Goal: Task Accomplishment & Management: Use online tool/utility

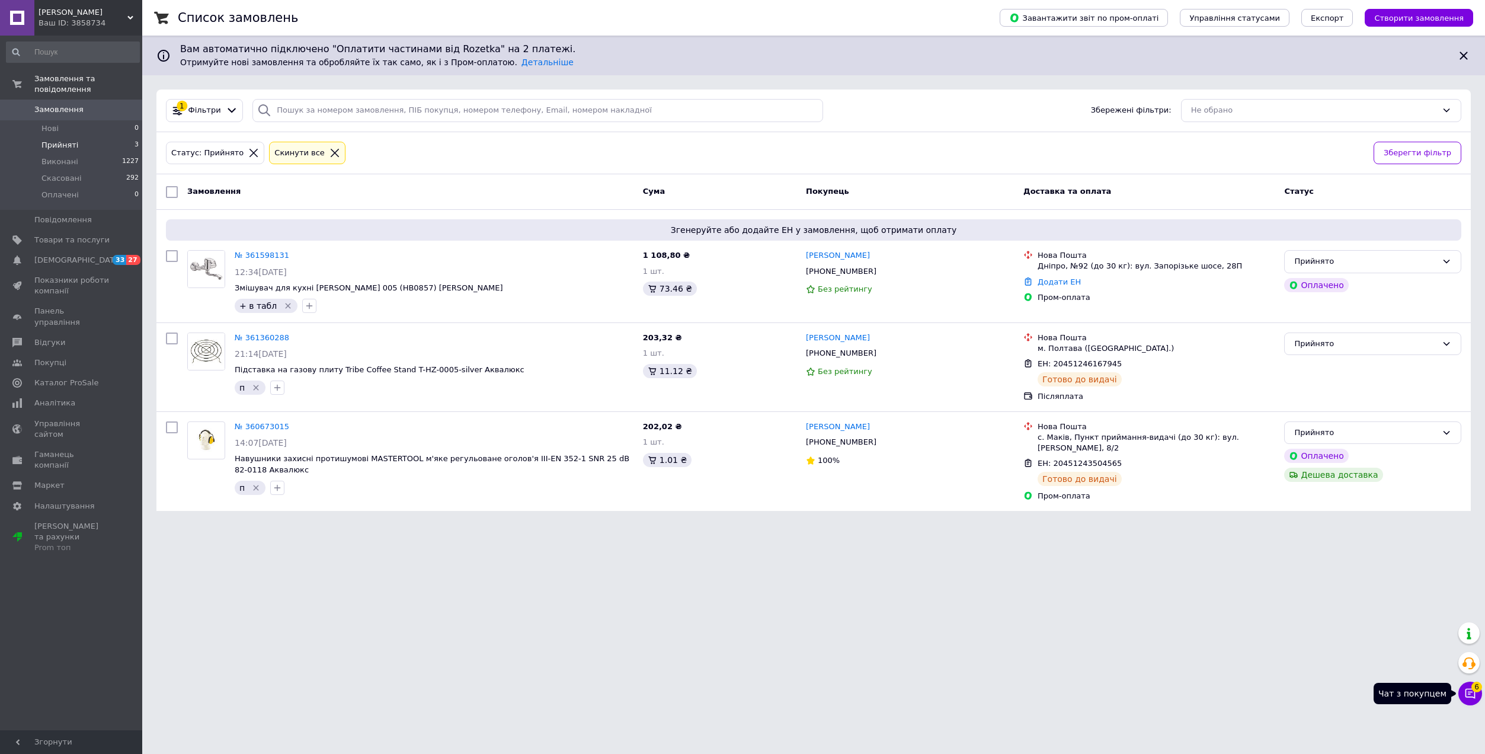
click at [1463, 696] on button "Чат з покупцем 6" at bounding box center [1470, 693] width 24 height 24
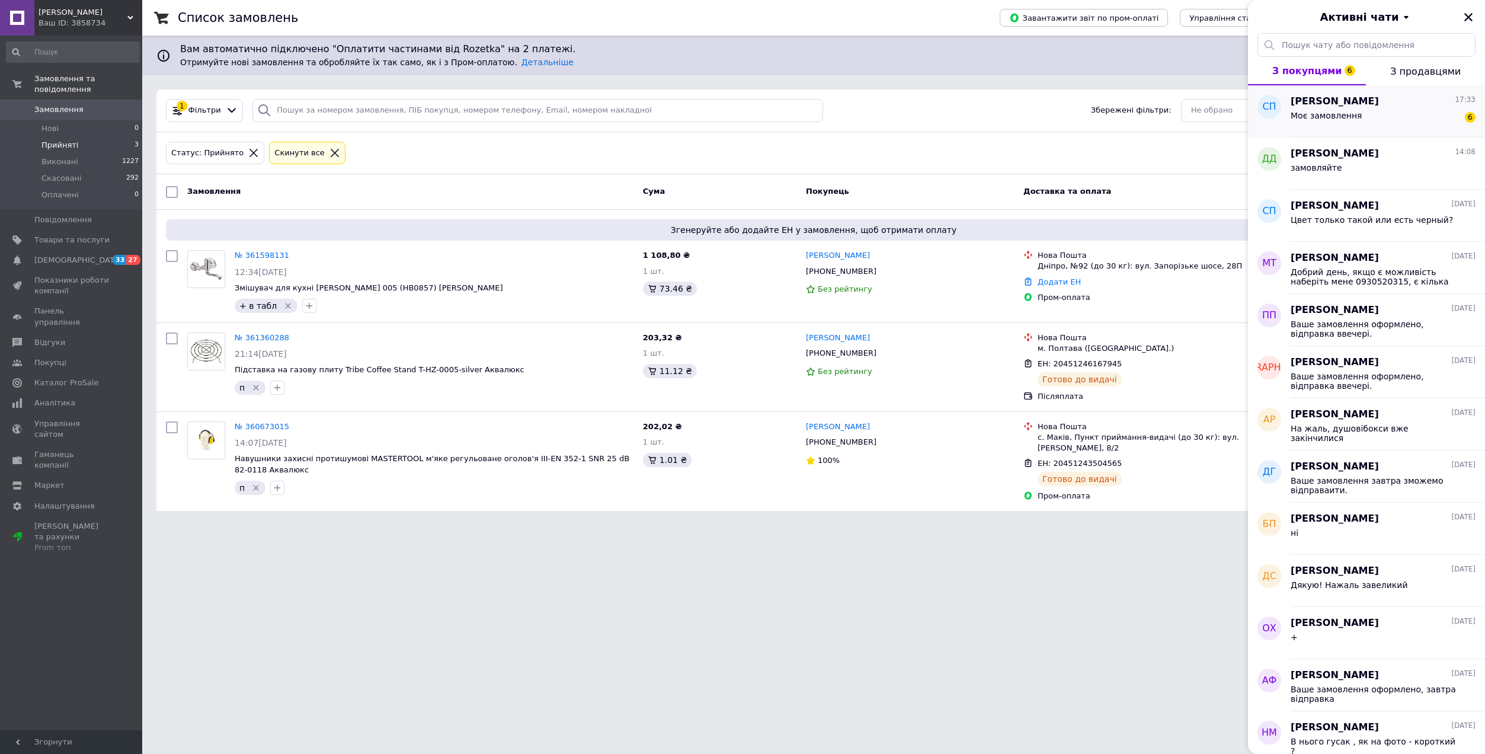
click at [1377, 110] on div "Моє замовлення 6" at bounding box center [1383, 117] width 185 height 19
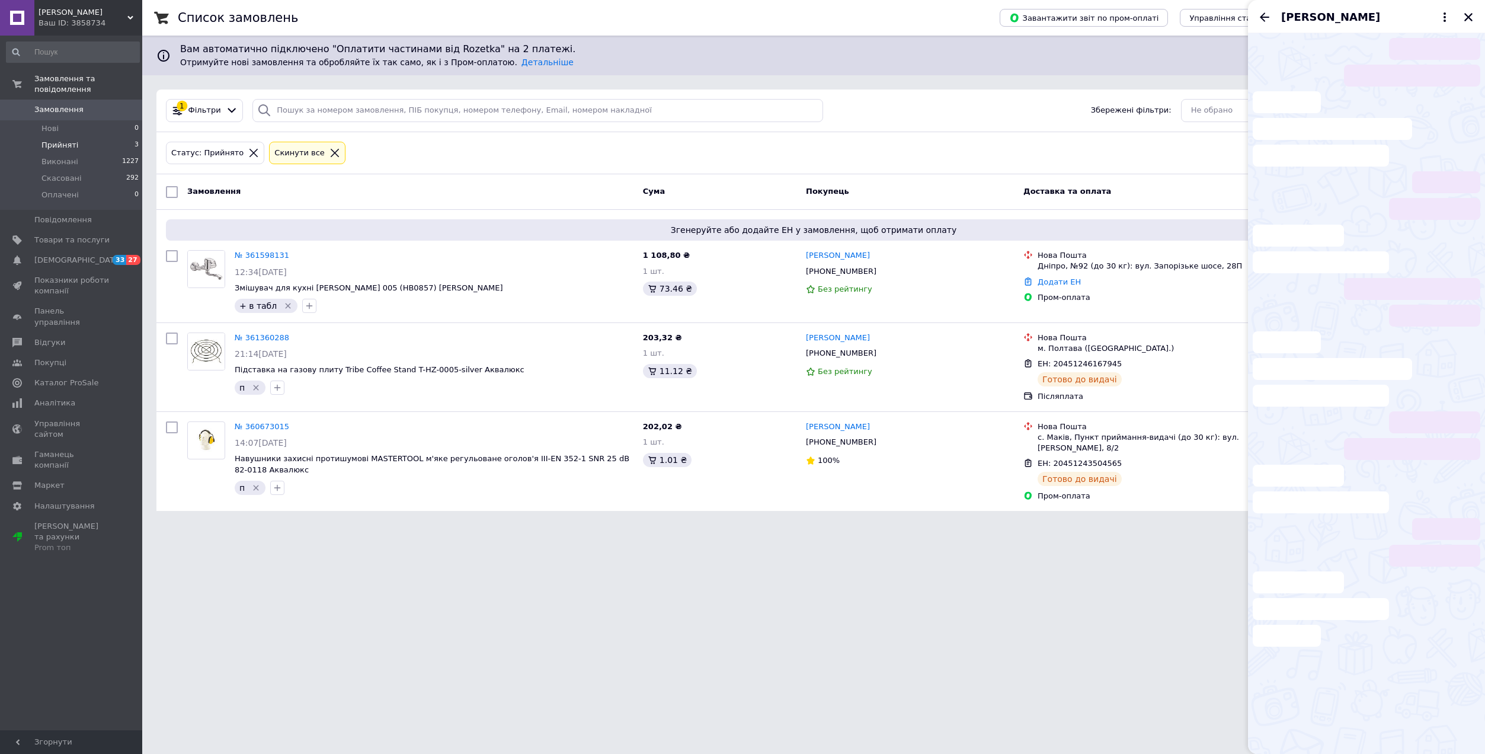
scroll to position [83, 0]
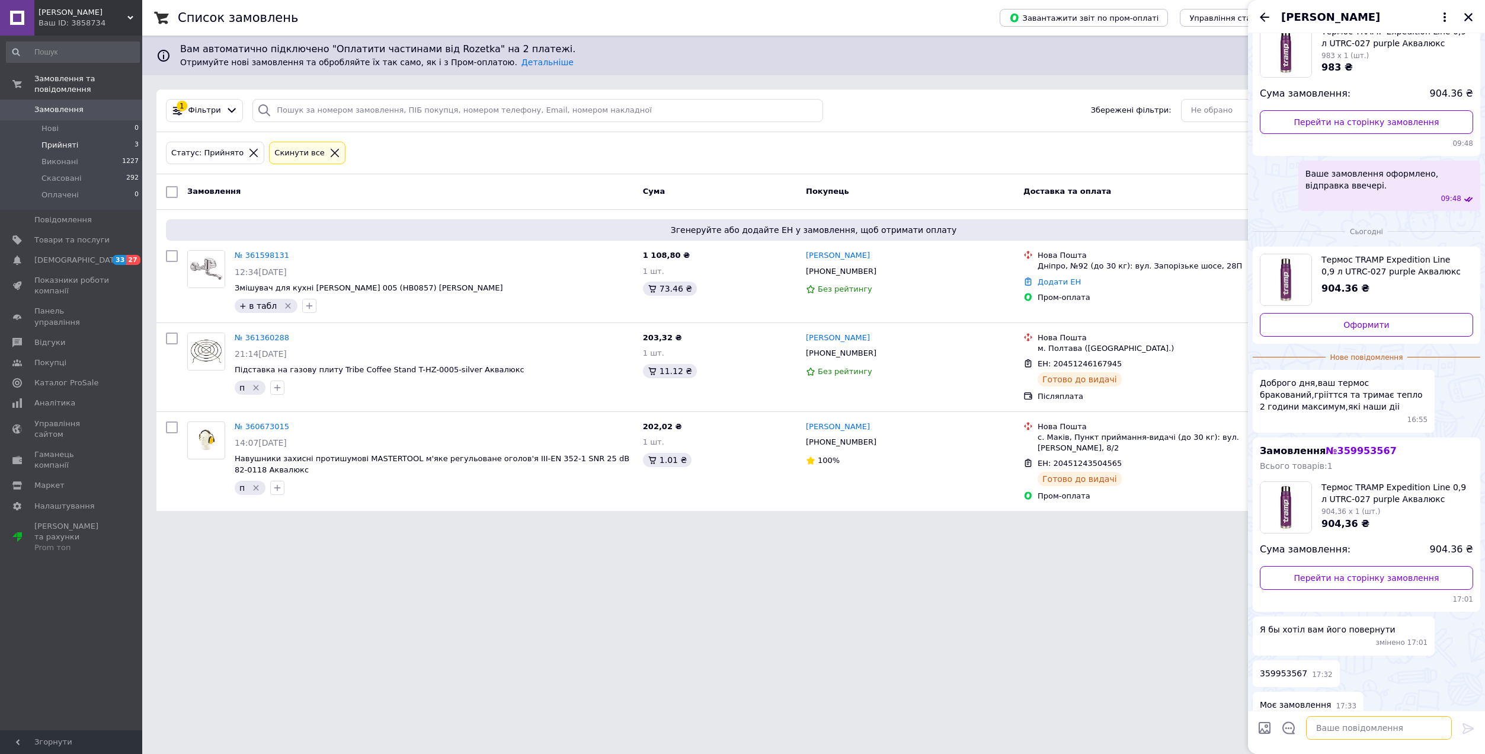
click at [1349, 738] on textarea at bounding box center [1379, 728] width 146 height 24
type textarea "Добрий день"
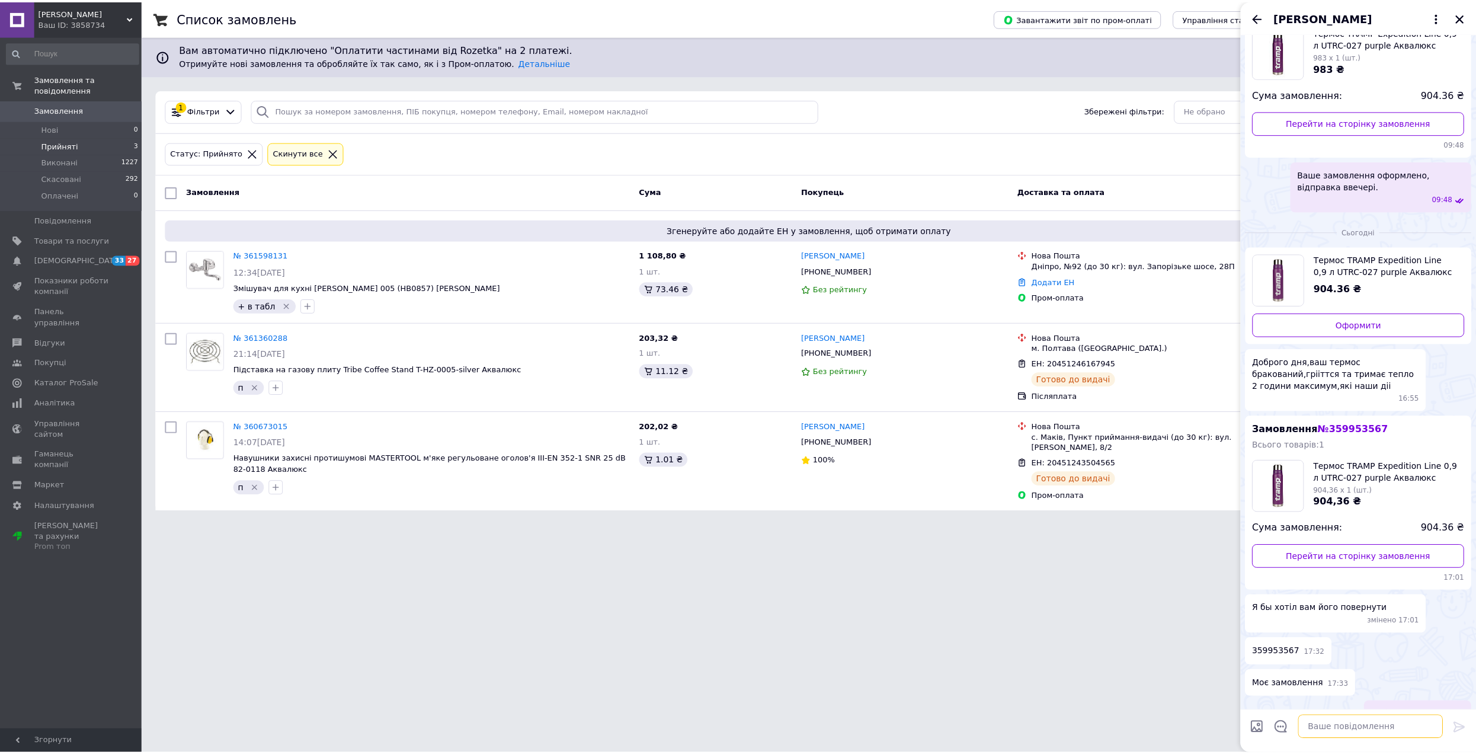
scroll to position [94, 0]
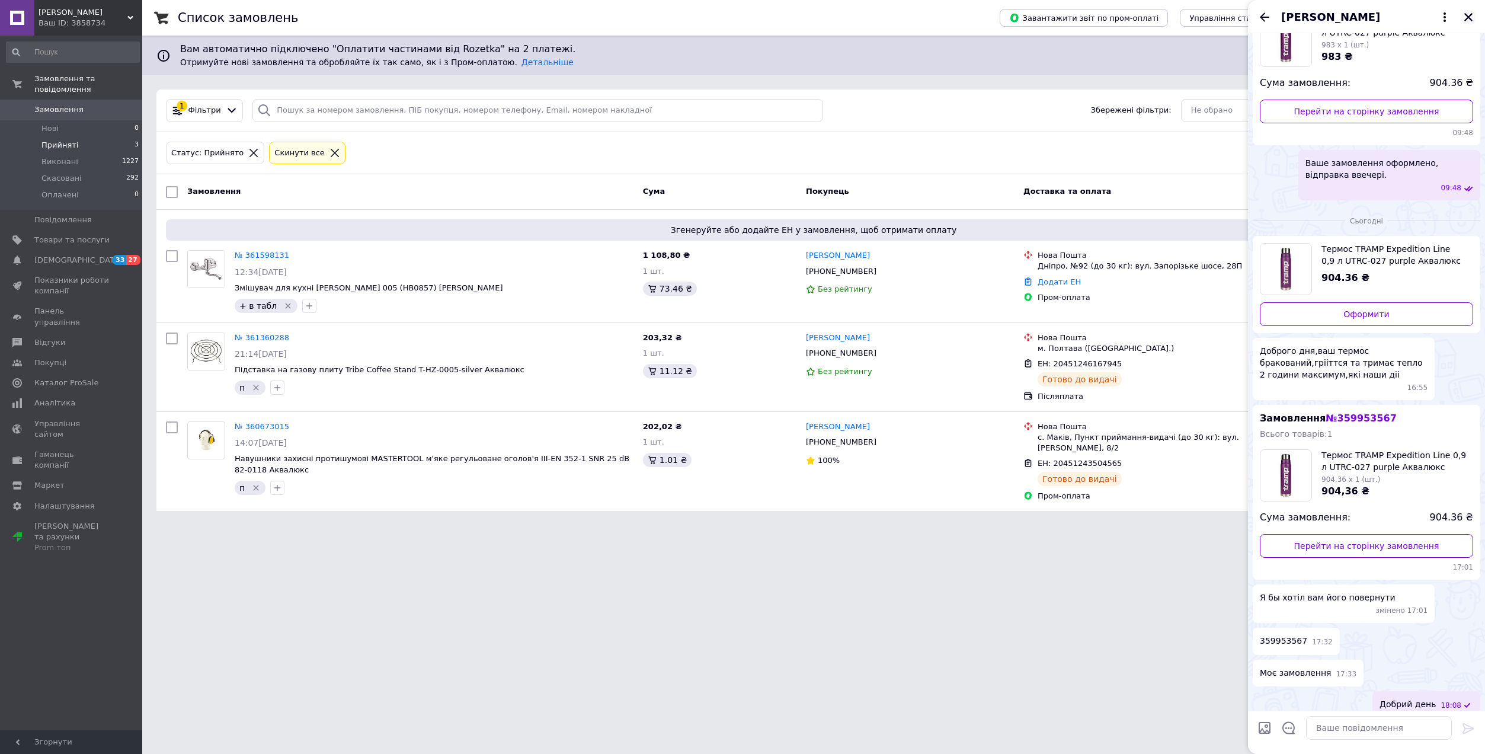
click at [1471, 23] on button "Закрити" at bounding box center [1468, 17] width 14 height 14
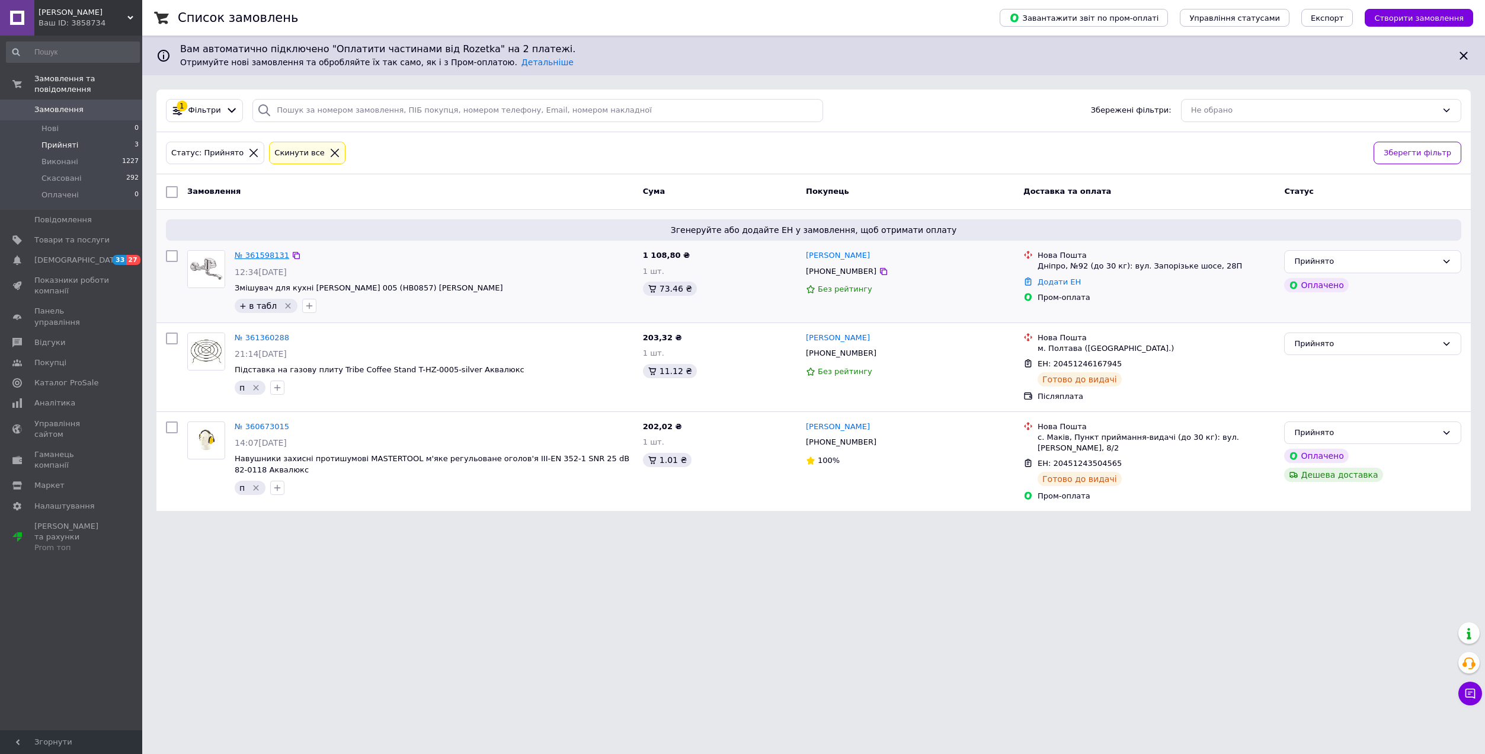
click at [275, 251] on link "№ 361598131" at bounding box center [262, 255] width 55 height 9
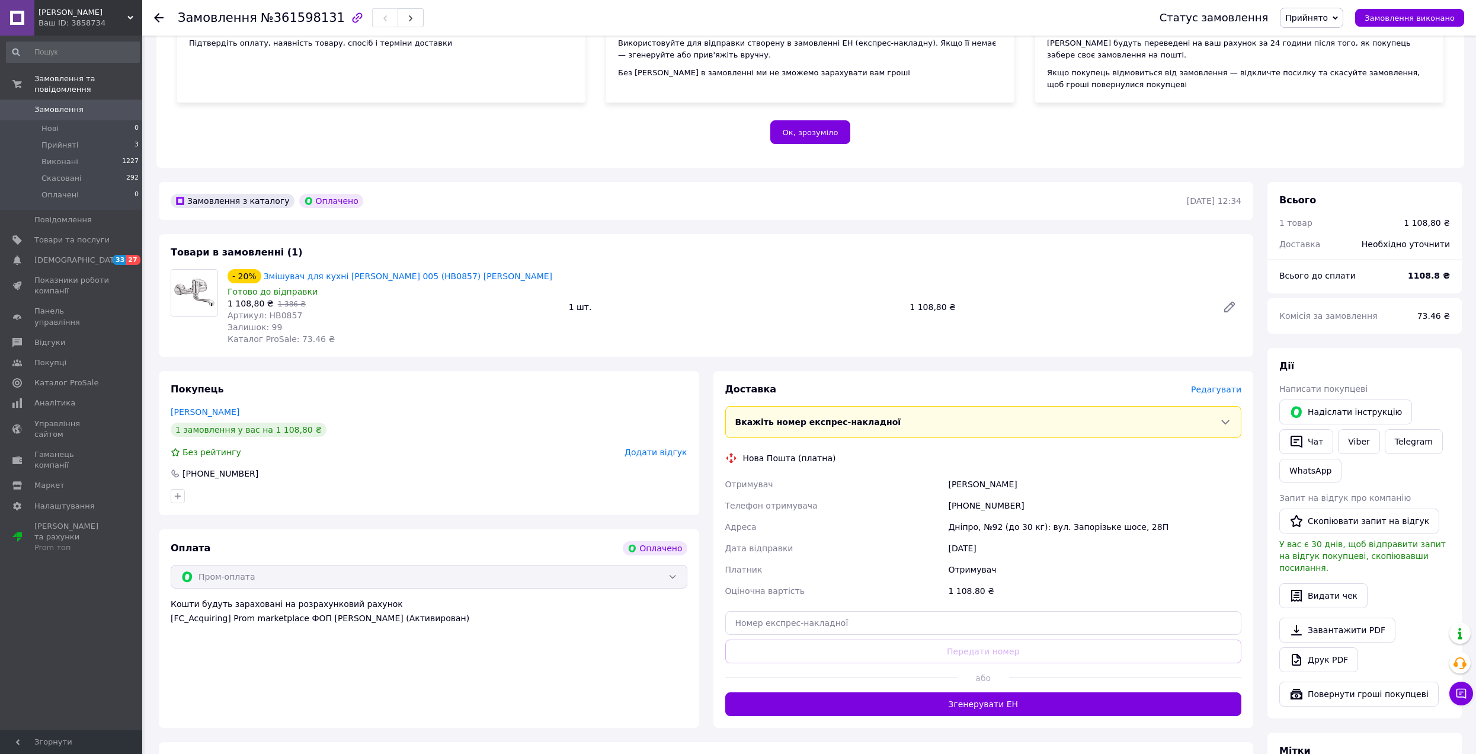
scroll to position [178, 0]
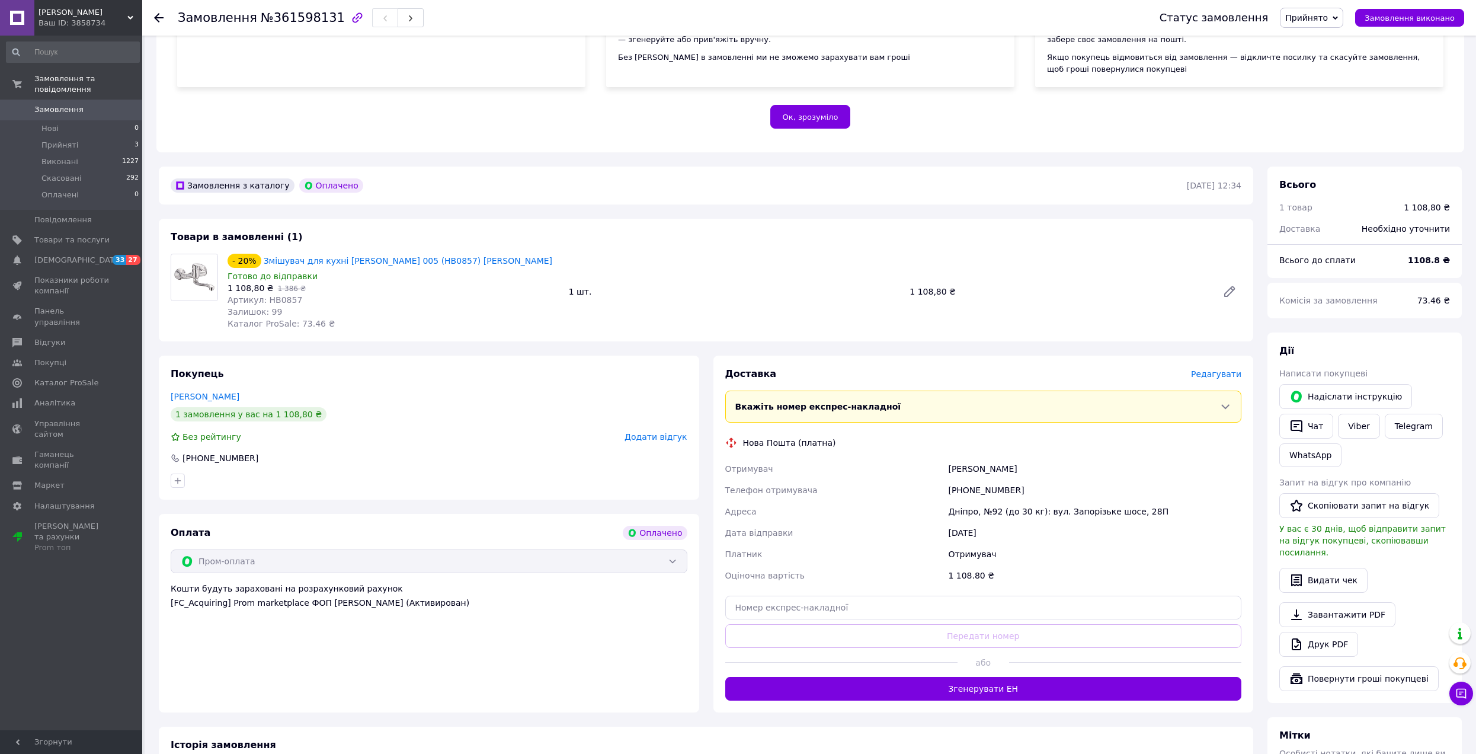
click at [958, 468] on div "Тюрякова Олена" at bounding box center [1095, 468] width 298 height 21
click at [957, 468] on div "Тюрякова Олена" at bounding box center [1095, 468] width 298 height 21
copy div "Тюрякова"
click at [844, 612] on input "text" at bounding box center [983, 608] width 517 height 24
paste input "20451247058382"
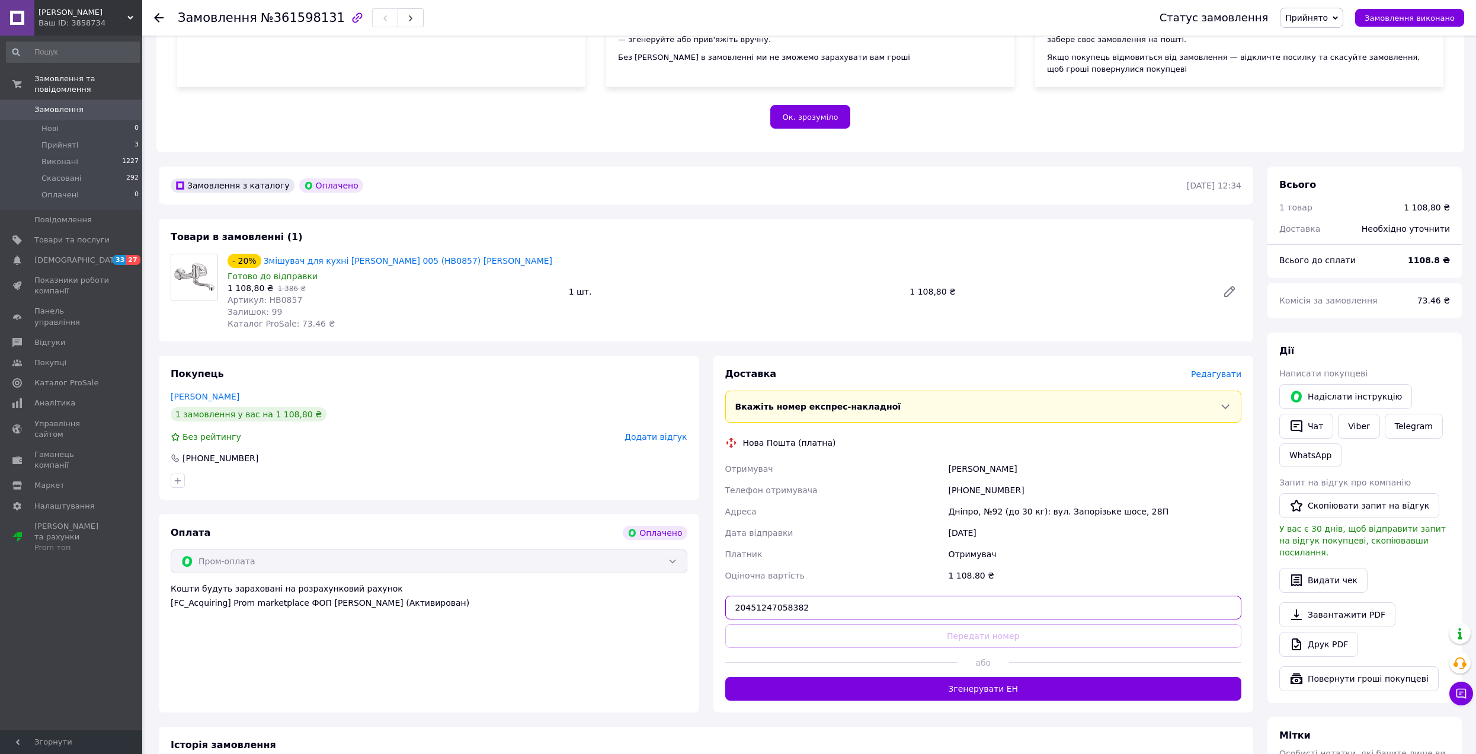
type input "20451247058382"
click at [844, 635] on button "Передати номер" at bounding box center [983, 636] width 517 height 24
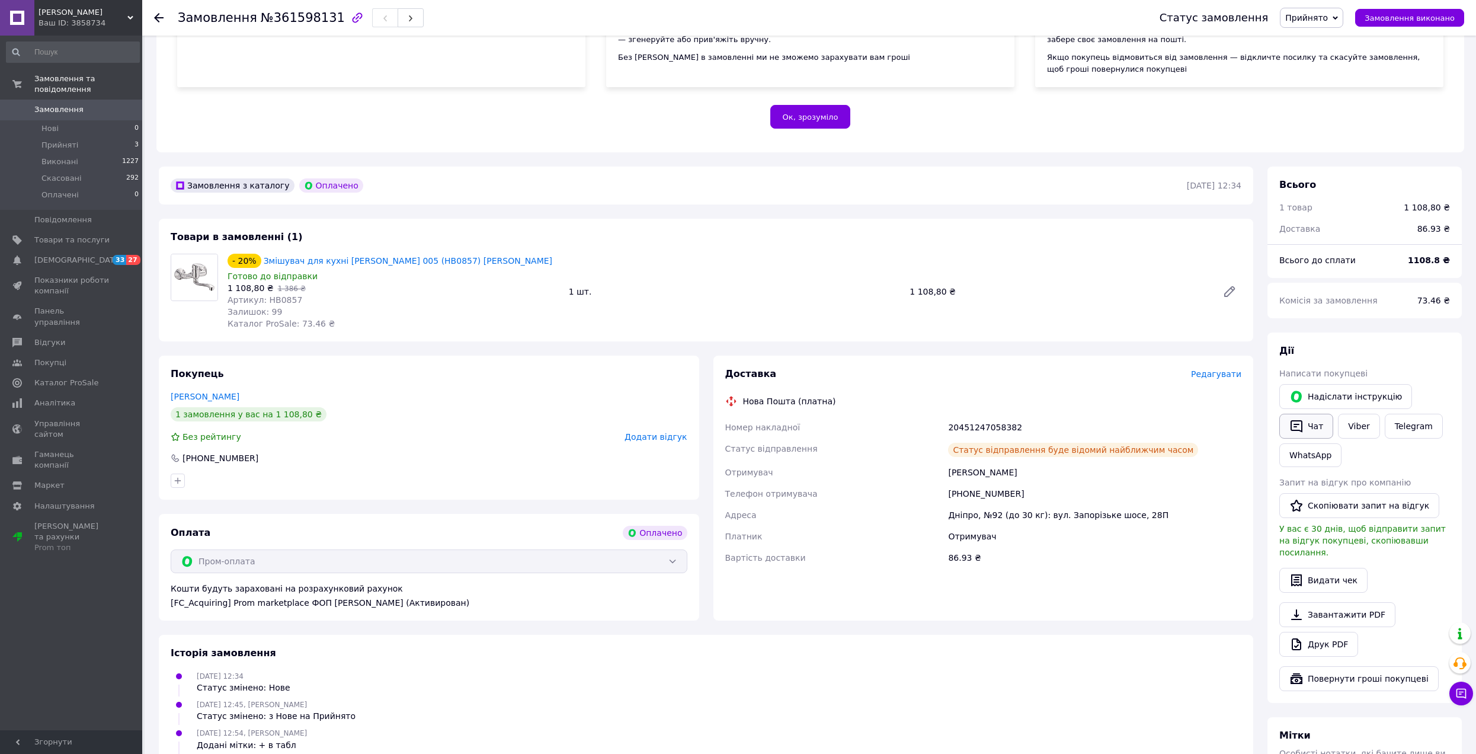
click at [1294, 417] on button "Чат" at bounding box center [1306, 426] width 54 height 25
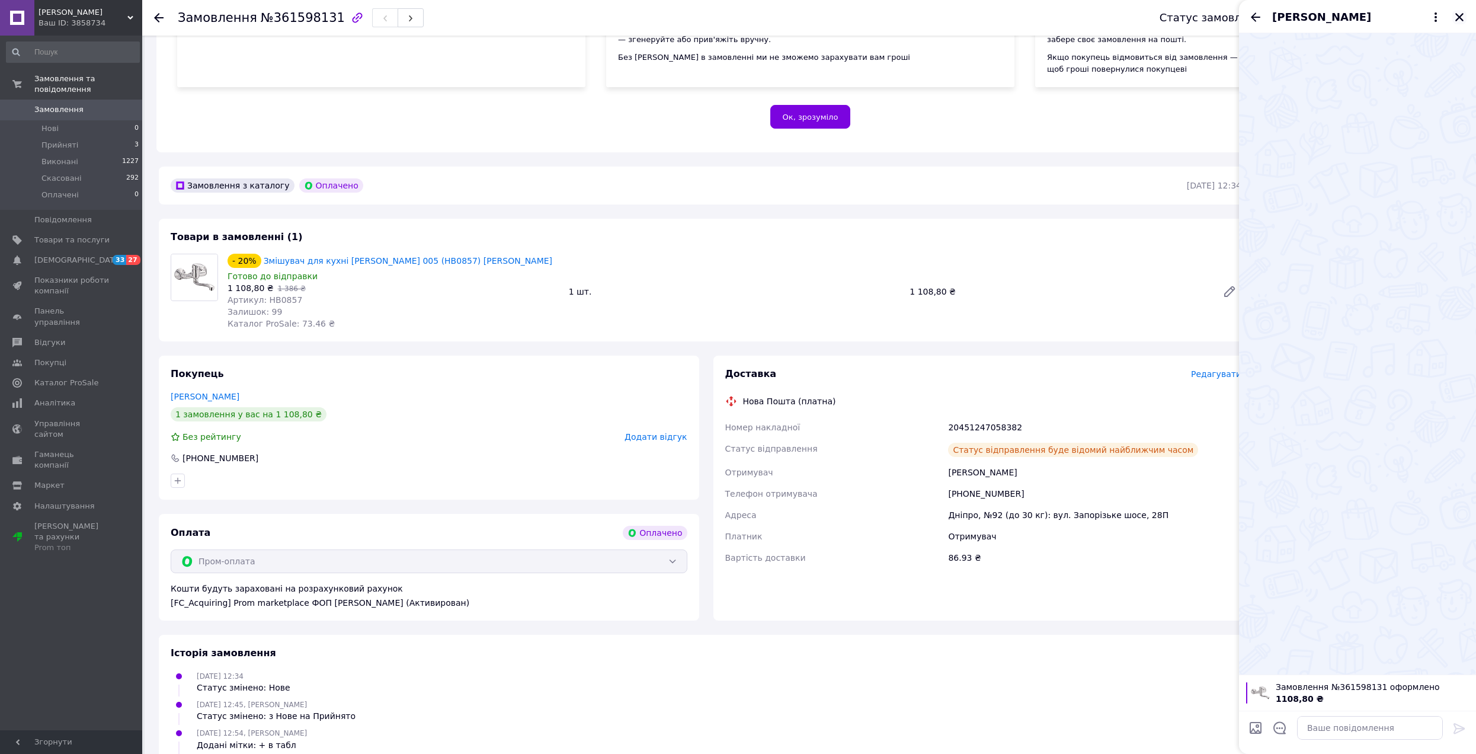
click at [1460, 17] on icon "Закрити" at bounding box center [1459, 17] width 8 height 8
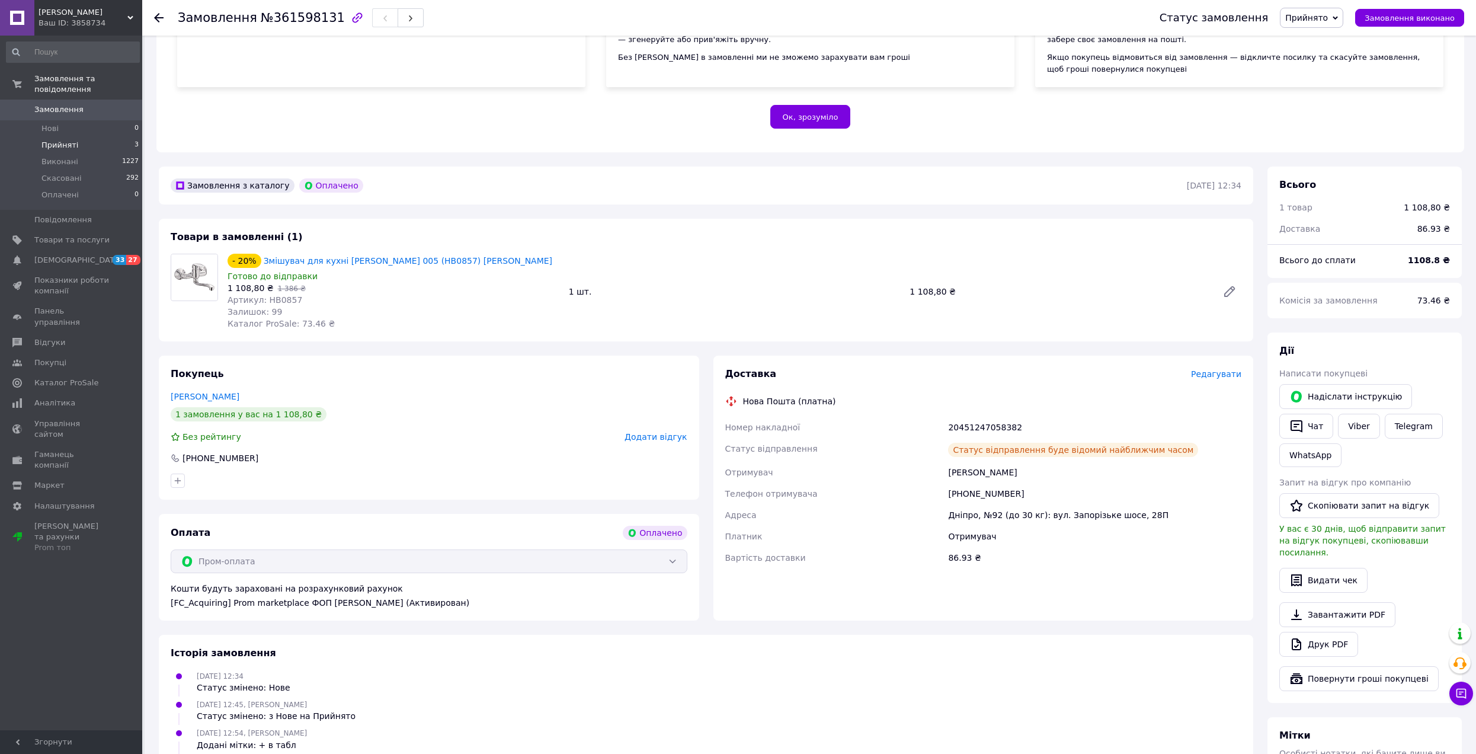
click at [47, 140] on span "Прийняті" at bounding box center [59, 145] width 37 height 11
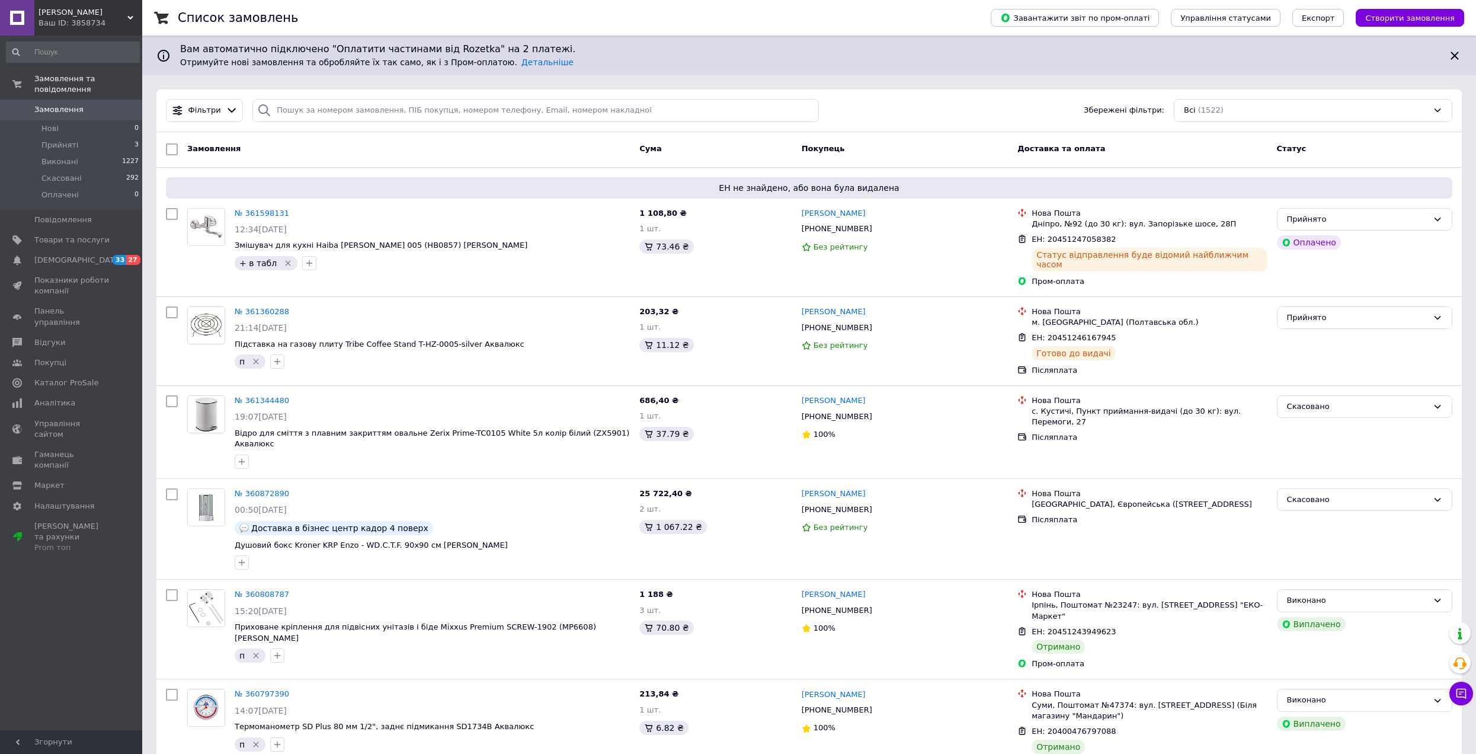
click at [1458, 691] on icon at bounding box center [1461, 693] width 12 height 12
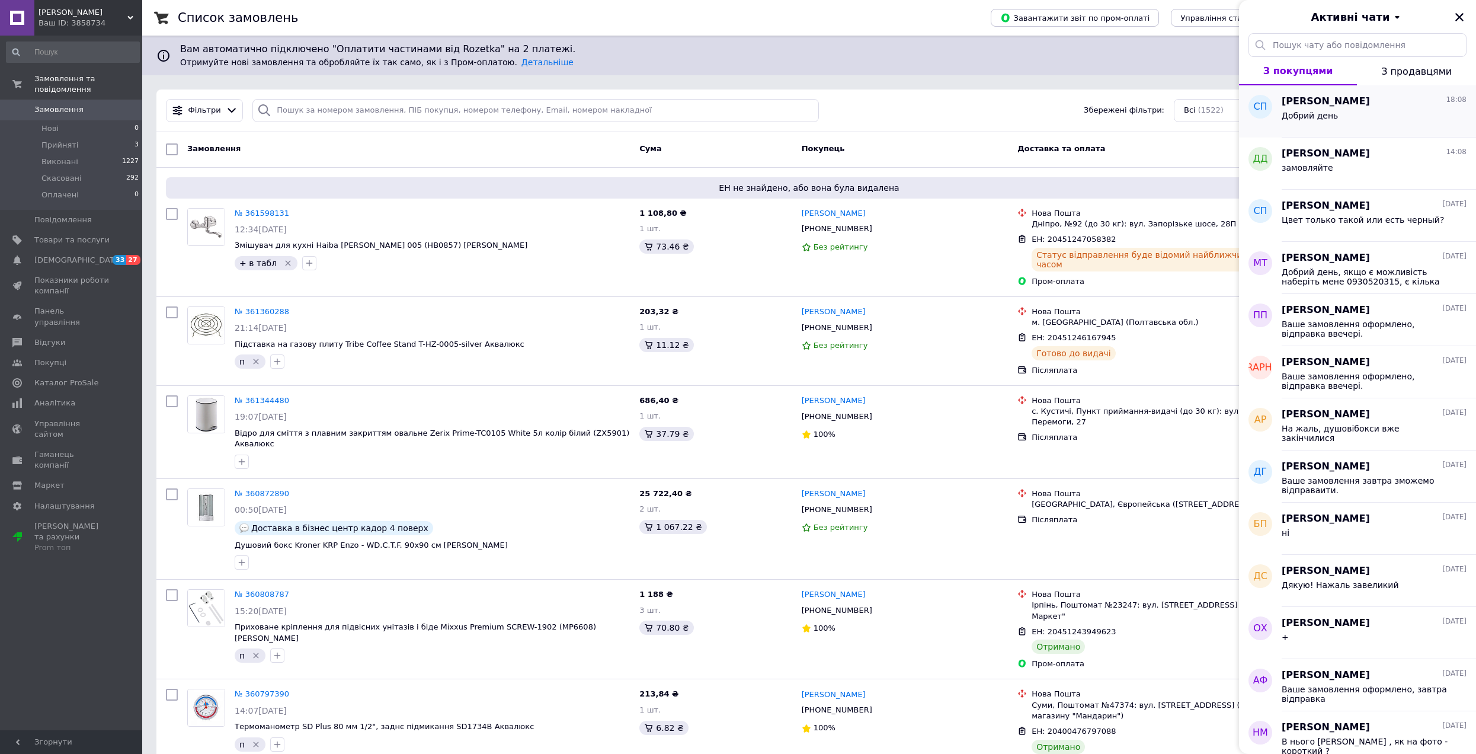
click at [1369, 95] on div "Сергей Пастухов 18:08" at bounding box center [1374, 102] width 185 height 14
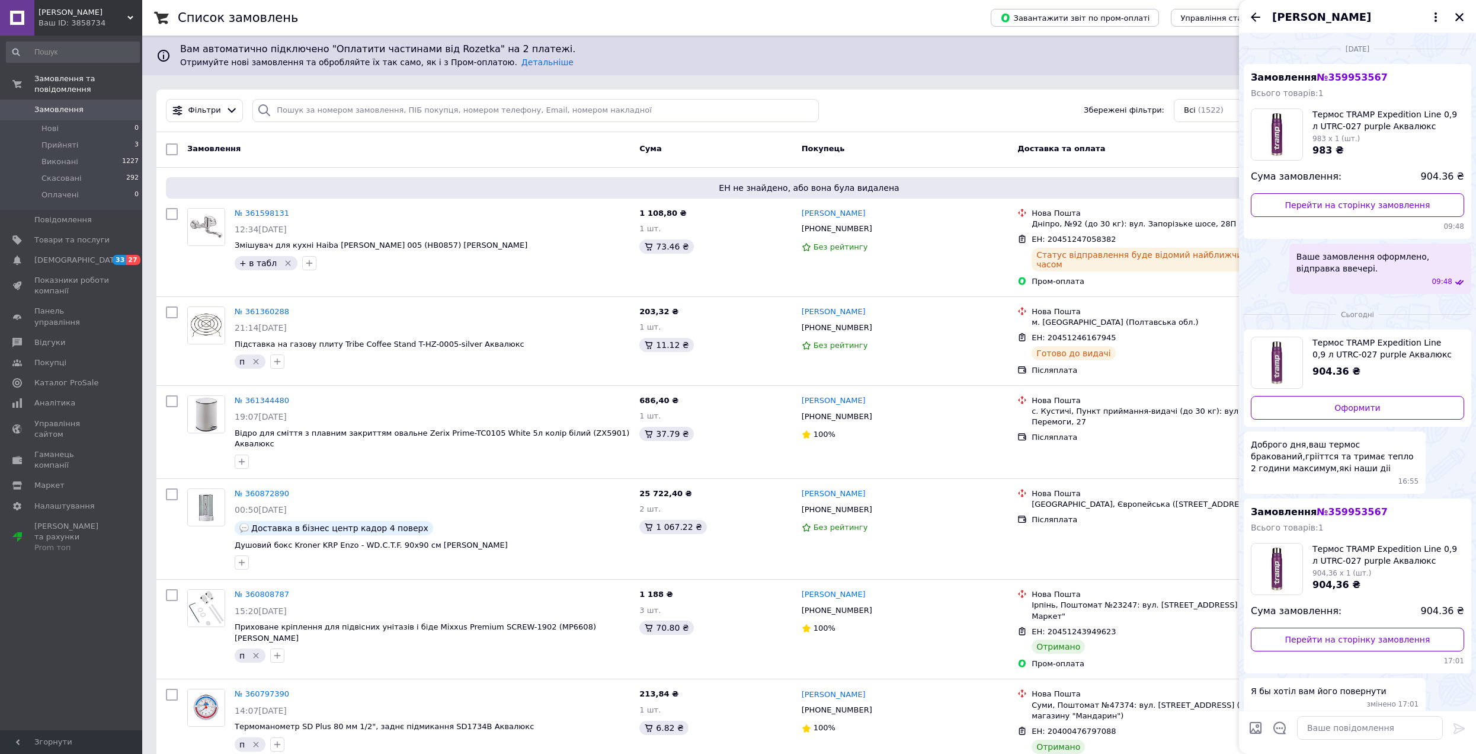
scroll to position [94, 0]
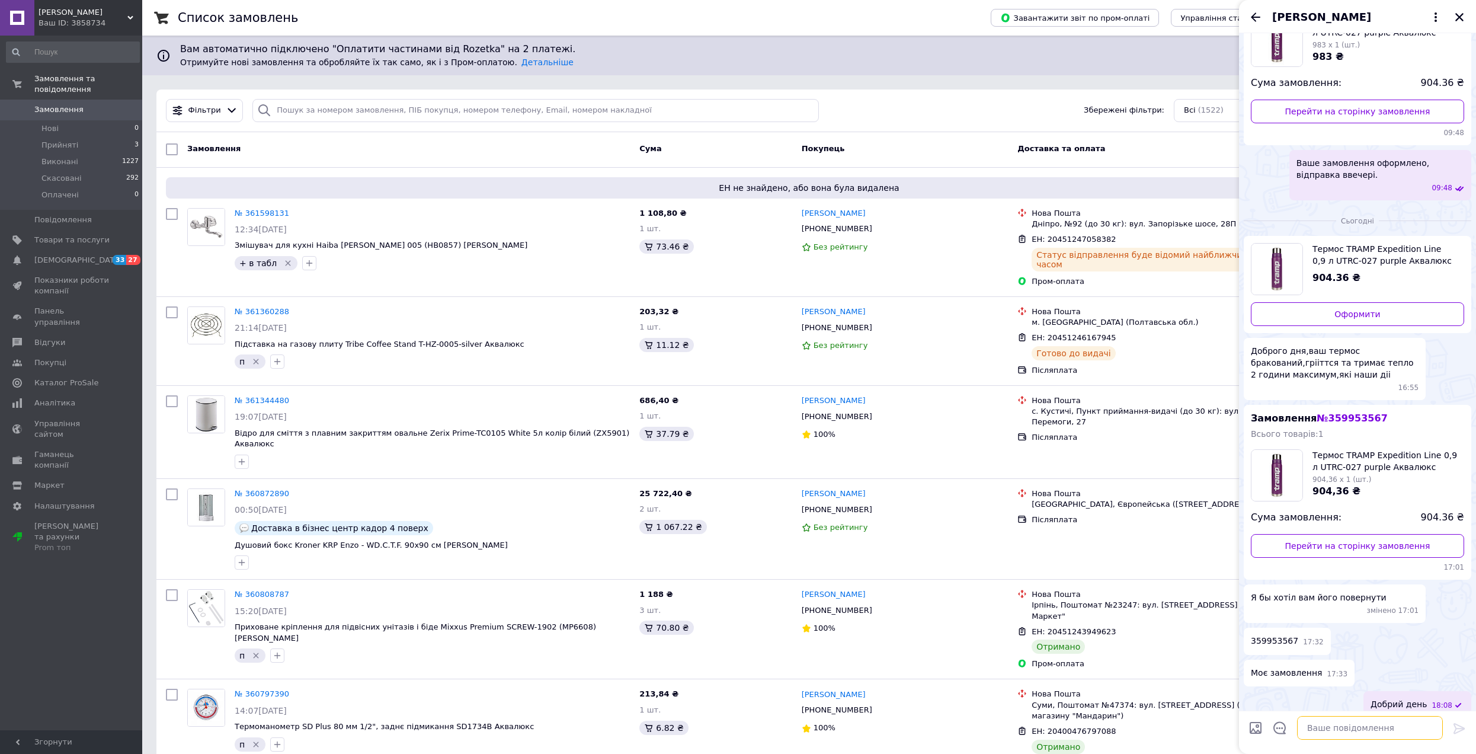
click at [1375, 723] on textarea at bounding box center [1370, 728] width 146 height 24
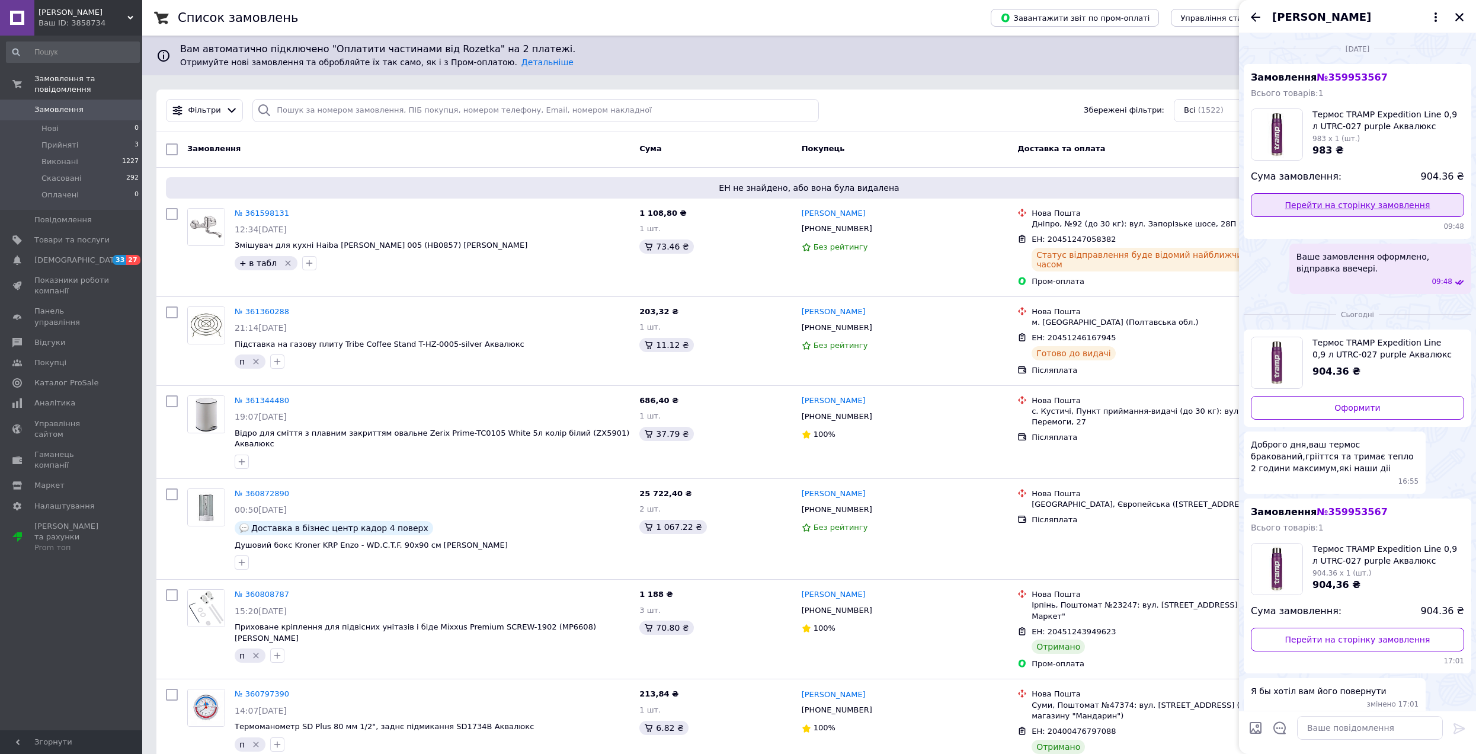
click at [1366, 202] on link "Перейти на сторінку замовлення" at bounding box center [1357, 205] width 213 height 24
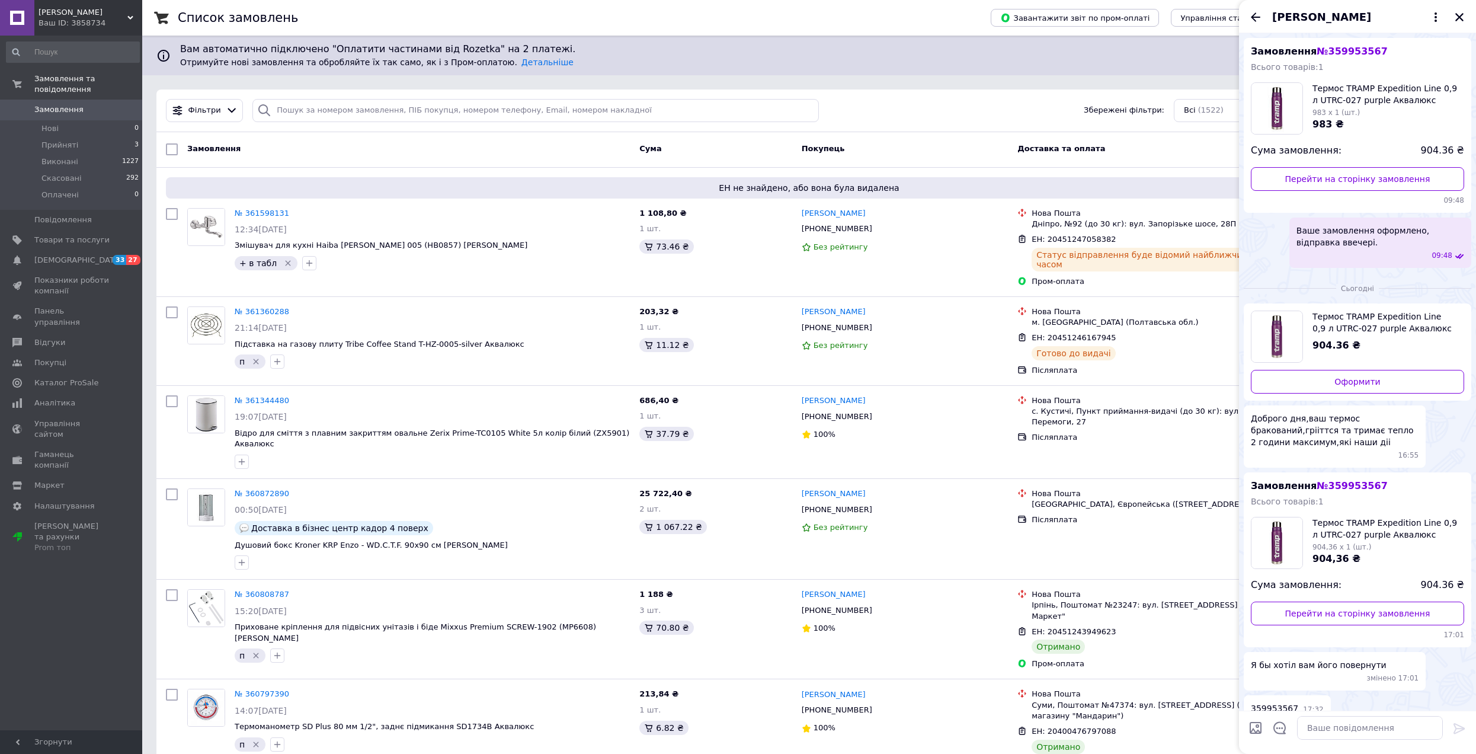
scroll to position [94, 0]
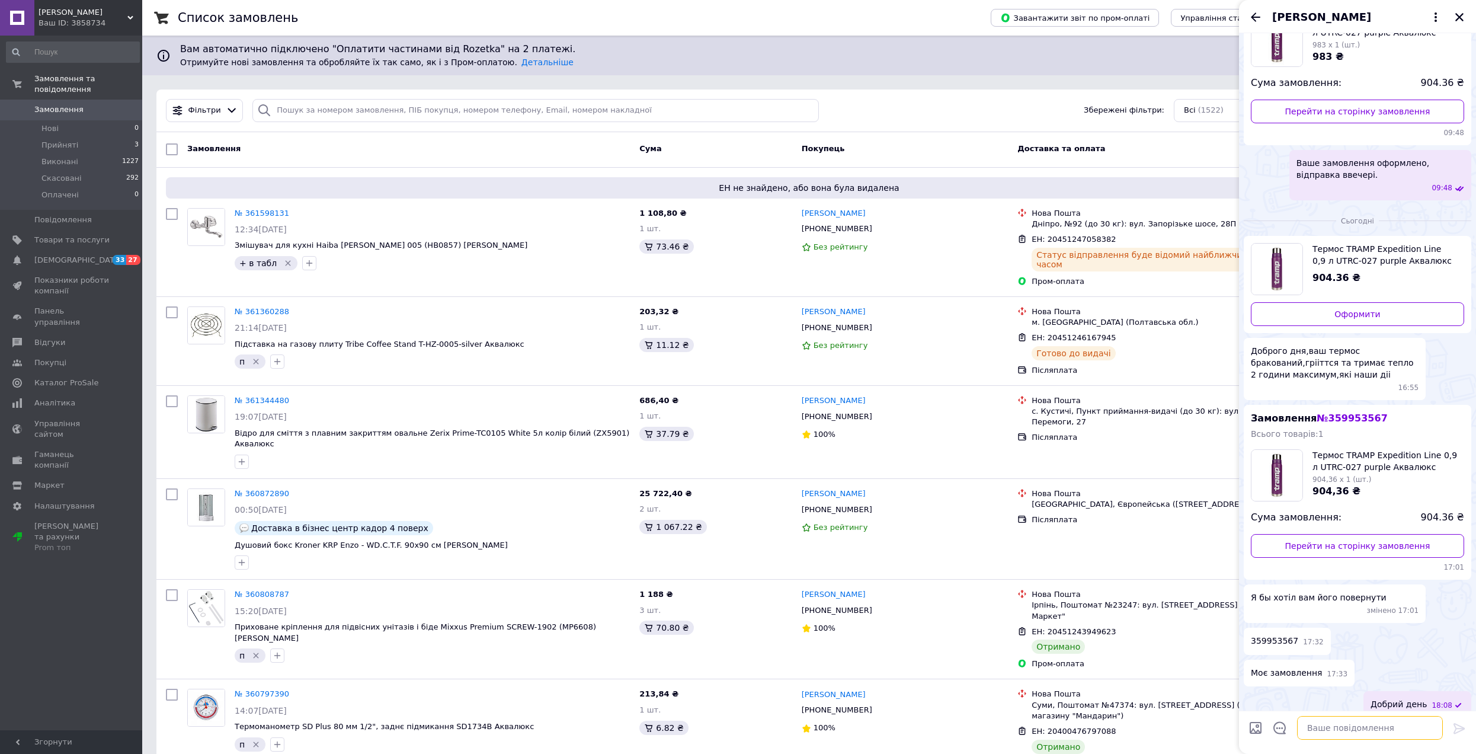
click at [1358, 726] on textarea at bounding box center [1370, 728] width 146 height 24
paste textarea "Передали інформацію складу, відповідь нарахунок повернення буде у понеділок, ос…"
type textarea "Передали інформацію складу, відповідь нарахунок повернення буде у понеділок, ос…"
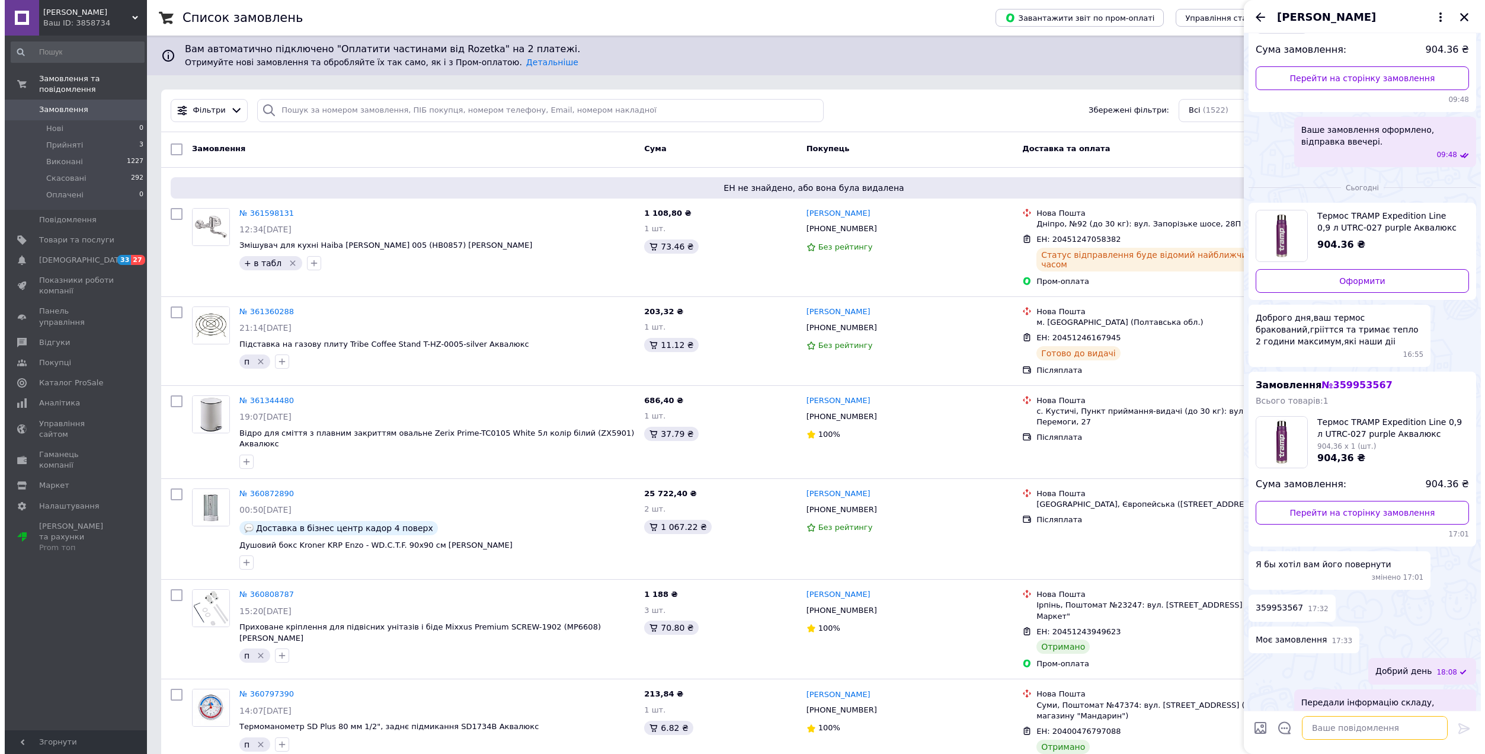
scroll to position [0, 0]
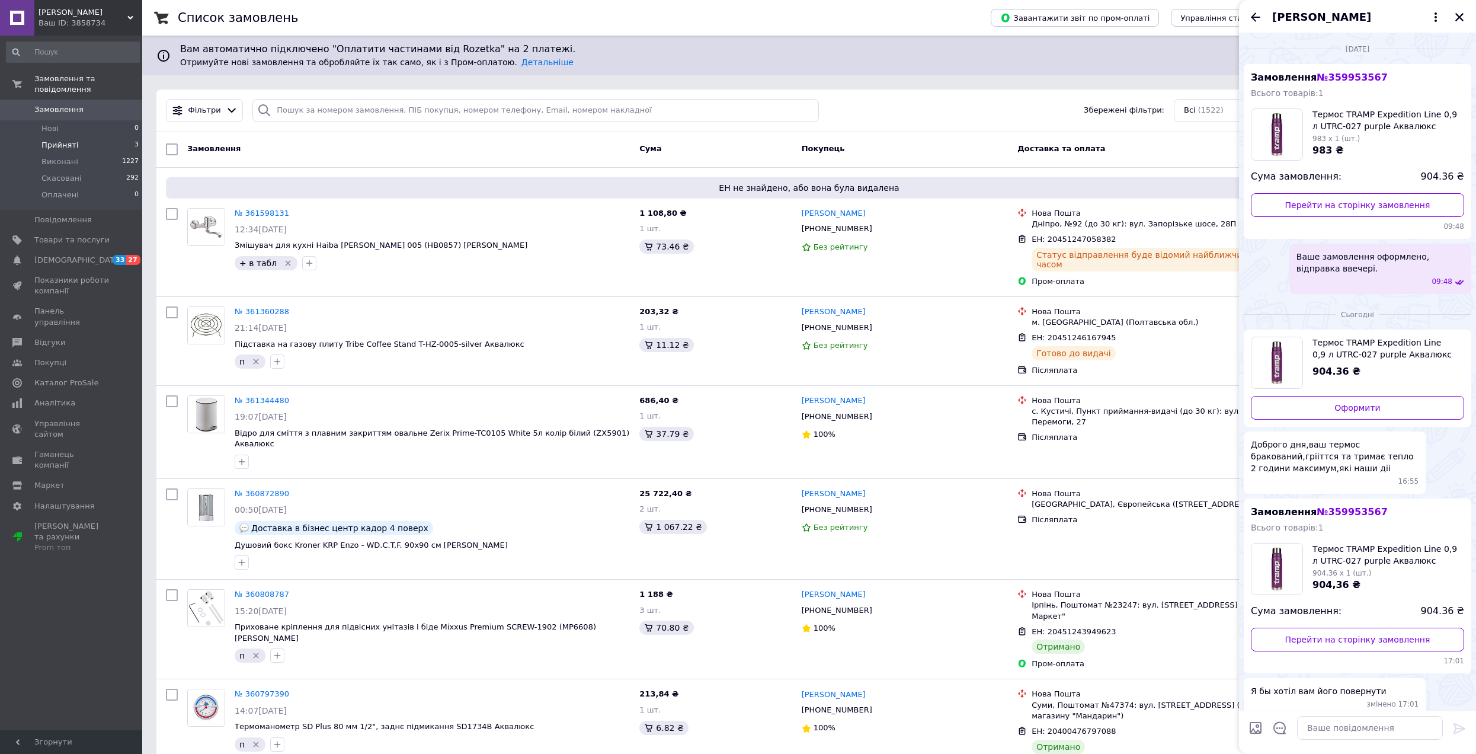
click at [52, 140] on span "Прийняті" at bounding box center [59, 145] width 37 height 11
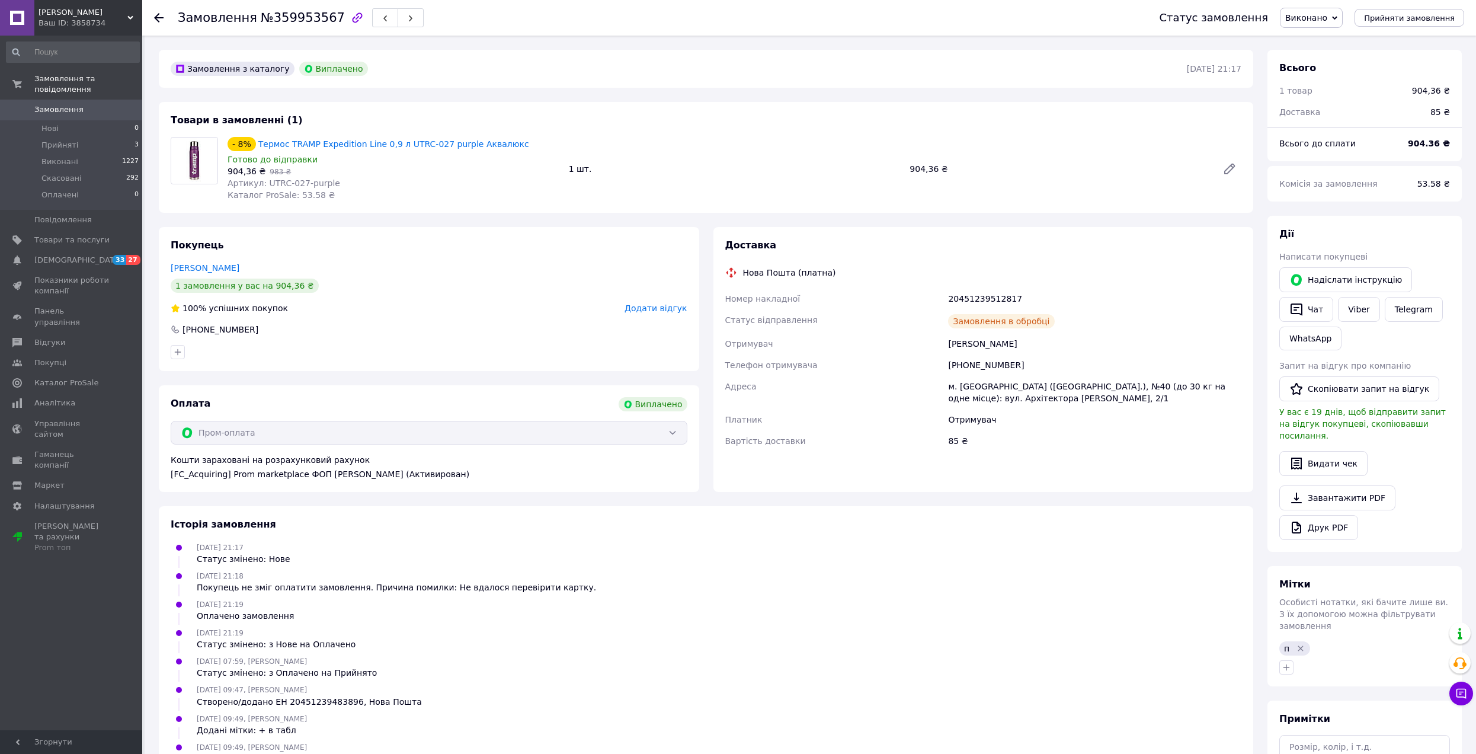
scroll to position [152, 0]
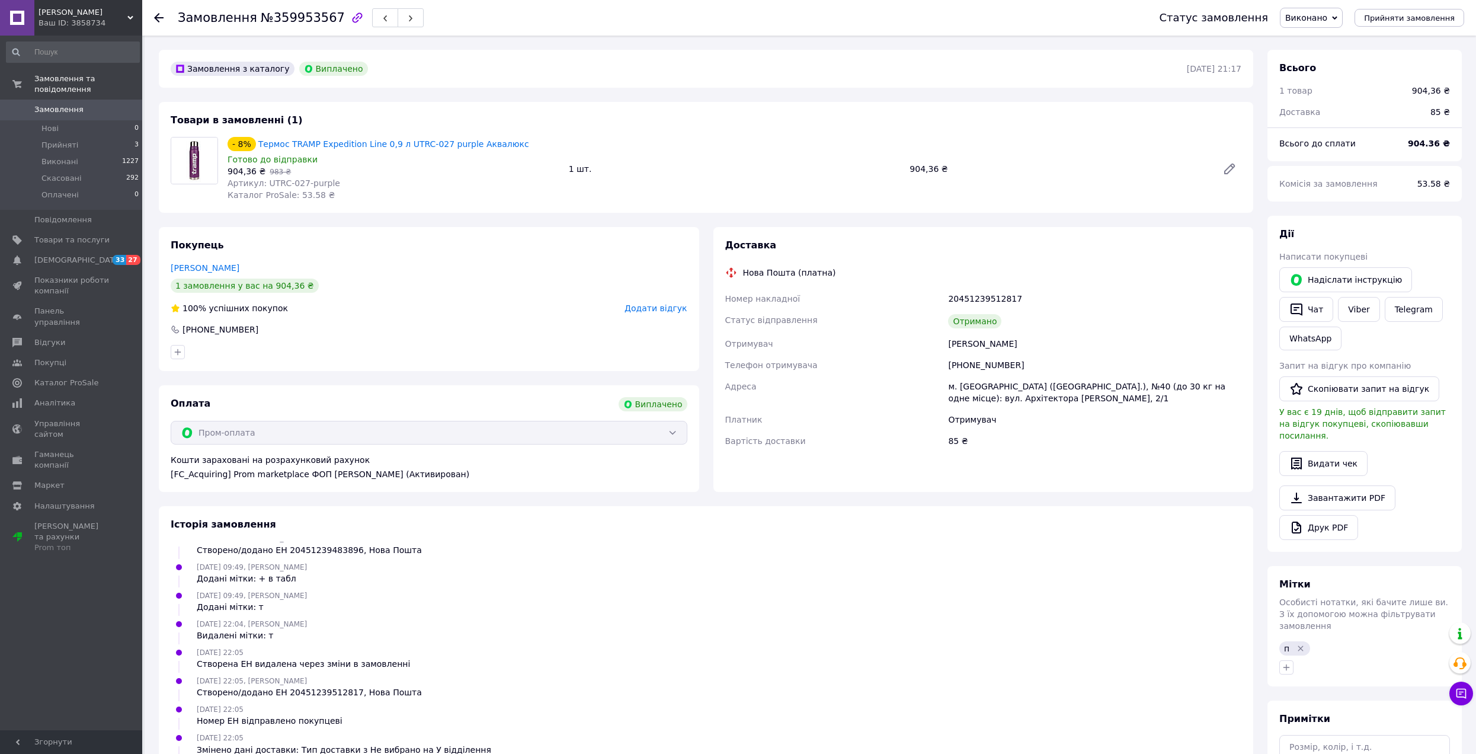
drag, startPoint x: 992, startPoint y: 289, endPoint x: 984, endPoint y: 294, distance: 9.4
click at [991, 289] on div "20451239512817" at bounding box center [1095, 298] width 298 height 21
click at [984, 294] on div "20451239512817" at bounding box center [1095, 298] width 298 height 21
copy div "20451239512817"
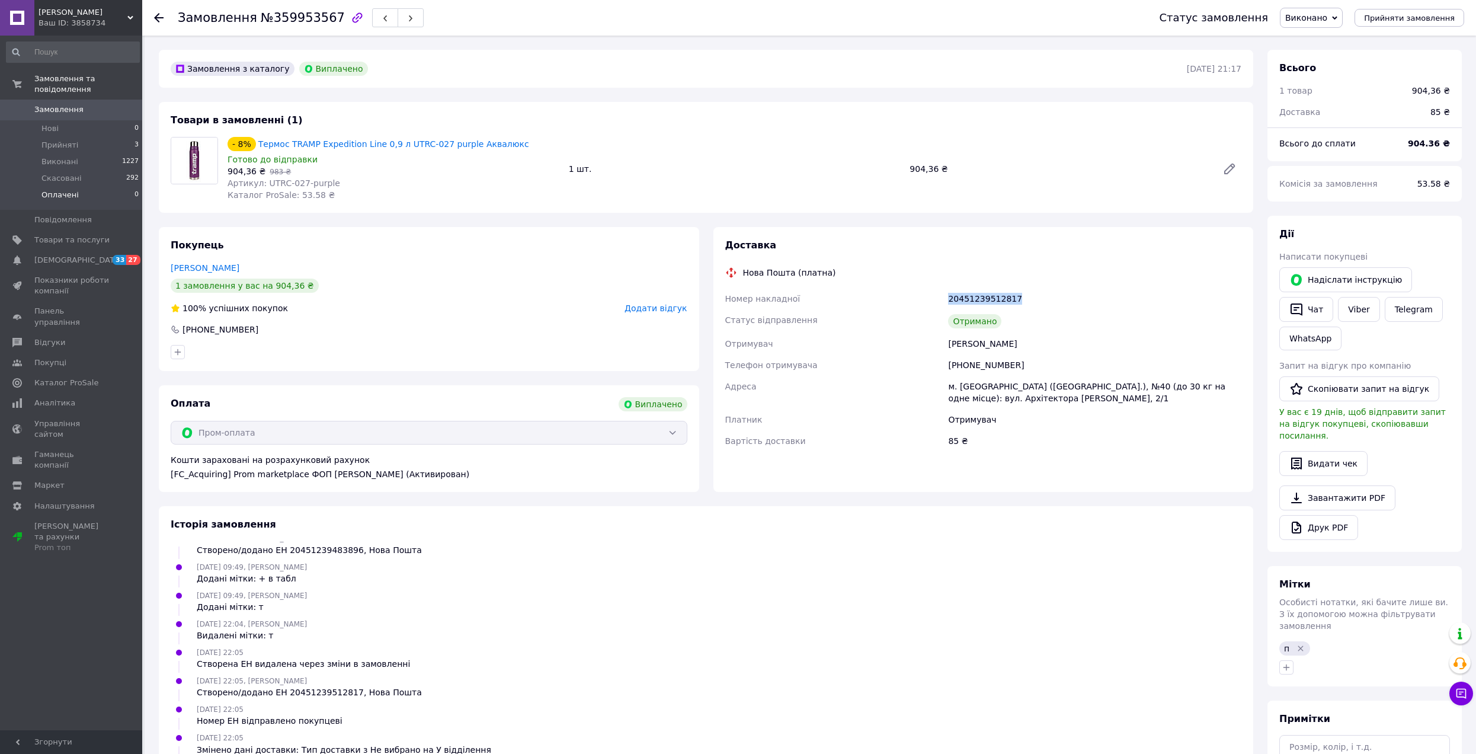
copy div "20451239512817"
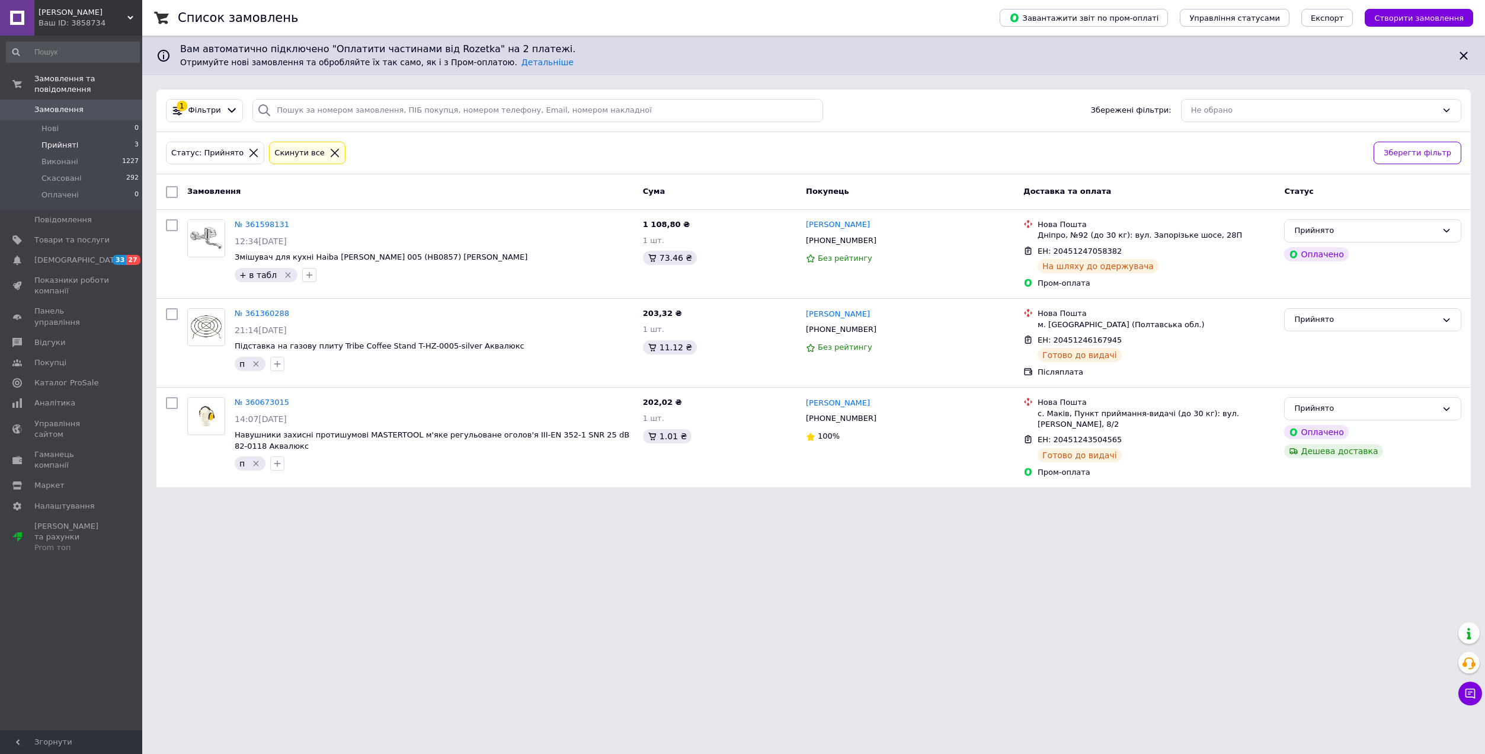
click at [1466, 690] on icon at bounding box center [1470, 693] width 12 height 12
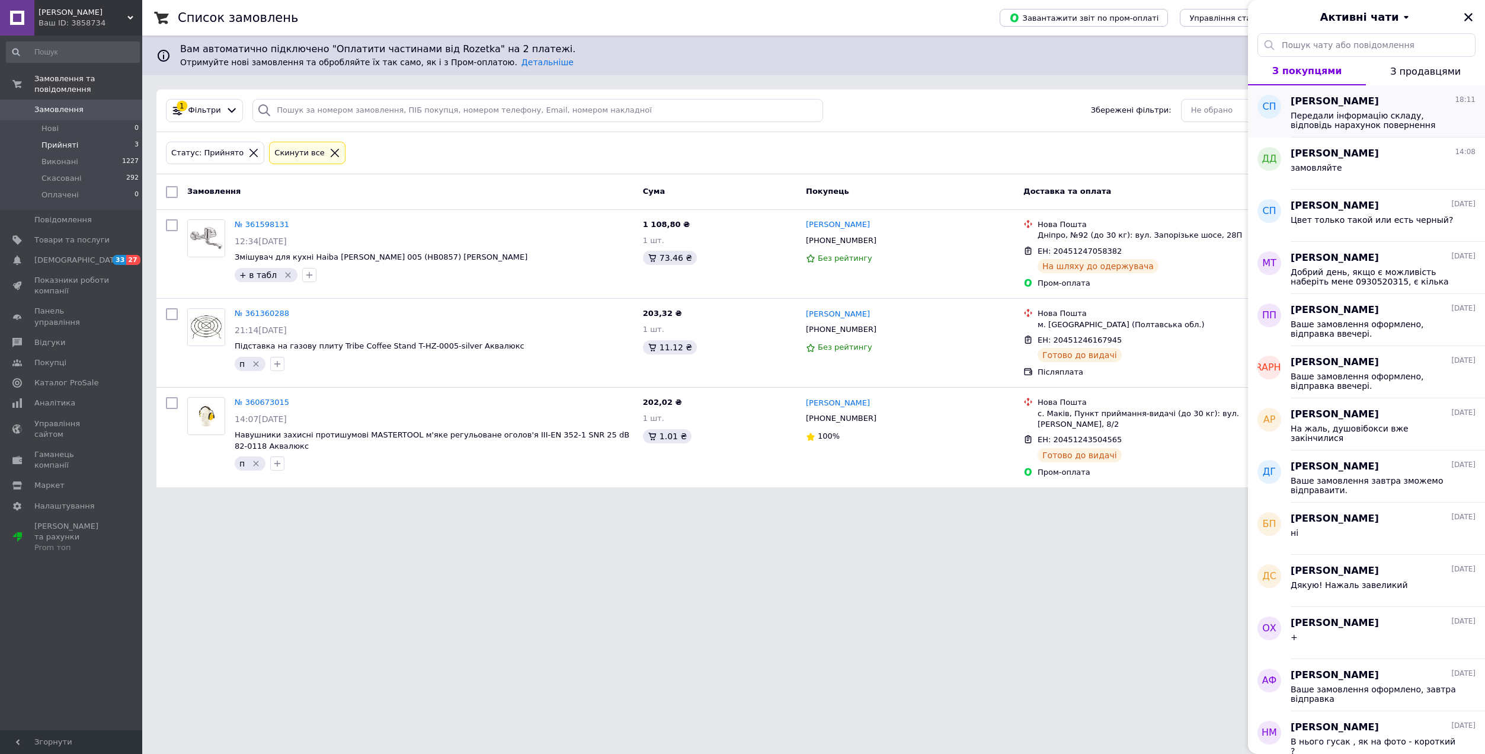
click at [1317, 106] on span "[PERSON_NAME]" at bounding box center [1335, 102] width 88 height 14
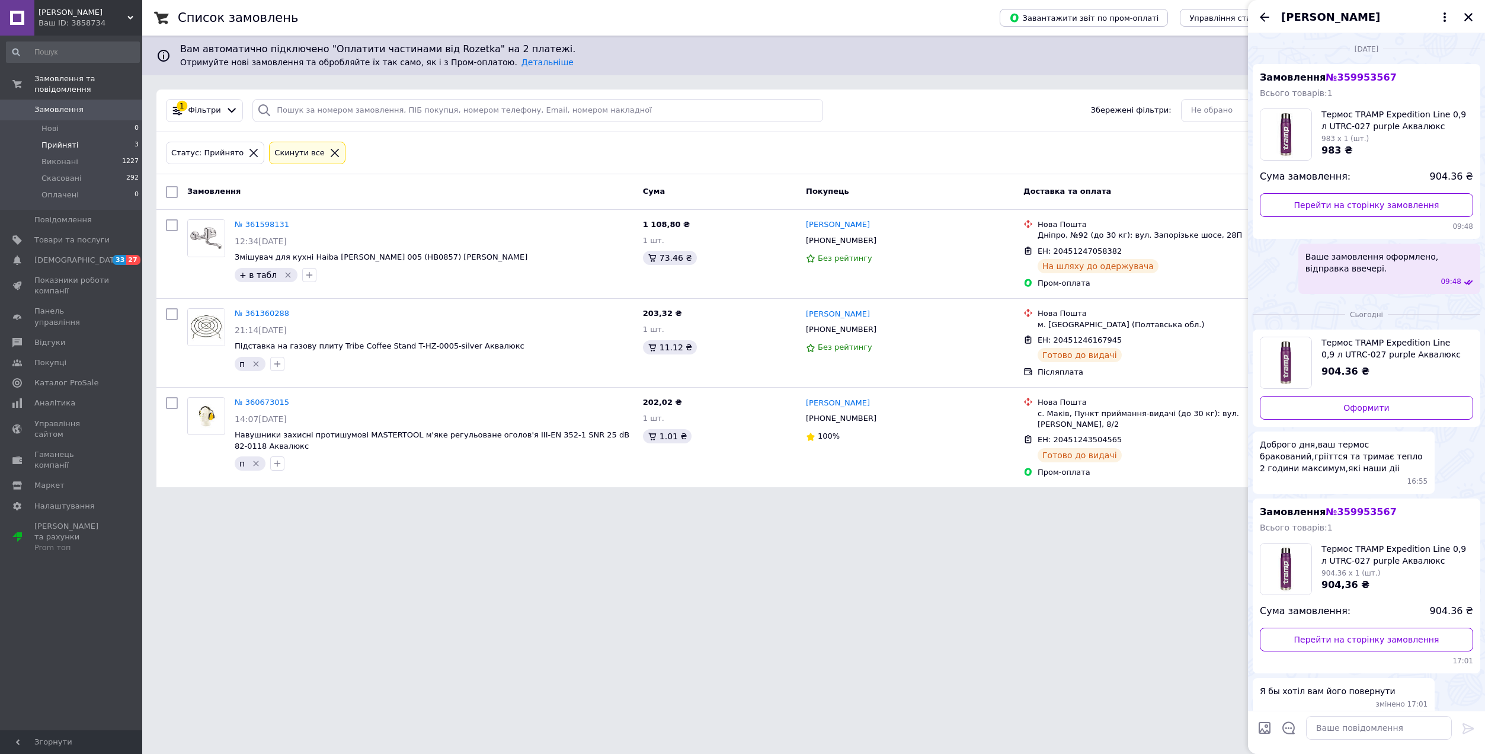
drag, startPoint x: 1374, startPoint y: 21, endPoint x: 1327, endPoint y: 24, distance: 46.3
click at [1327, 24] on span "[PERSON_NAME]" at bounding box center [1354, 16] width 147 height 15
click at [1325, 12] on span "[PERSON_NAME]" at bounding box center [1330, 16] width 99 height 15
drag, startPoint x: 1340, startPoint y: 17, endPoint x: 1340, endPoint y: 30, distance: 12.5
click at [1340, 18] on span "[PERSON_NAME]" at bounding box center [1330, 16] width 99 height 15
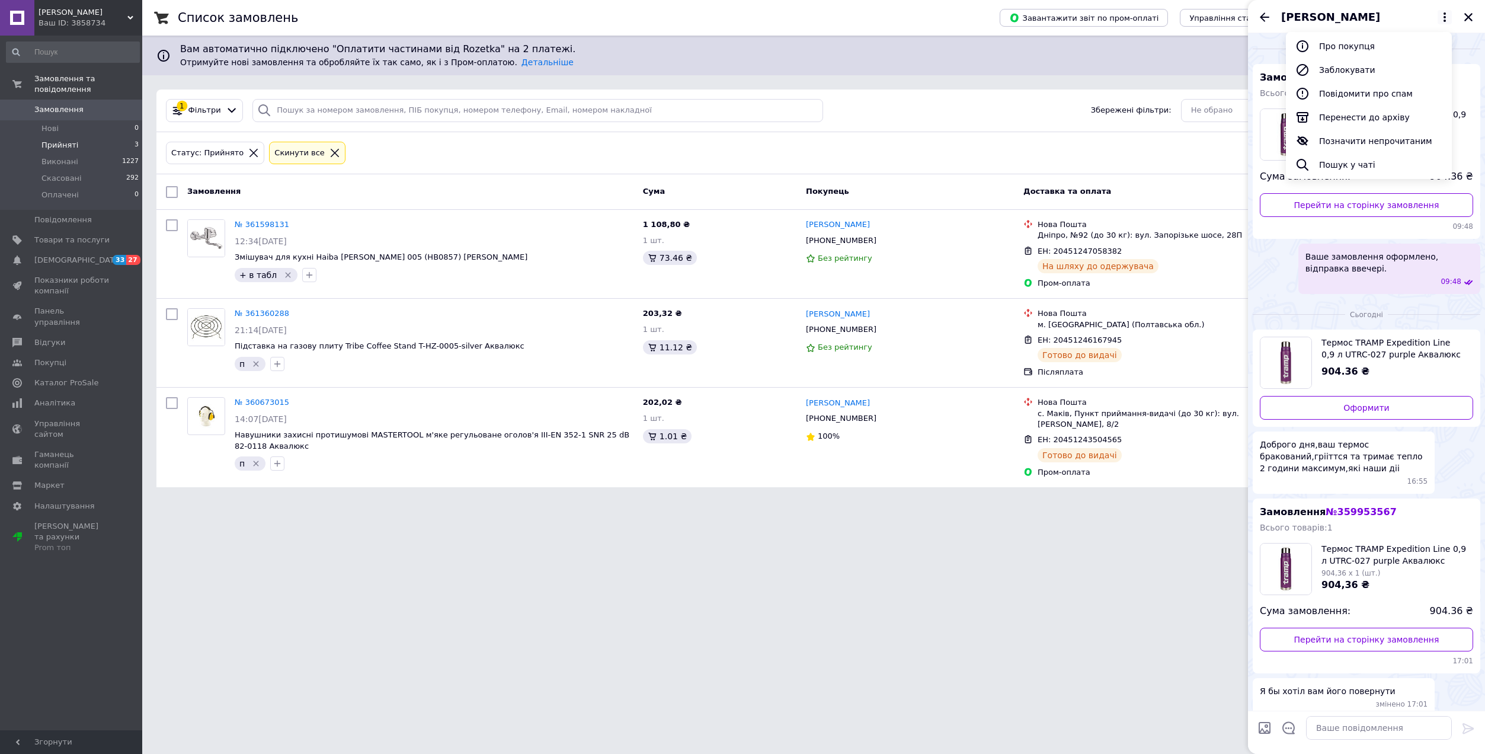
click at [1341, 49] on button "Про покупця" at bounding box center [1369, 46] width 166 height 24
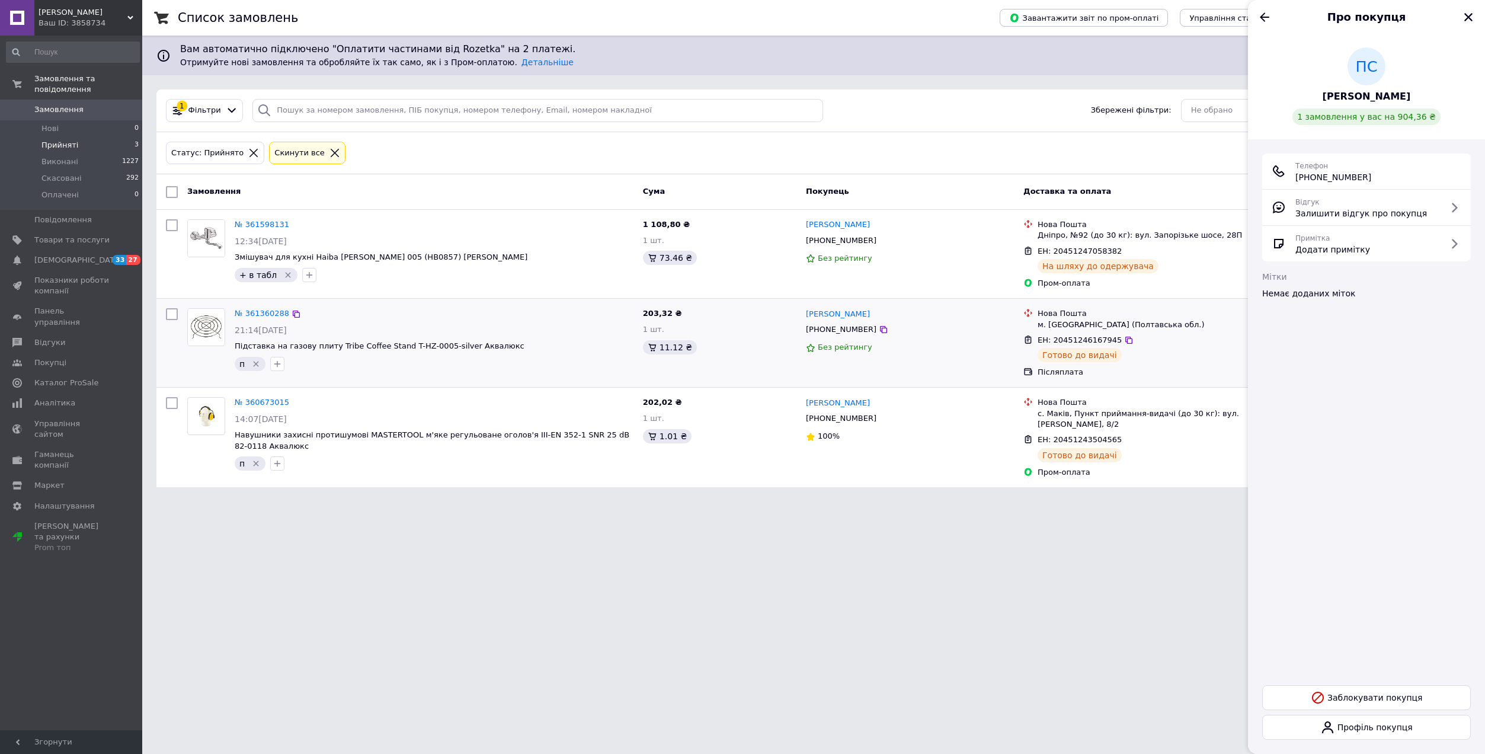
drag, startPoint x: 1329, startPoint y: 94, endPoint x: 1066, endPoint y: 358, distance: 372.9
click at [1263, 18] on icon "Назад" at bounding box center [1264, 17] width 14 height 14
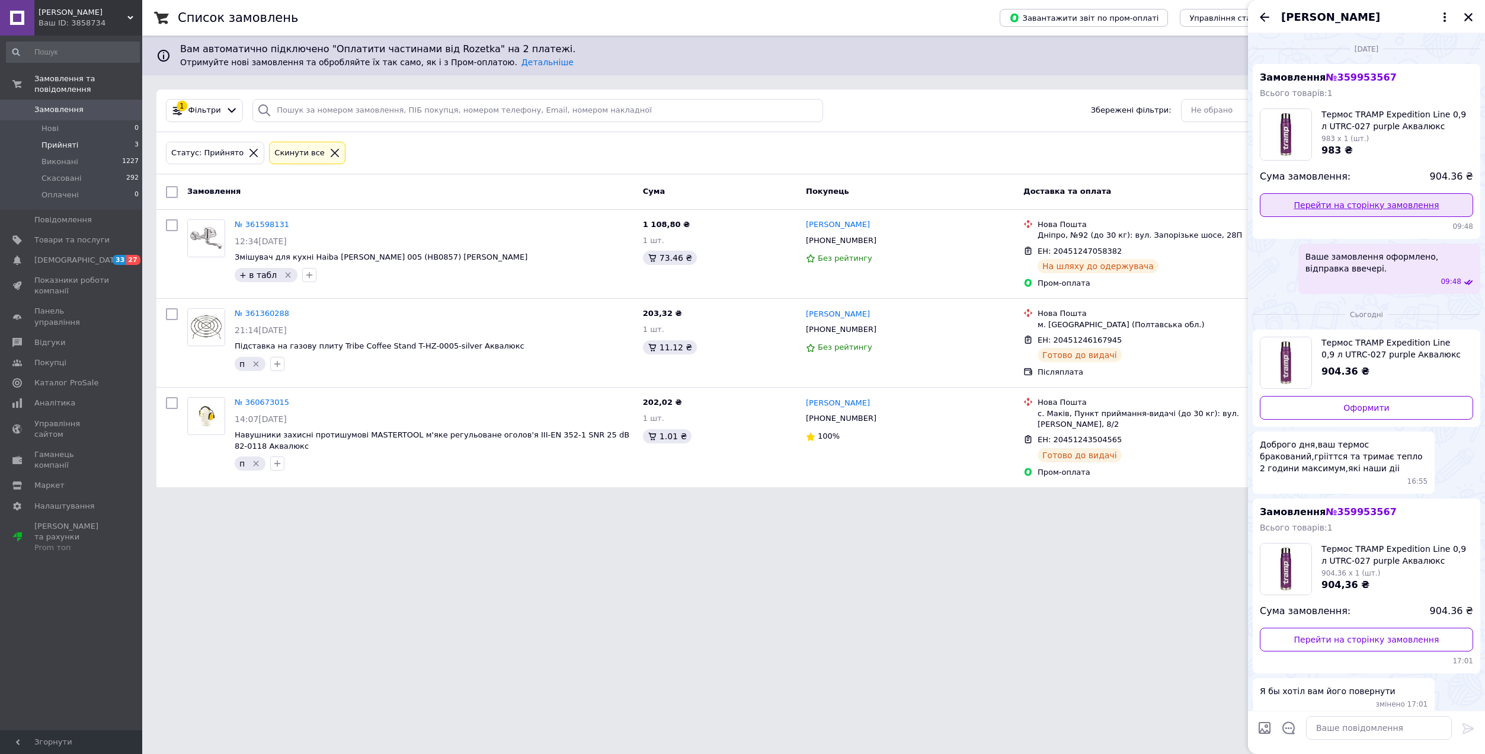
click at [1335, 209] on link "Перейти на сторінку замовлення" at bounding box center [1366, 205] width 213 height 24
click at [59, 140] on span "Прийняті" at bounding box center [59, 145] width 37 height 11
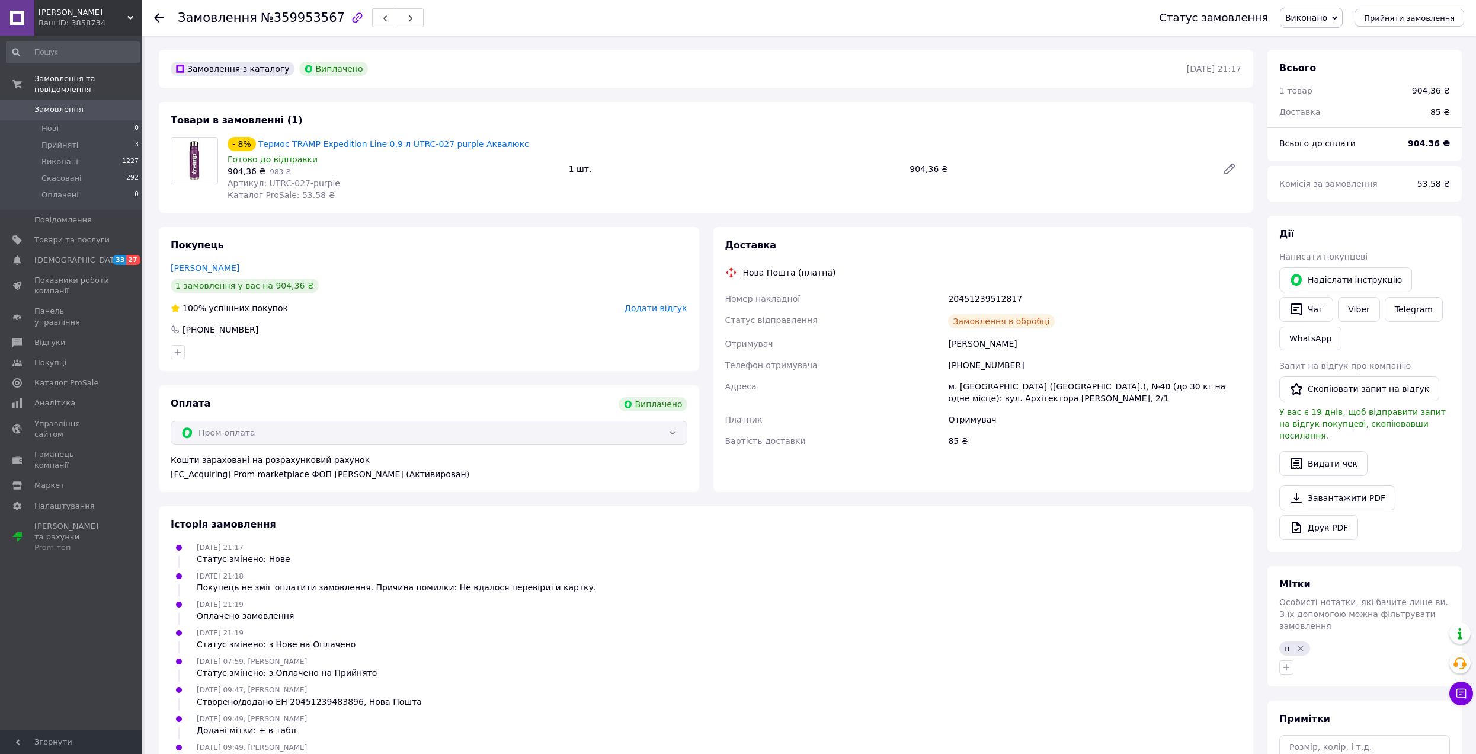
scroll to position [152, 0]
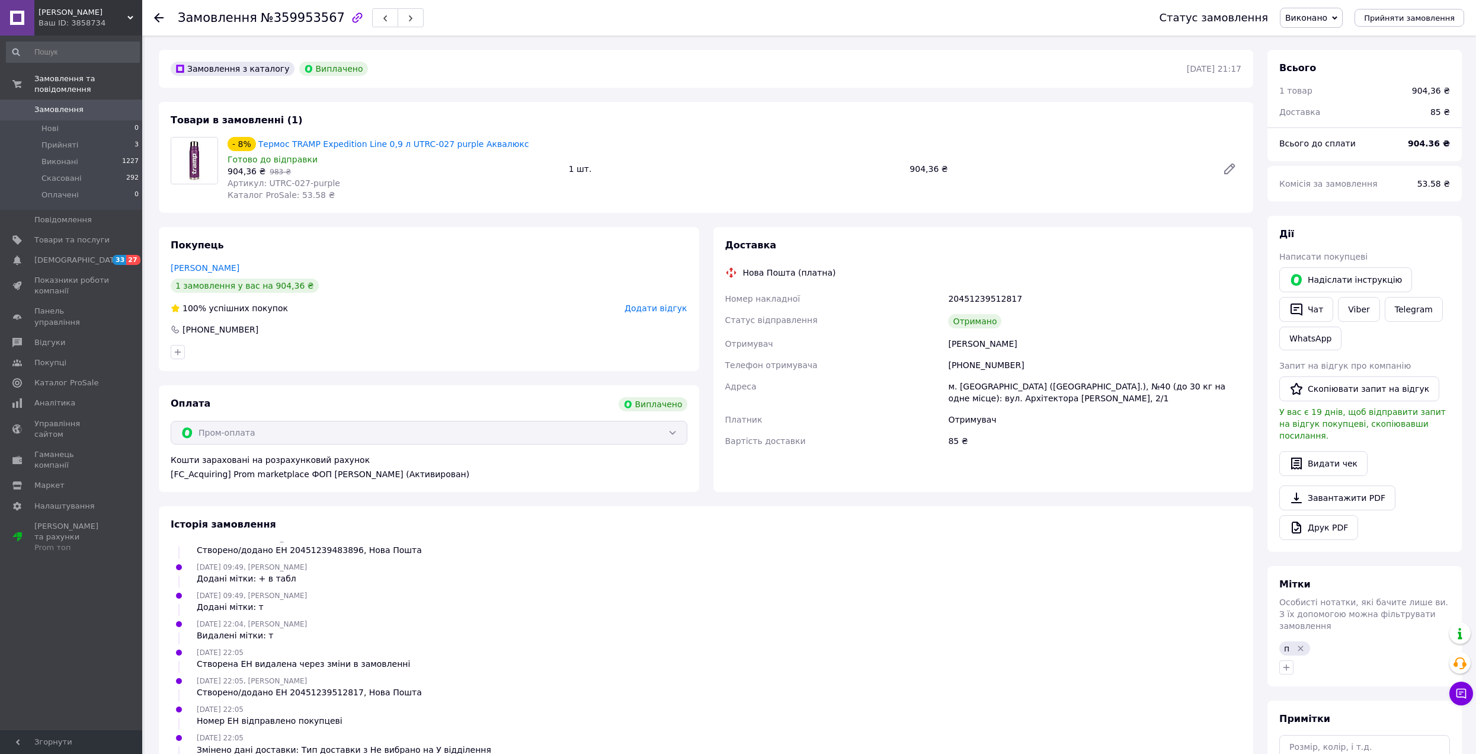
click at [988, 305] on div "20451239512817" at bounding box center [1095, 298] width 298 height 21
copy div "20451239512817"
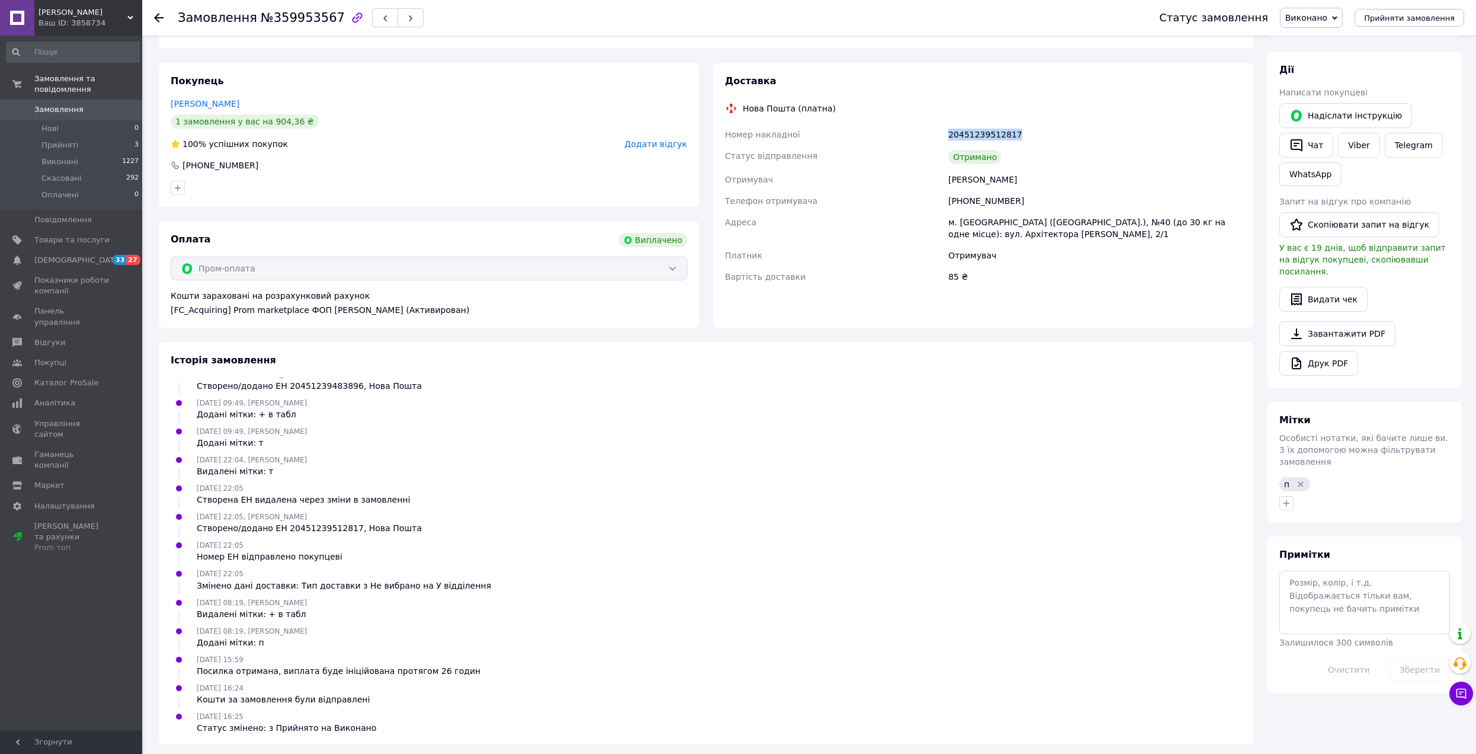
scroll to position [169, 0]
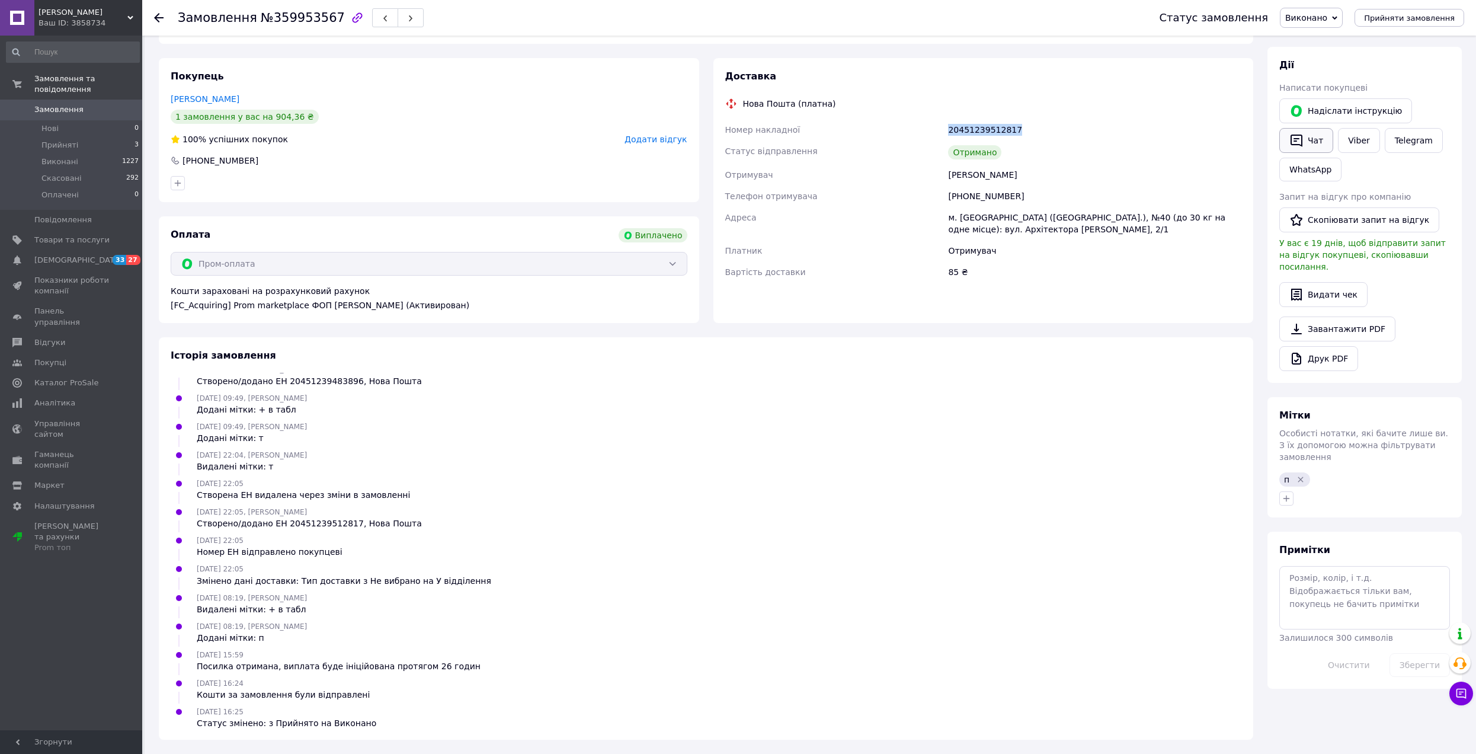
click at [1289, 145] on button "Чат" at bounding box center [1306, 140] width 54 height 25
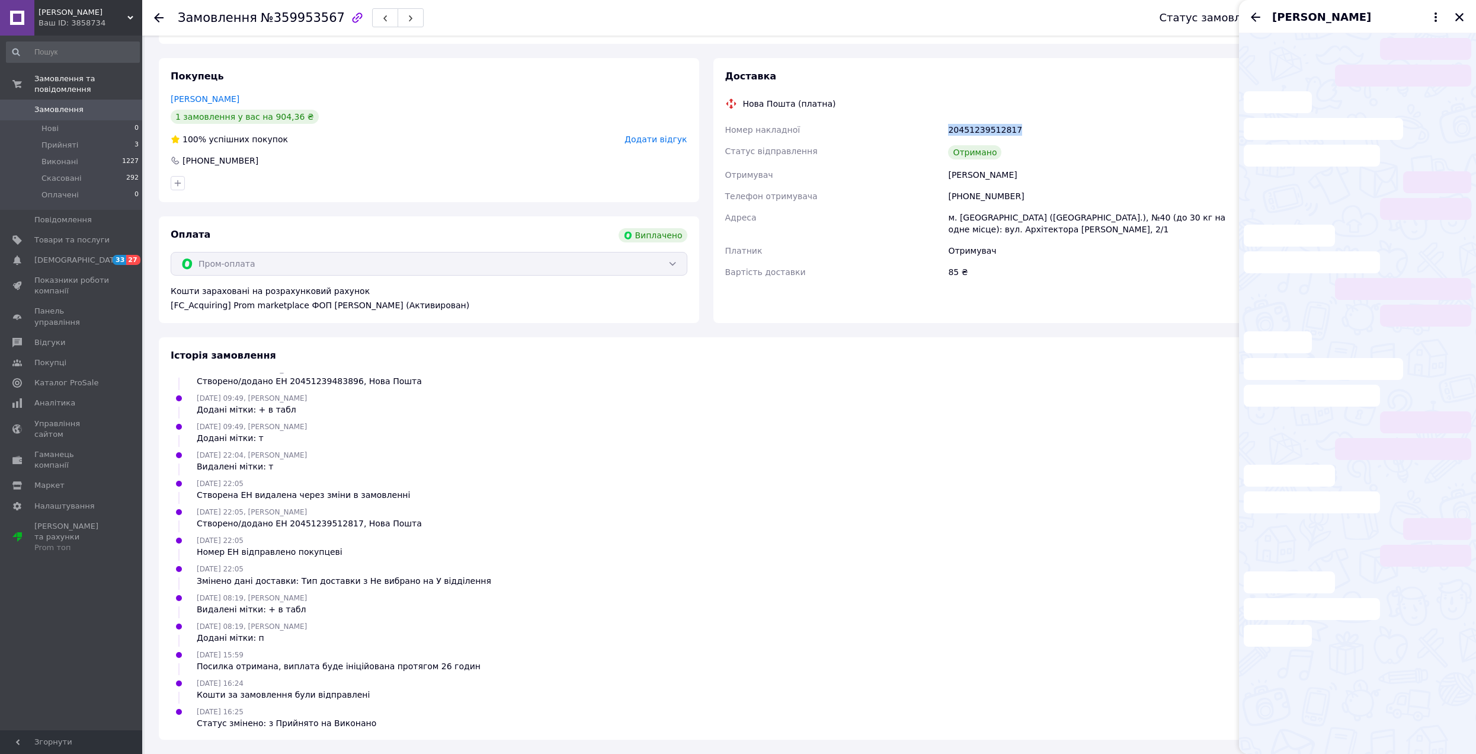
scroll to position [172, 0]
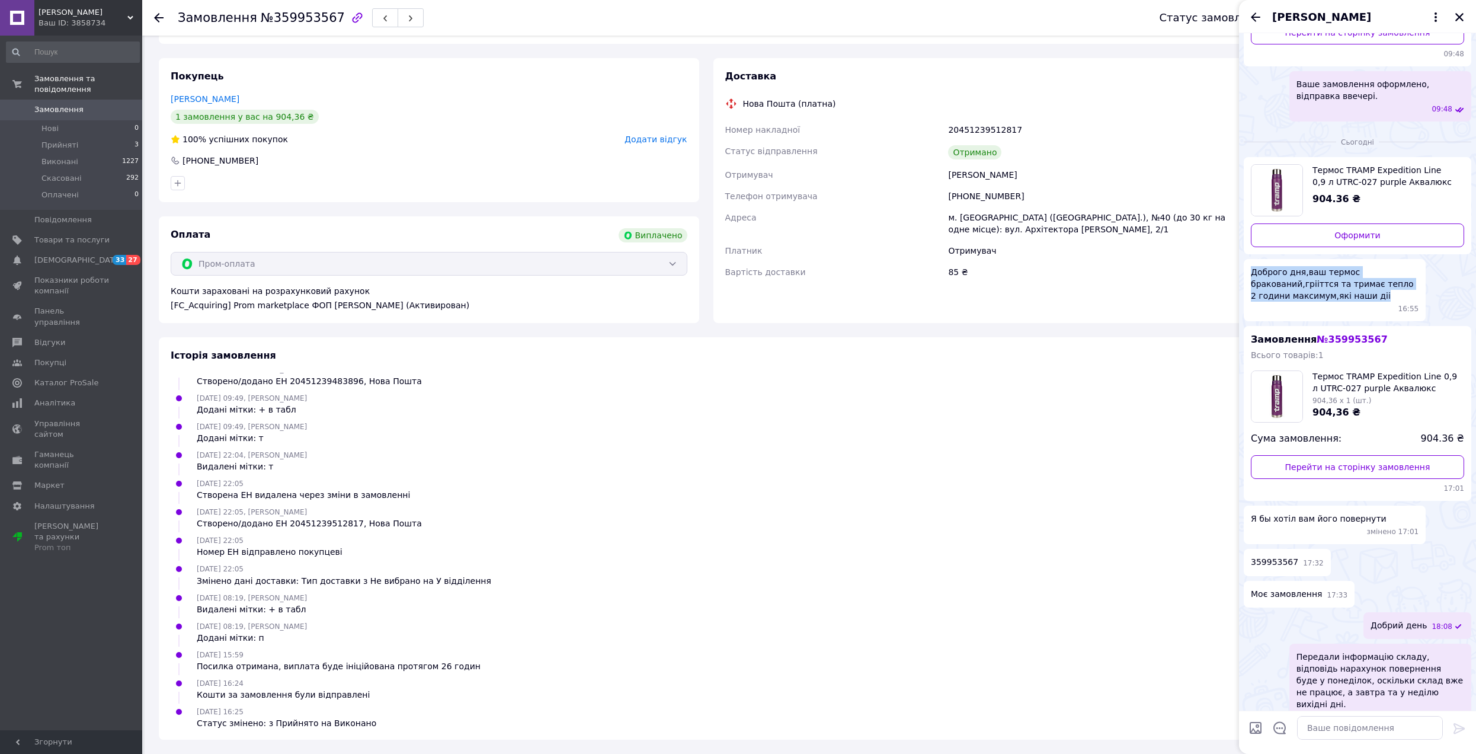
drag, startPoint x: 1253, startPoint y: 274, endPoint x: 1374, endPoint y: 294, distance: 122.5
click at [1374, 294] on span "Доброго дня,ваш термос бракований,грііттся та тримає тепло 2 години максимум,як…" at bounding box center [1335, 284] width 168 height 36
copy span "Доброго дня,ваш термос бракований,грііттся та тримає тепло 2 години максимум,як…"
drag, startPoint x: 1252, startPoint y: 517, endPoint x: 1373, endPoint y: 519, distance: 120.9
click at [1373, 519] on div "Я бы хотіл вам його повернути змінено 17:01" at bounding box center [1335, 524] width 182 height 39
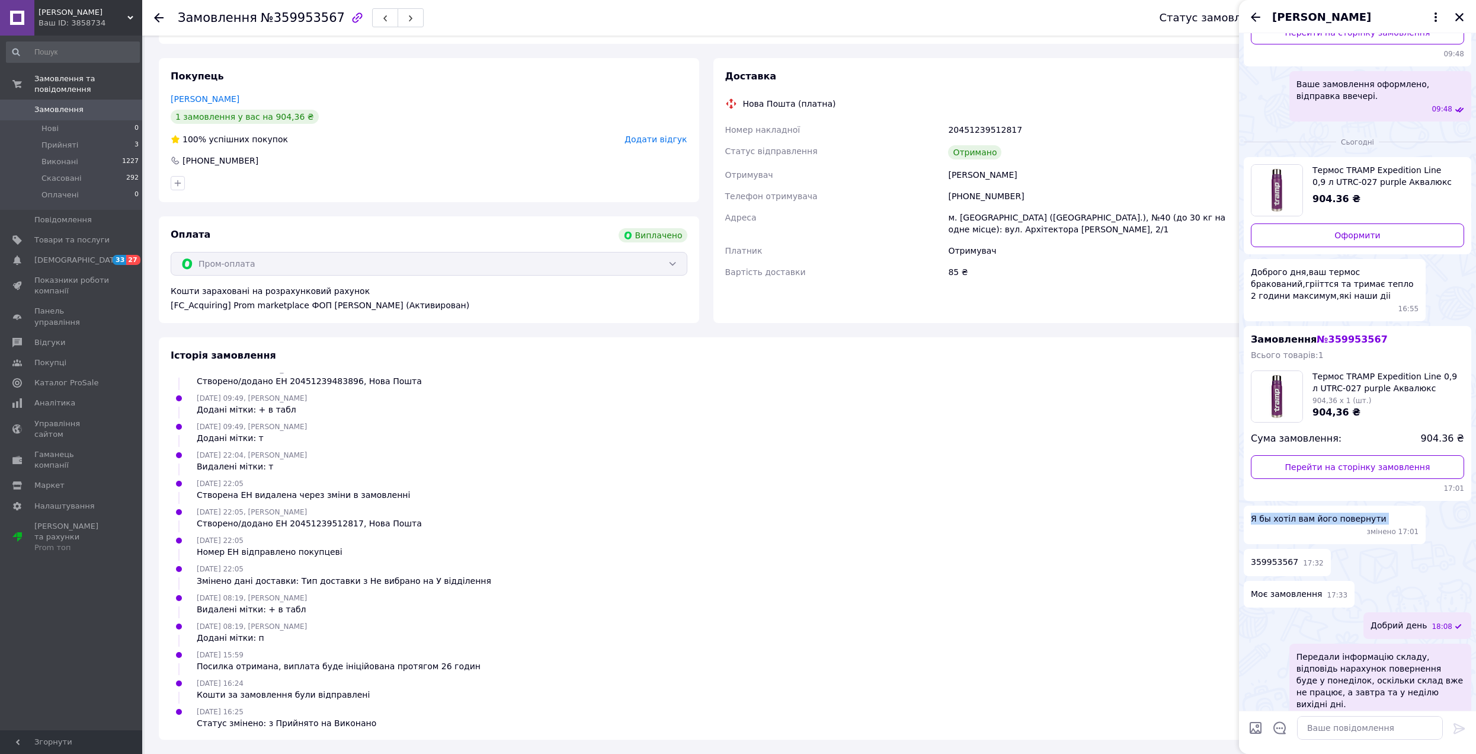
copy span "Я бы хотіл вам його повернути"
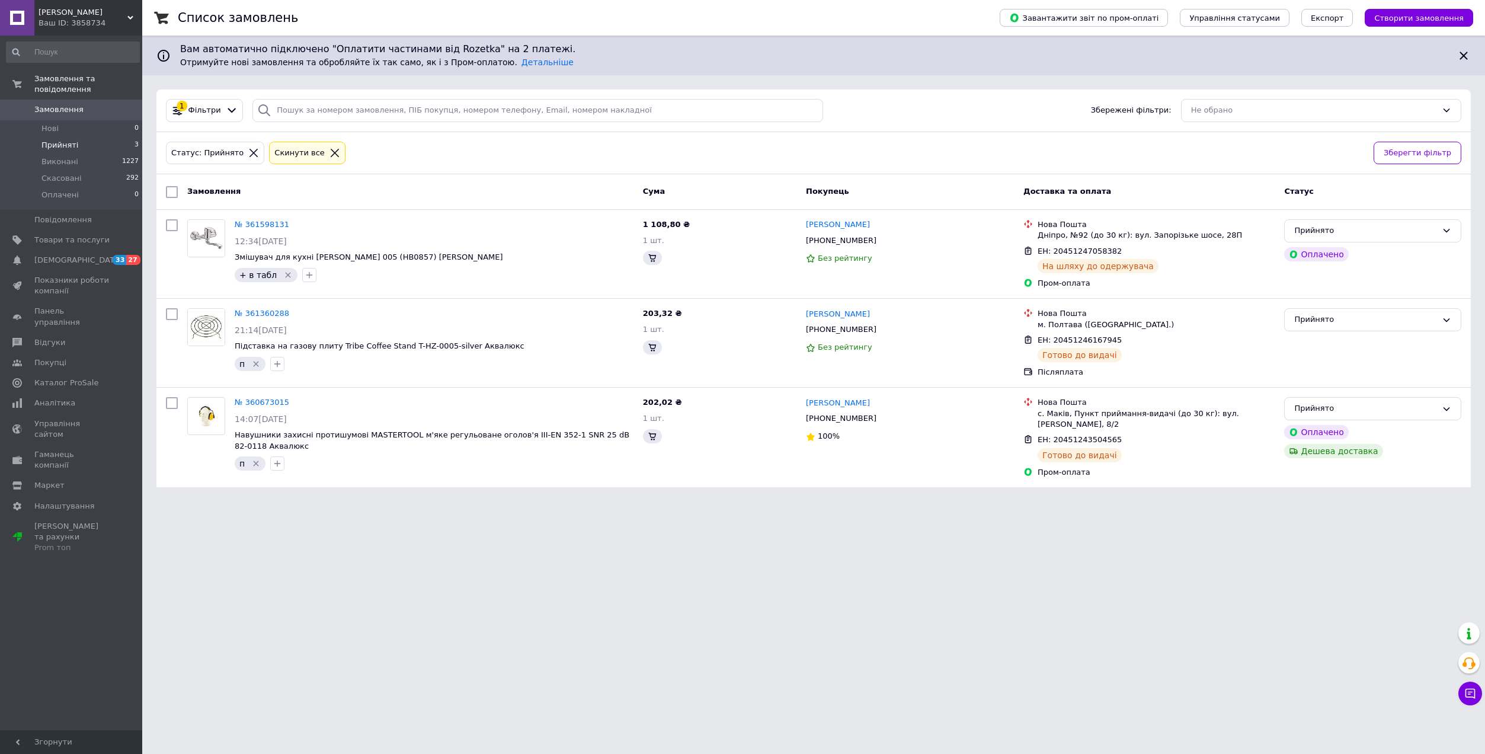
click at [42, 140] on span "Прийняті" at bounding box center [59, 145] width 37 height 11
click at [82, 83] on span "Замовлення та повідомлення" at bounding box center [88, 83] width 108 height 21
click at [87, 113] on span "Товари та послуги" at bounding box center [71, 109] width 75 height 11
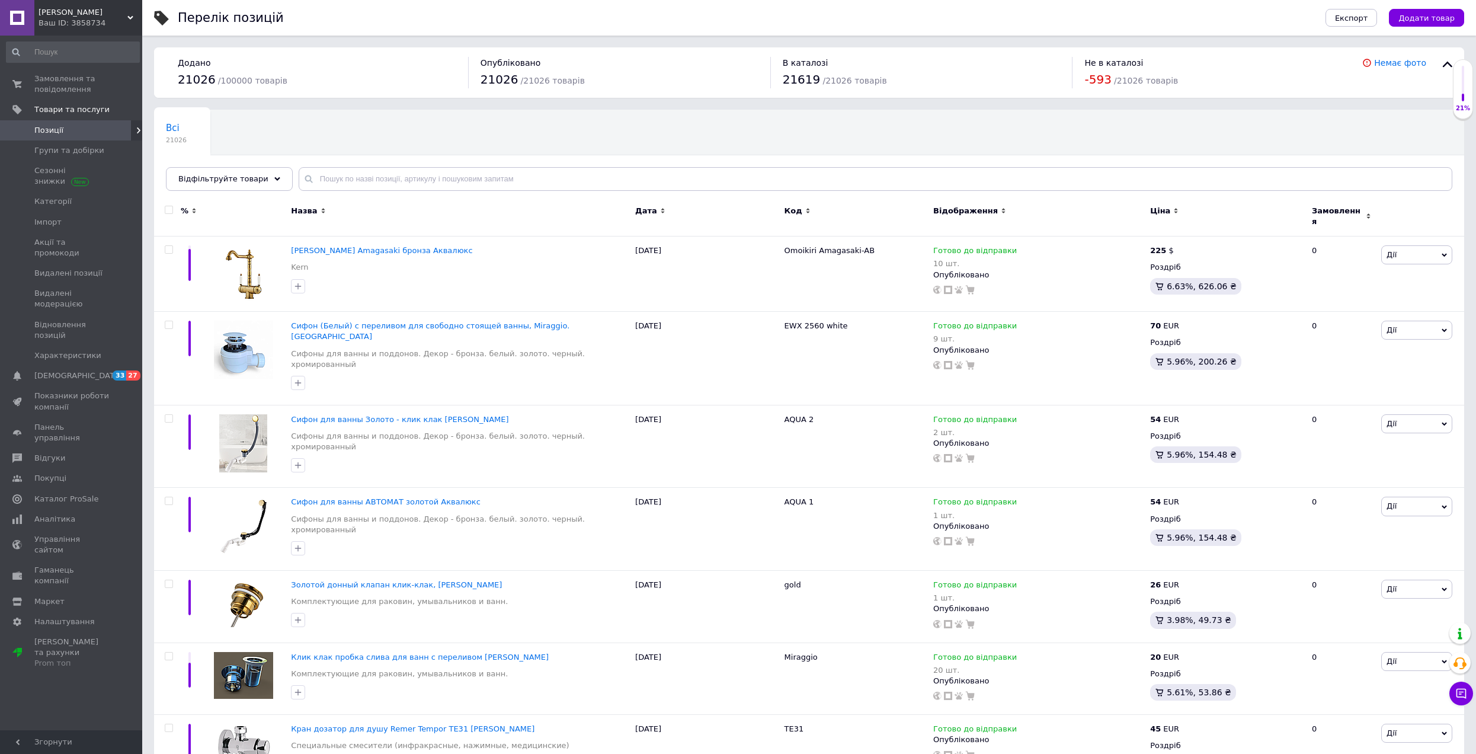
click at [207, 181] on span "Відфільтруйте товари" at bounding box center [223, 178] width 90 height 9
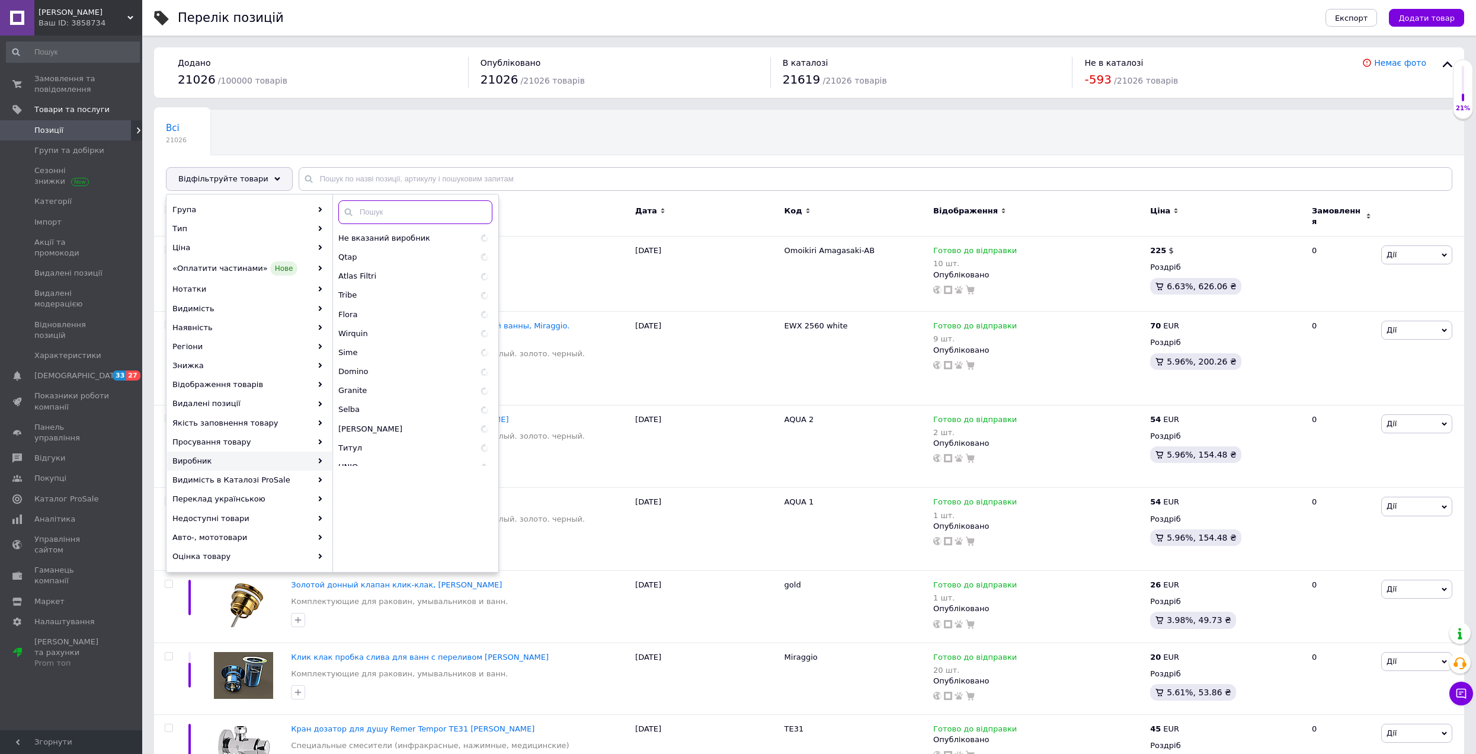
click at [396, 213] on input "text" at bounding box center [415, 212] width 154 height 24
paste input "Esllse"
type input "Esllse"
click at [414, 245] on div "Esllse 47" at bounding box center [415, 238] width 165 height 19
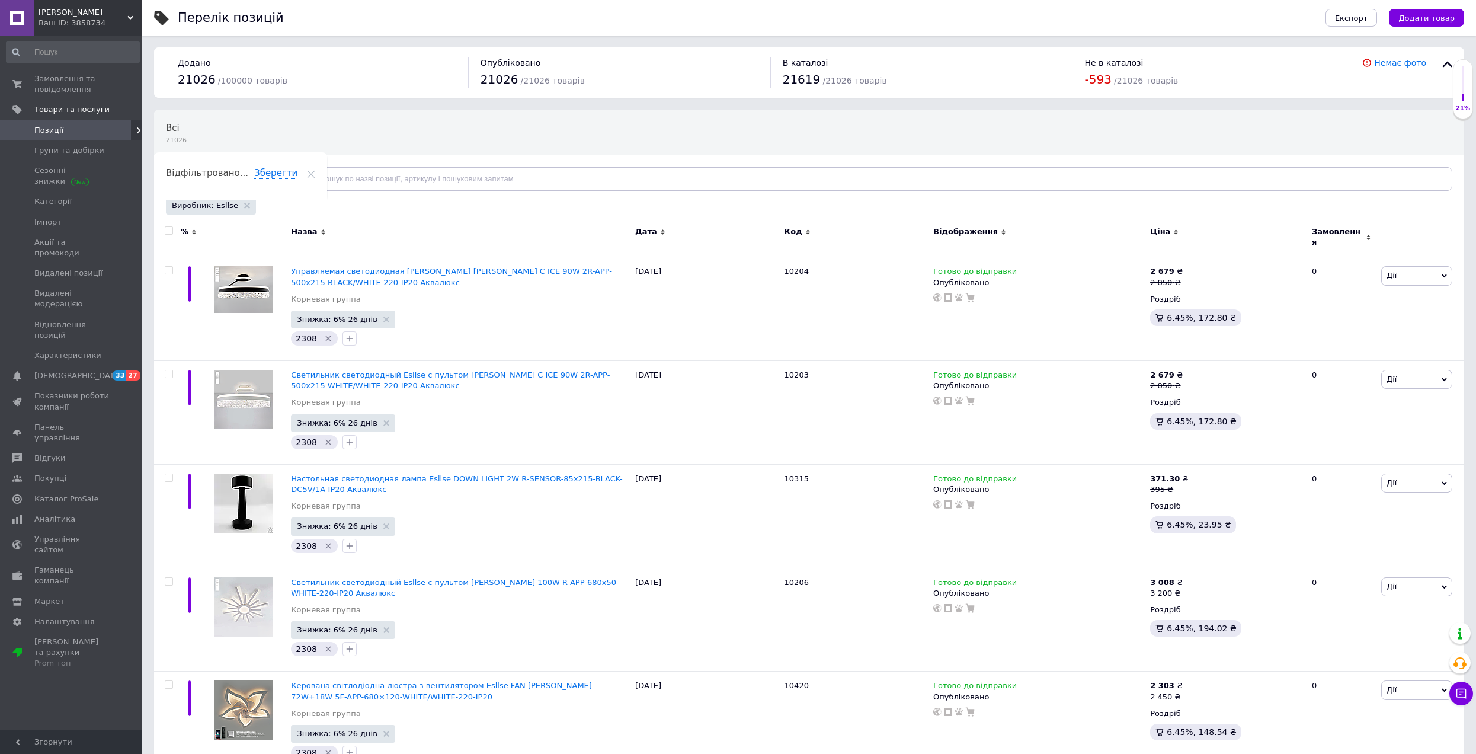
click at [168, 229] on input "checkbox" at bounding box center [169, 231] width 8 height 8
checkbox input "true"
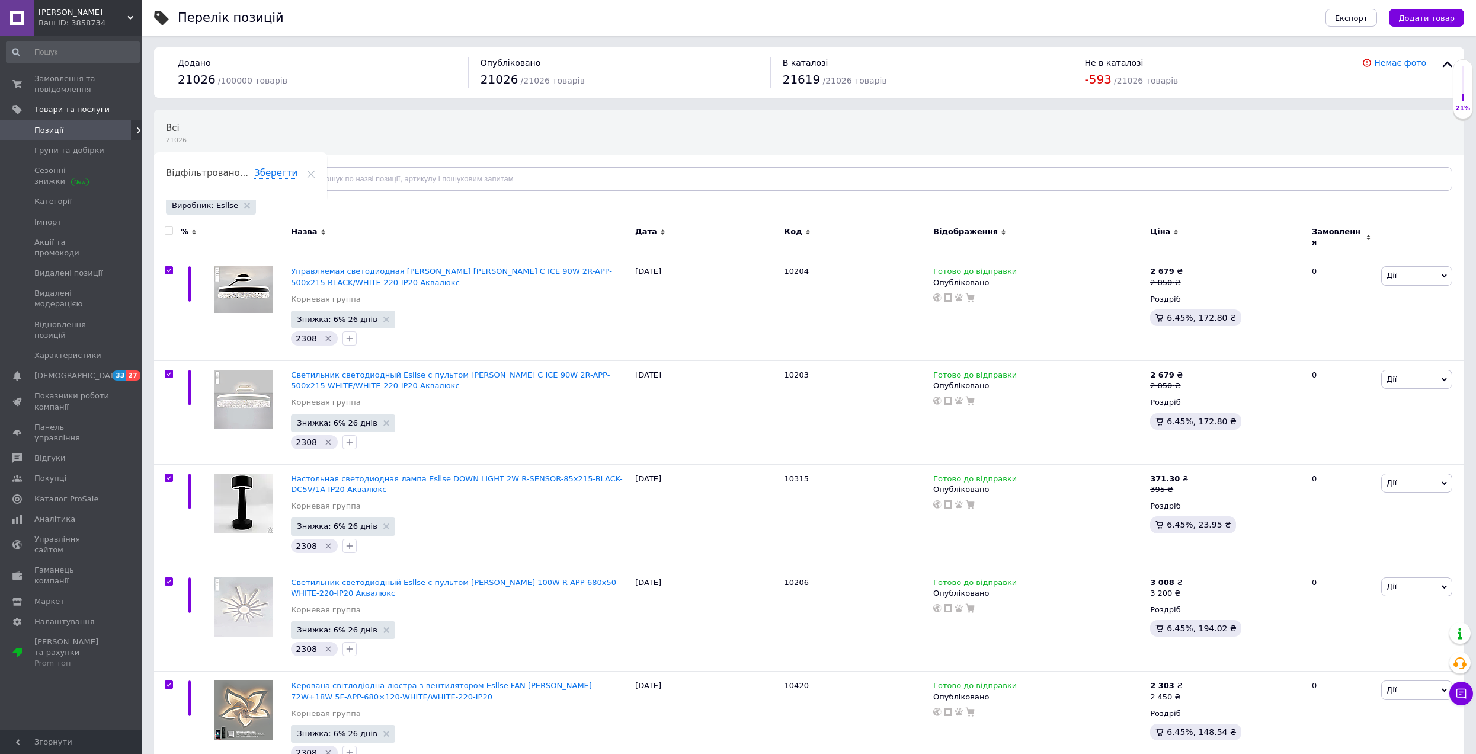
checkbox input "true"
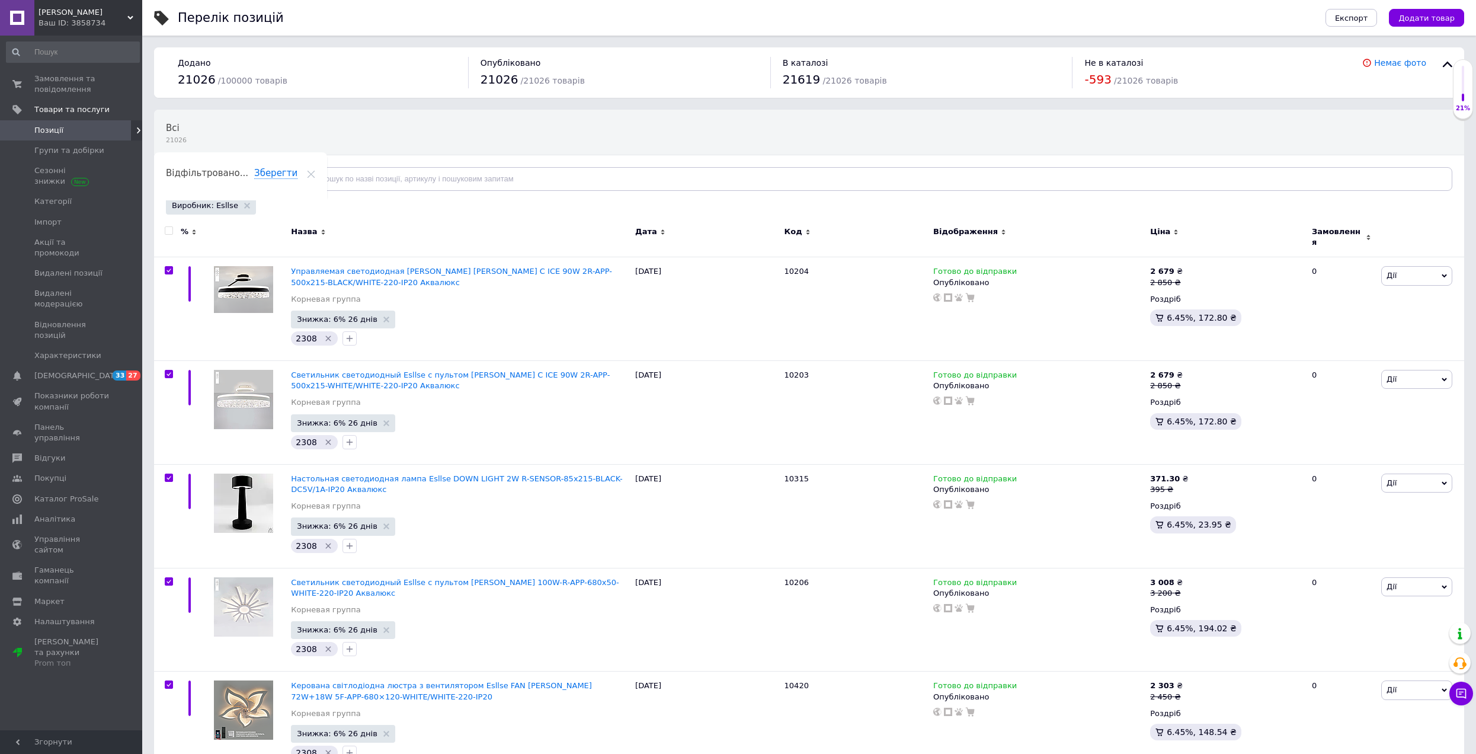
checkbox input "true"
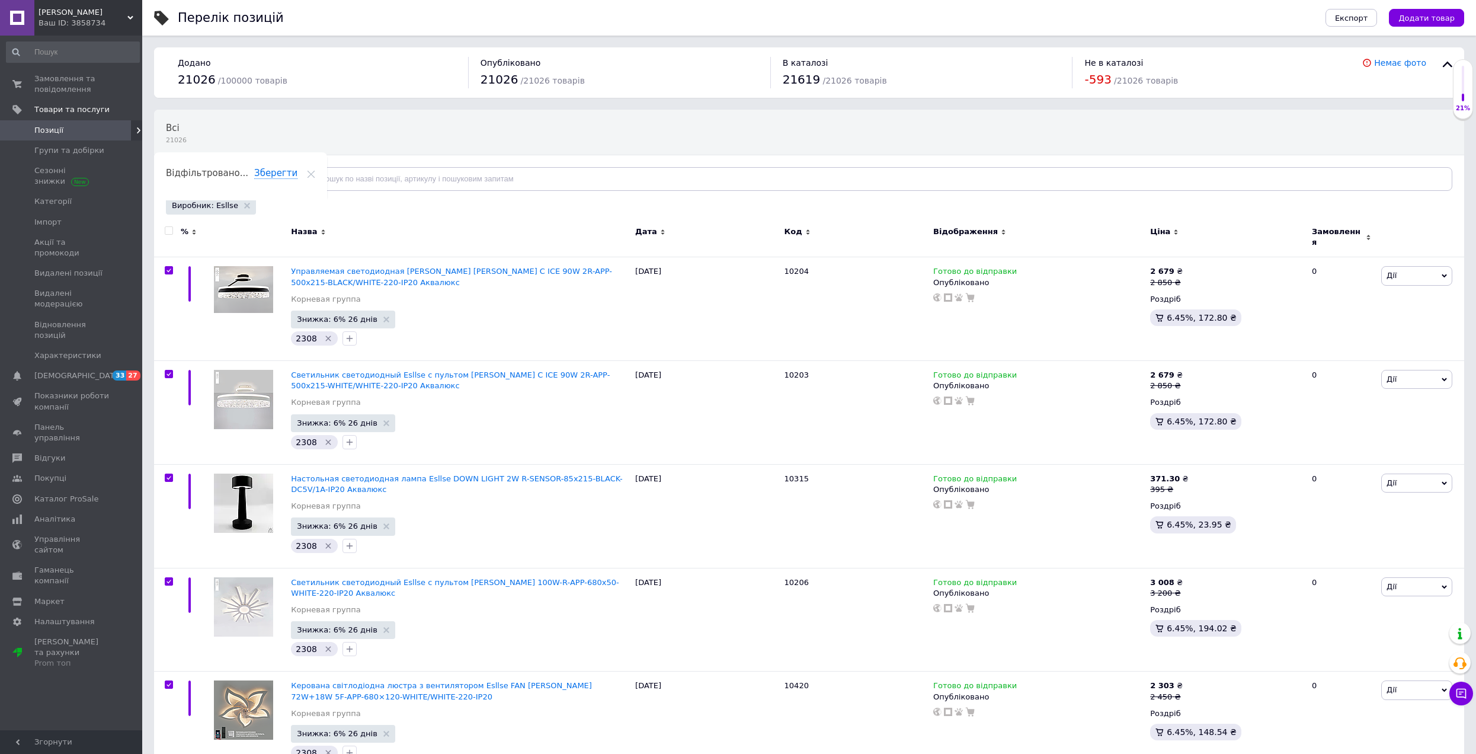
checkbox input "true"
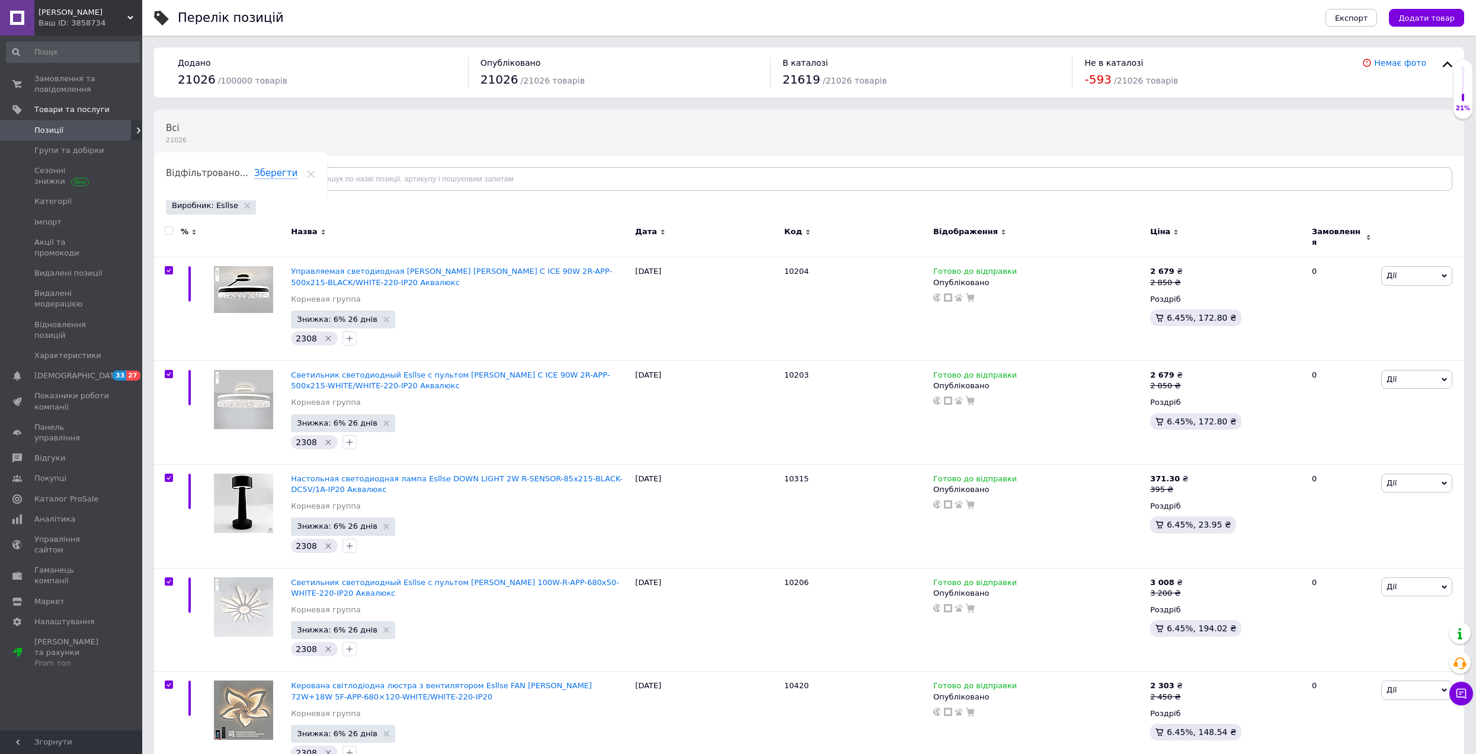
checkbox input "true"
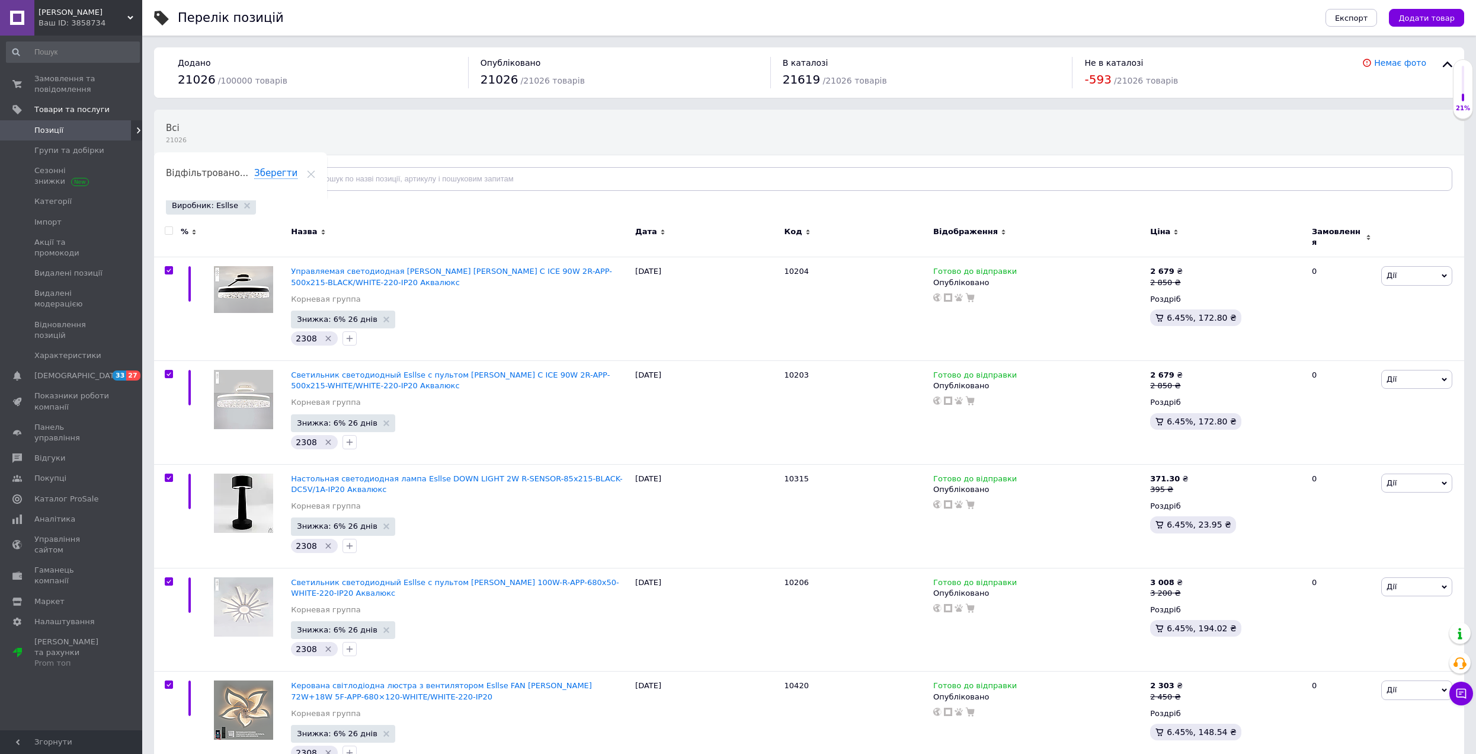
checkbox input "true"
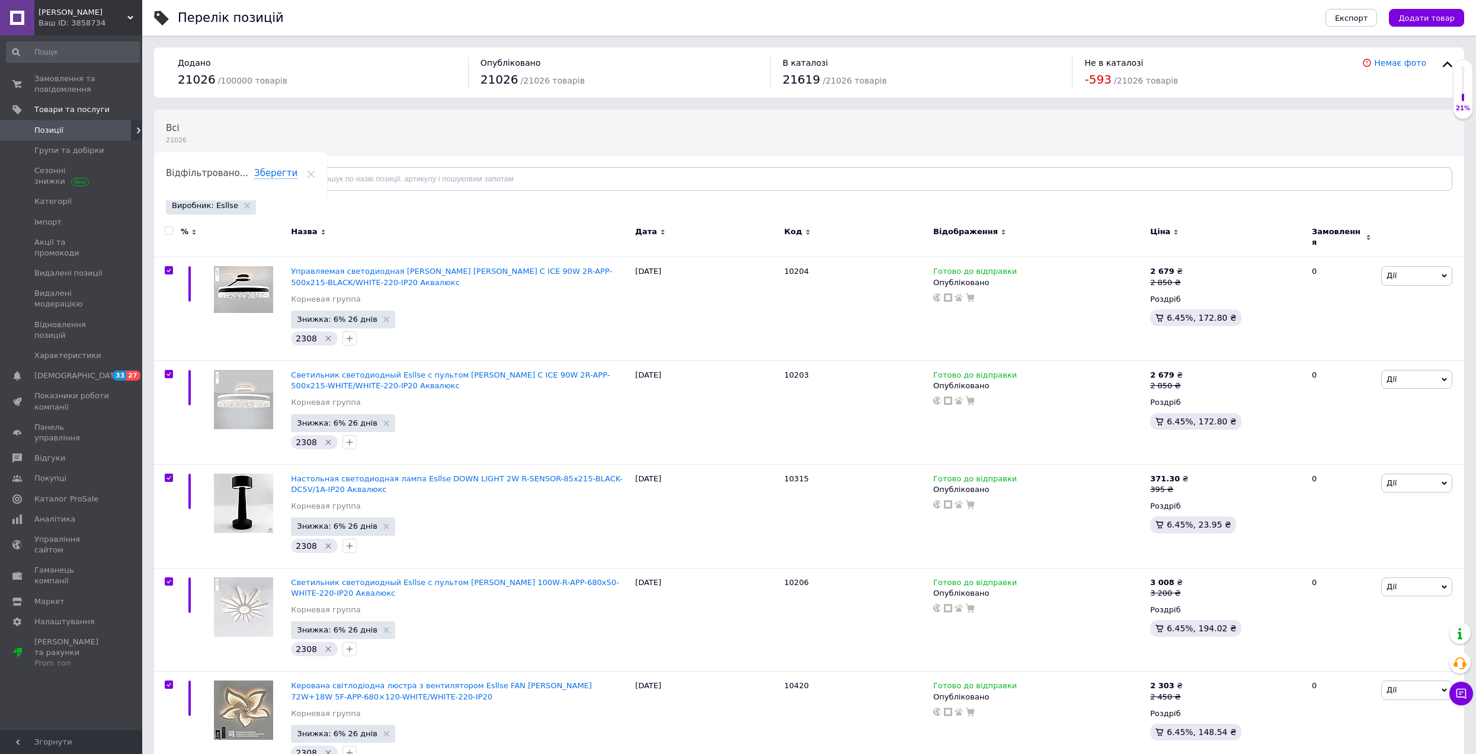
checkbox input "true"
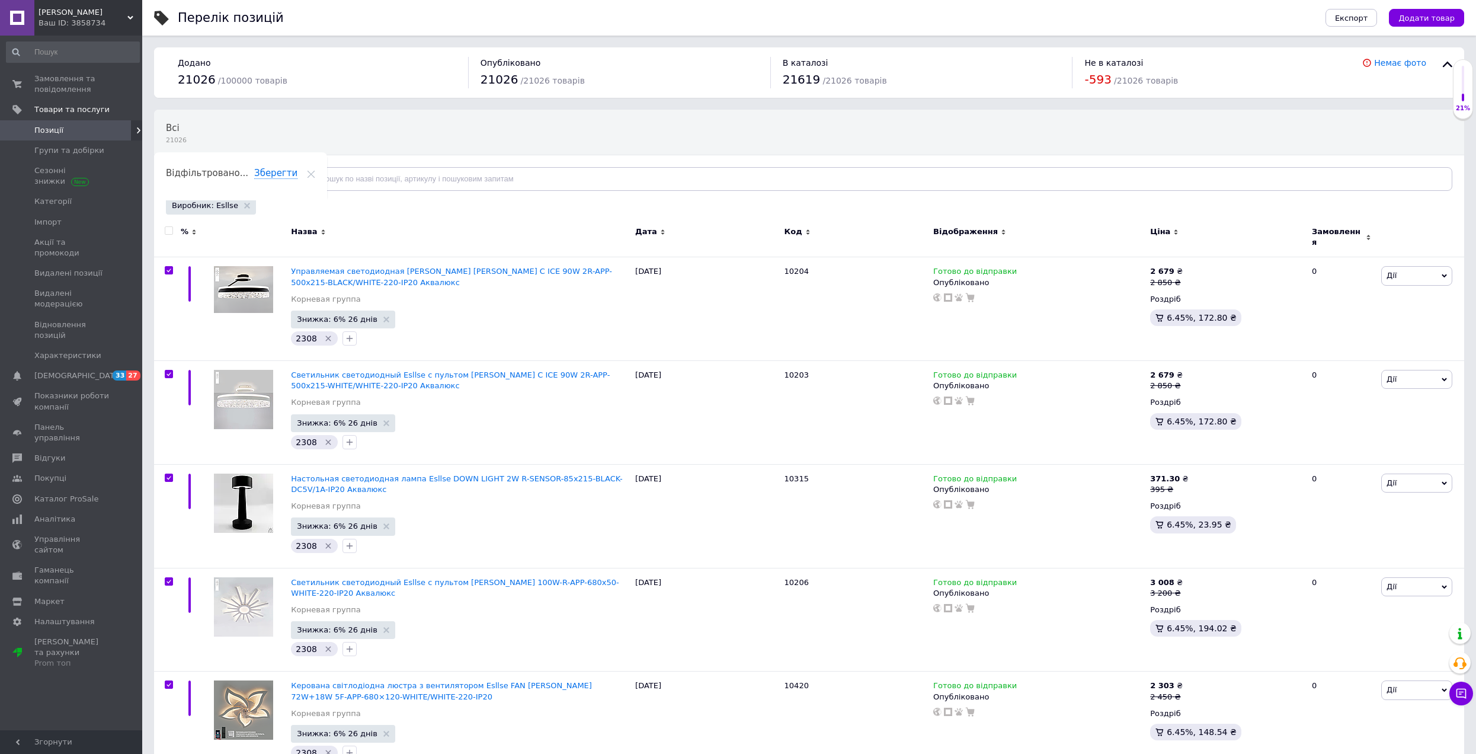
checkbox input "true"
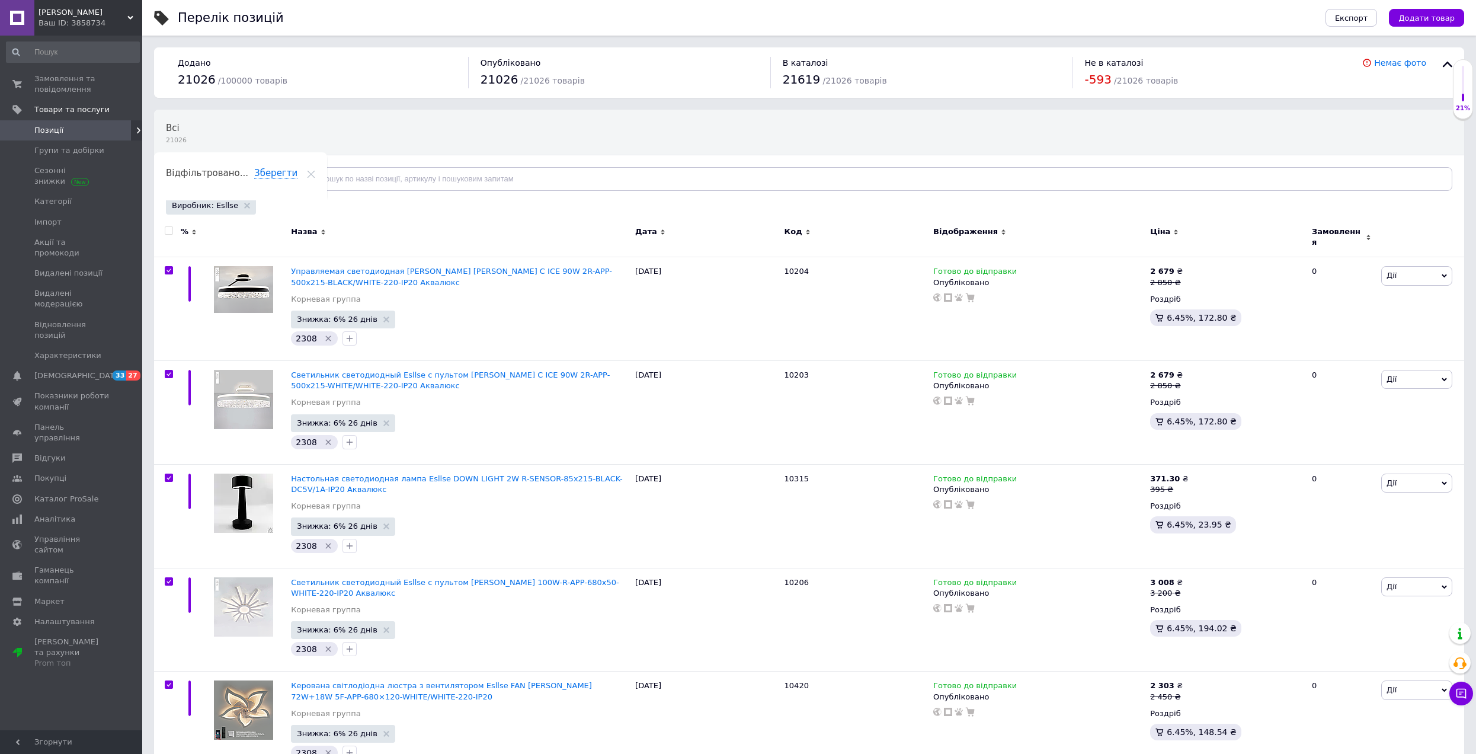
checkbox input "true"
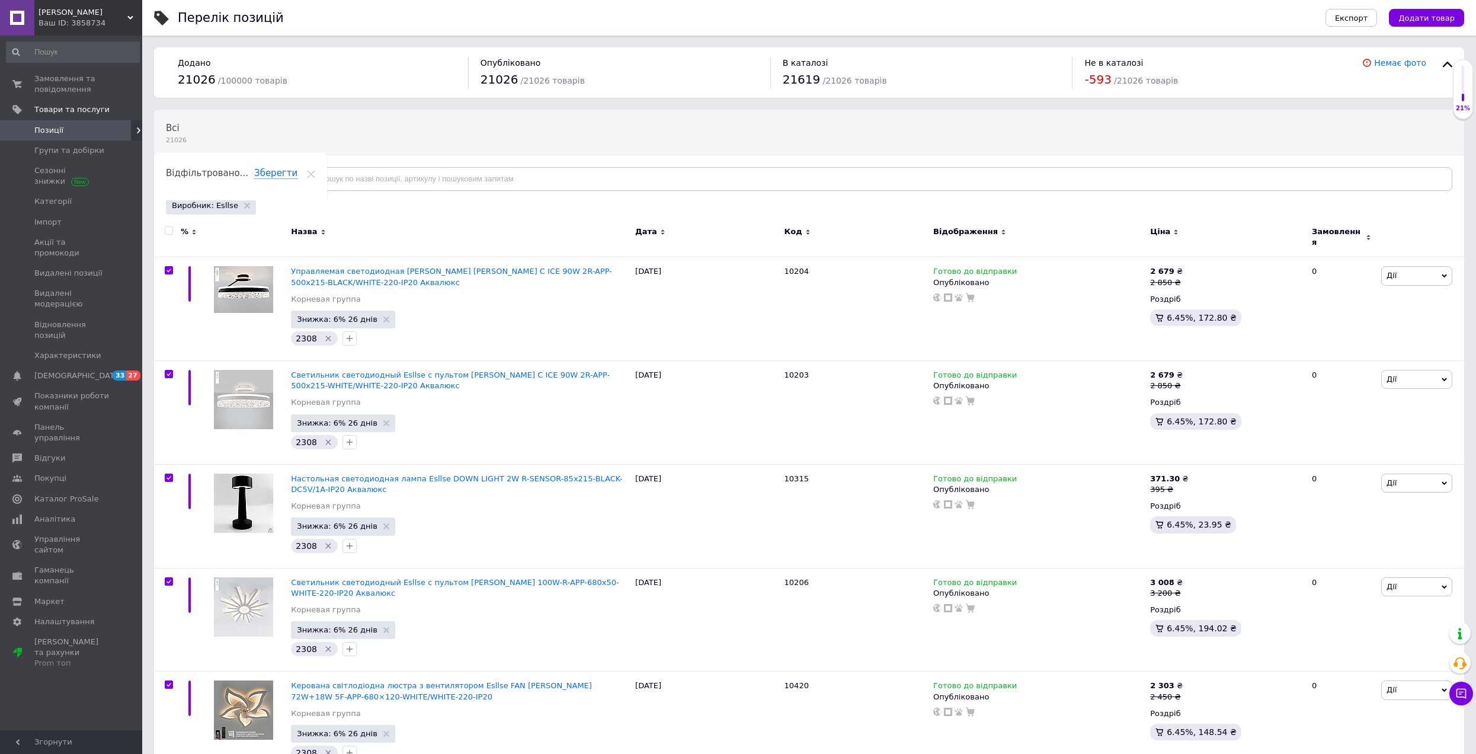
checkbox input "true"
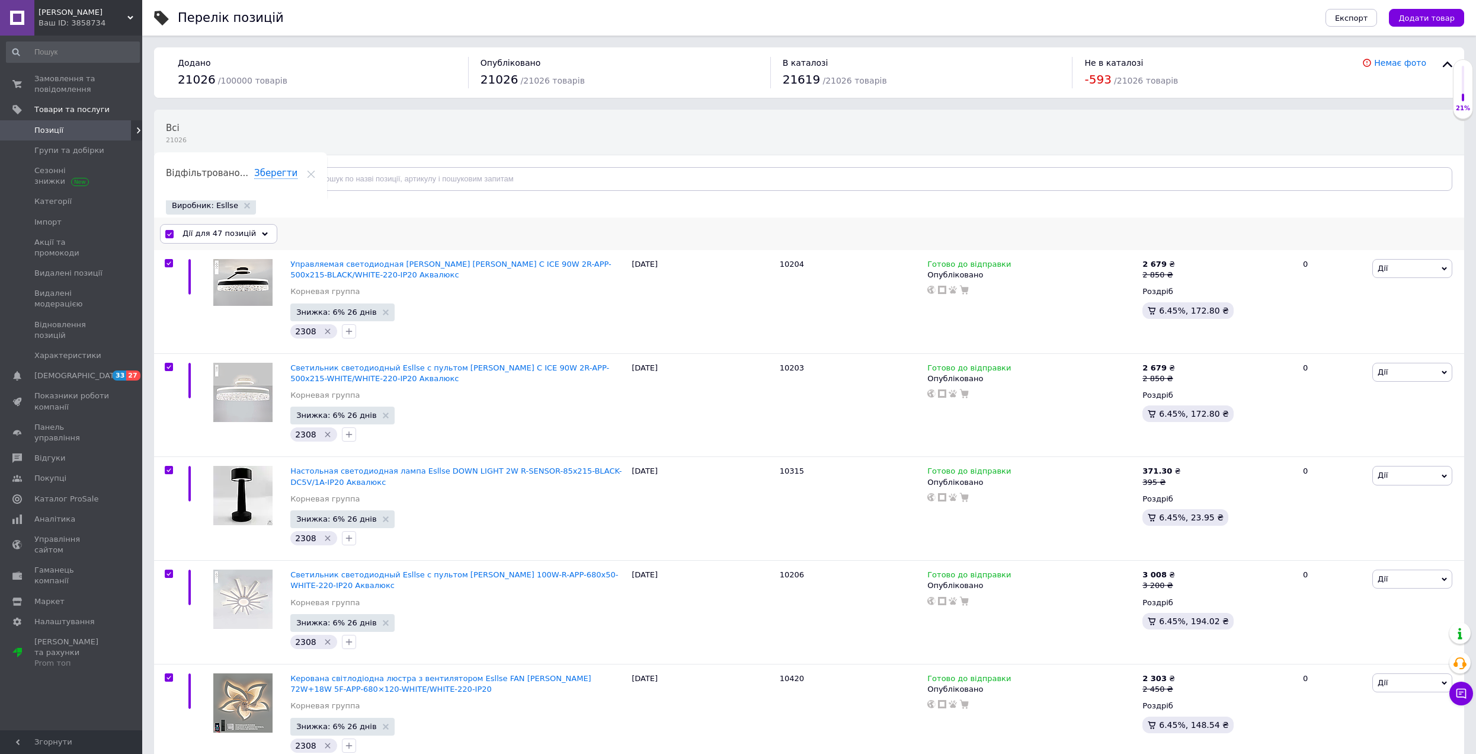
click at [188, 233] on span "Дії для 47 позицій" at bounding box center [219, 233] width 73 height 11
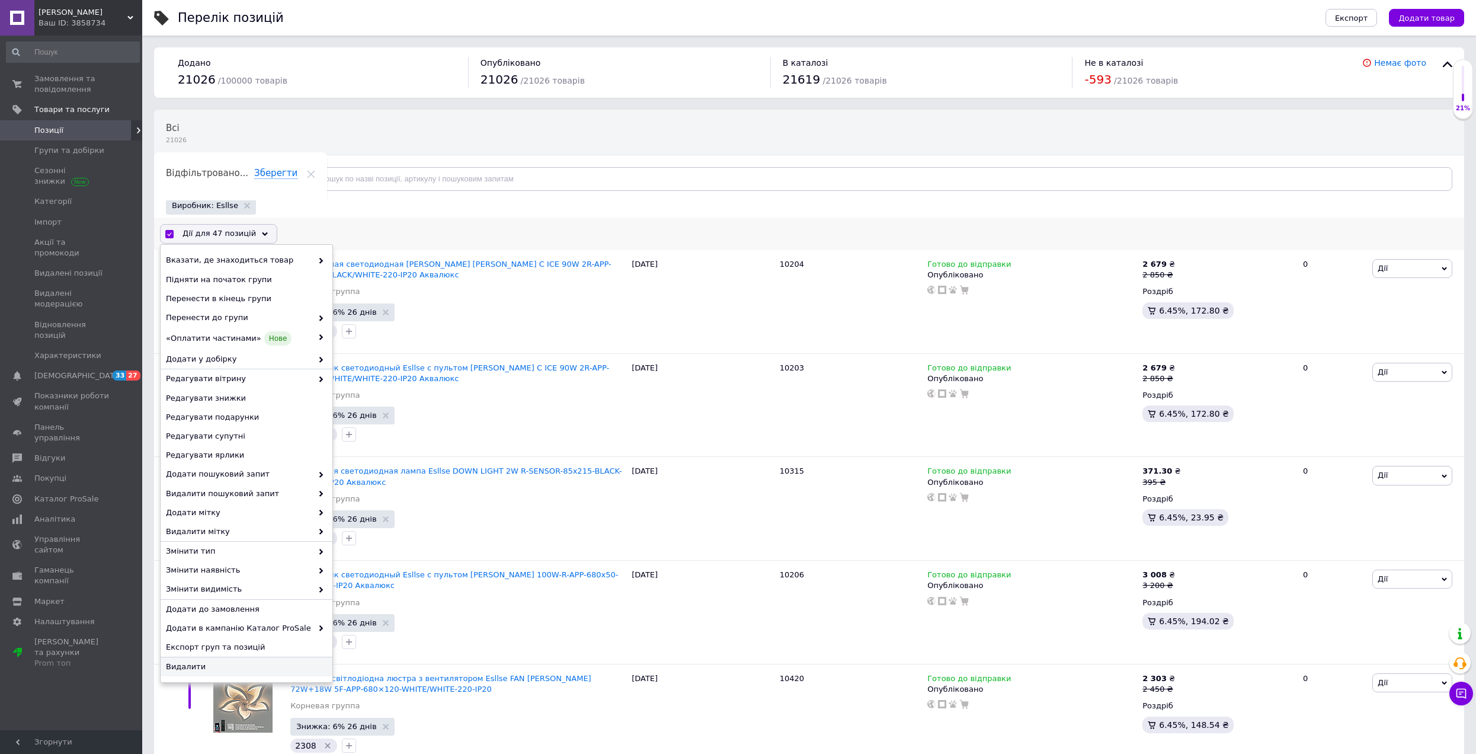
click at [238, 661] on div "Видалити" at bounding box center [247, 666] width 172 height 19
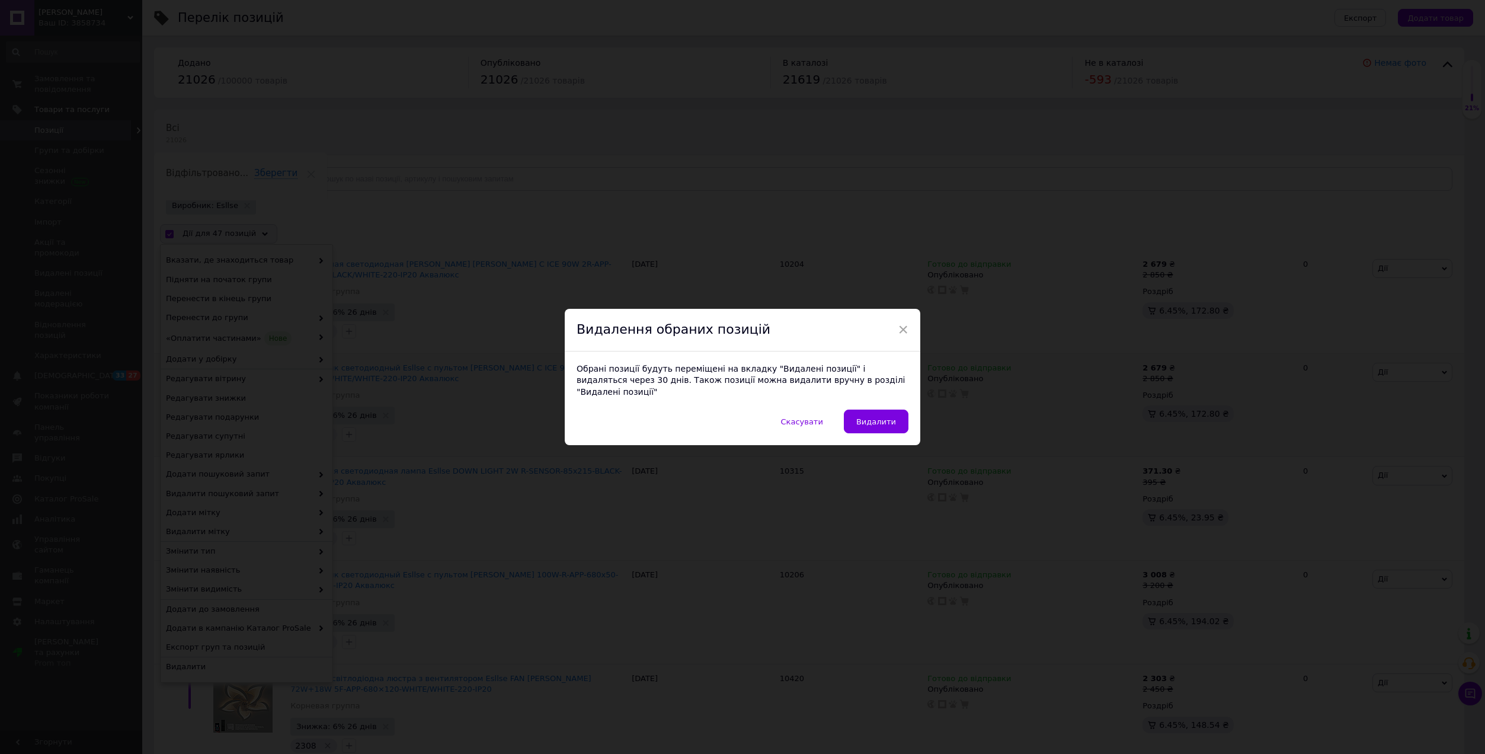
click at [854, 412] on button "Видалити" at bounding box center [876, 421] width 65 height 24
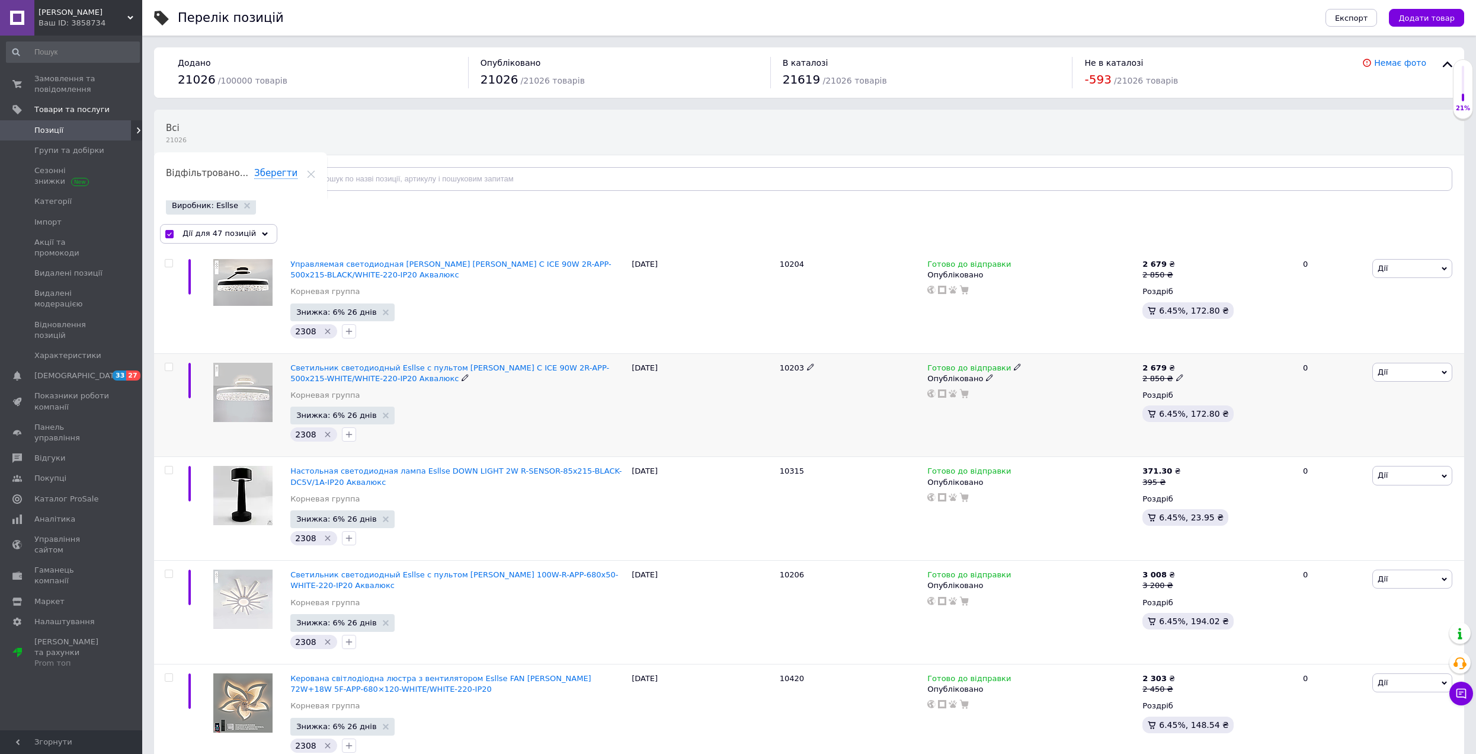
checkbox input "false"
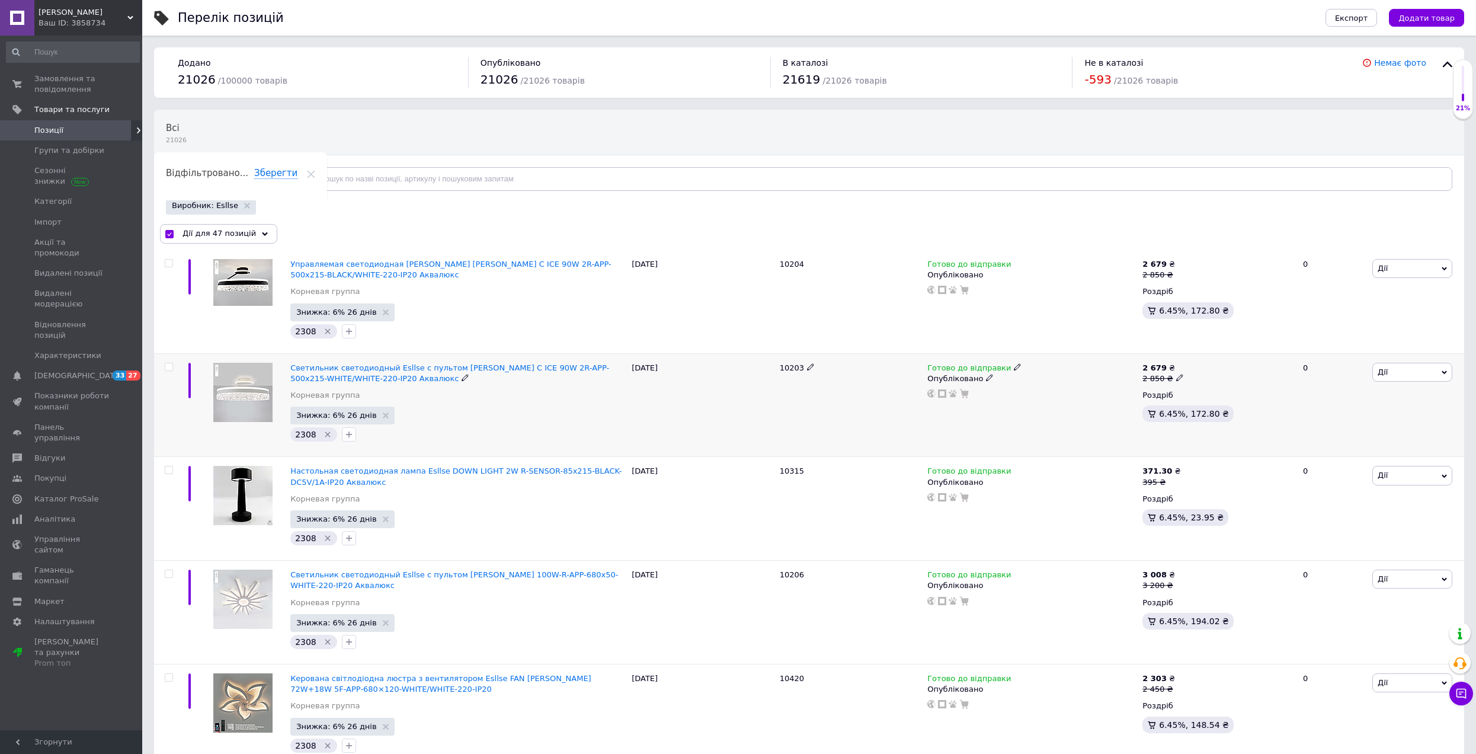
checkbox input "false"
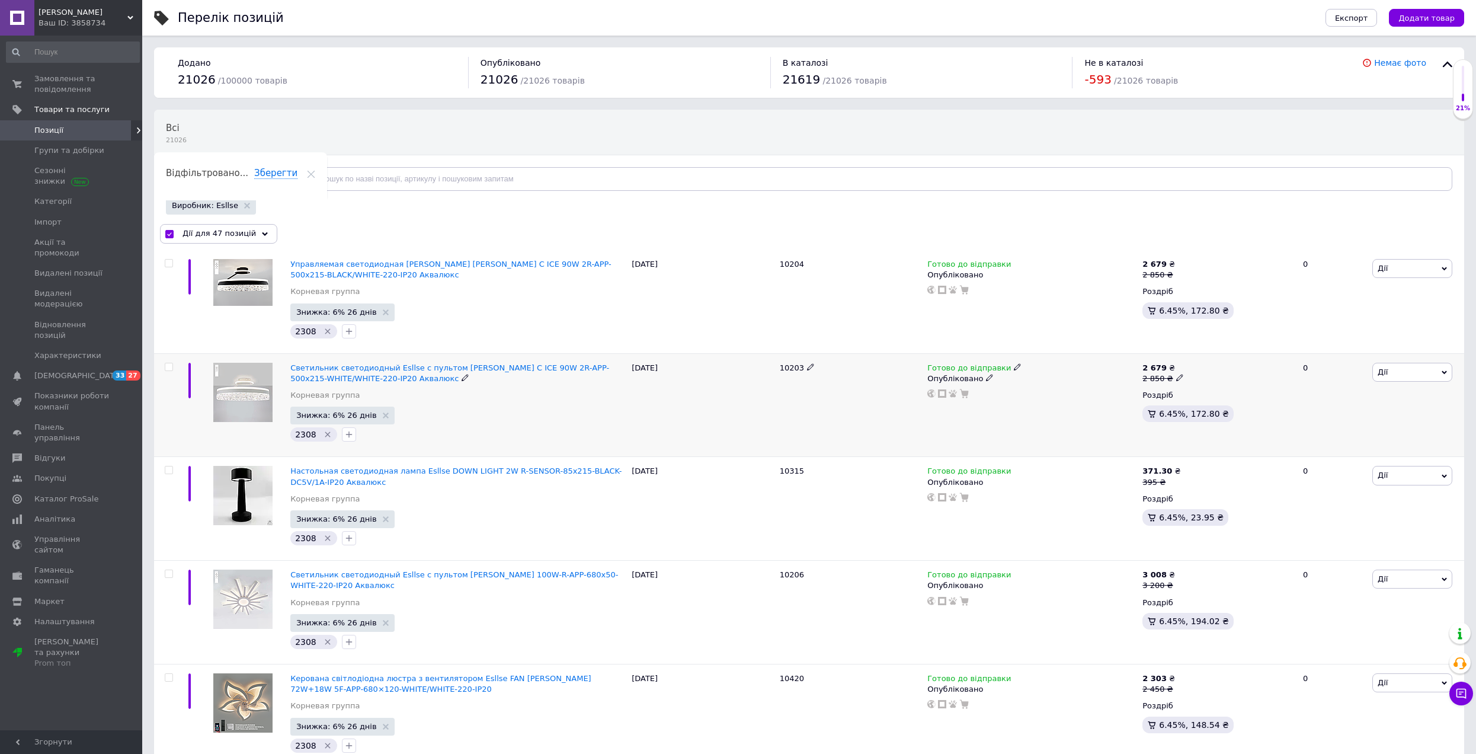
checkbox input "false"
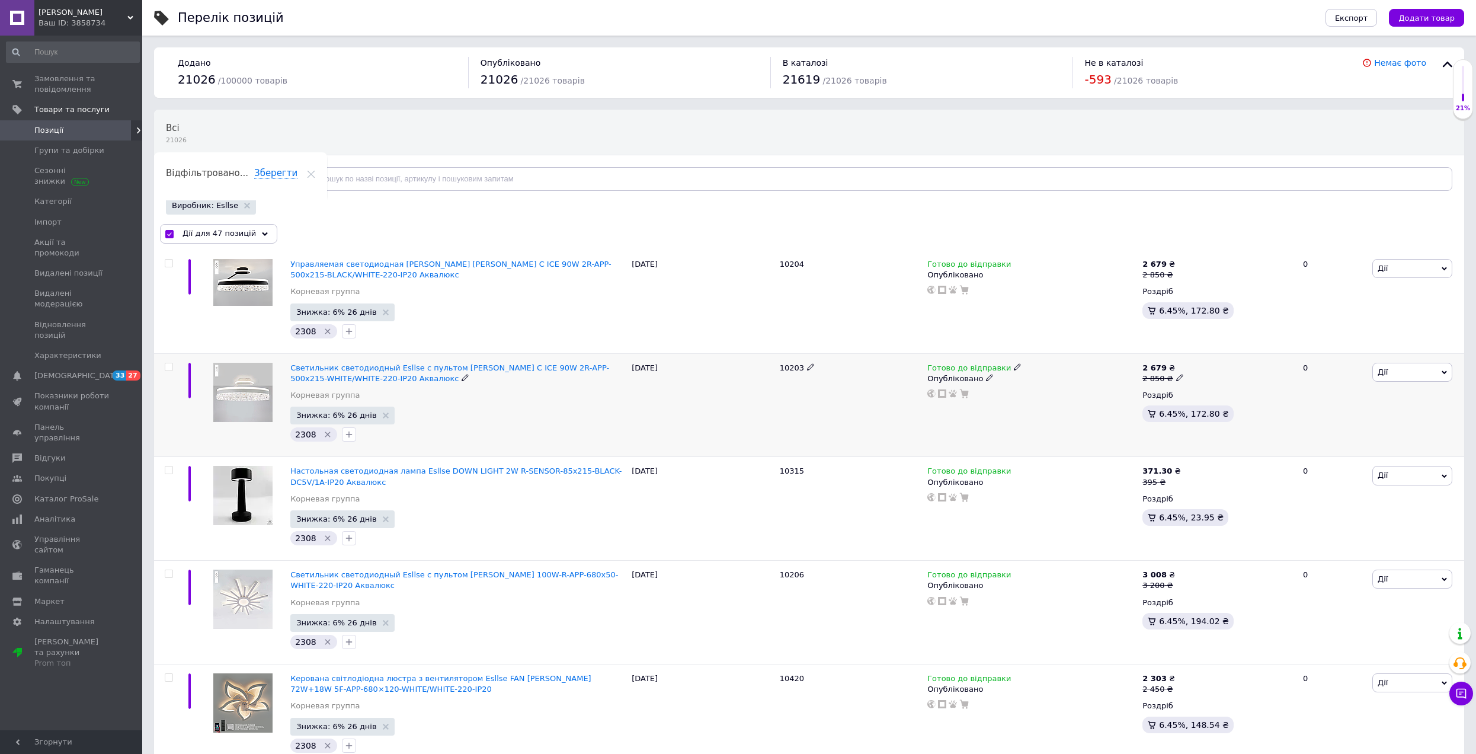
checkbox input "false"
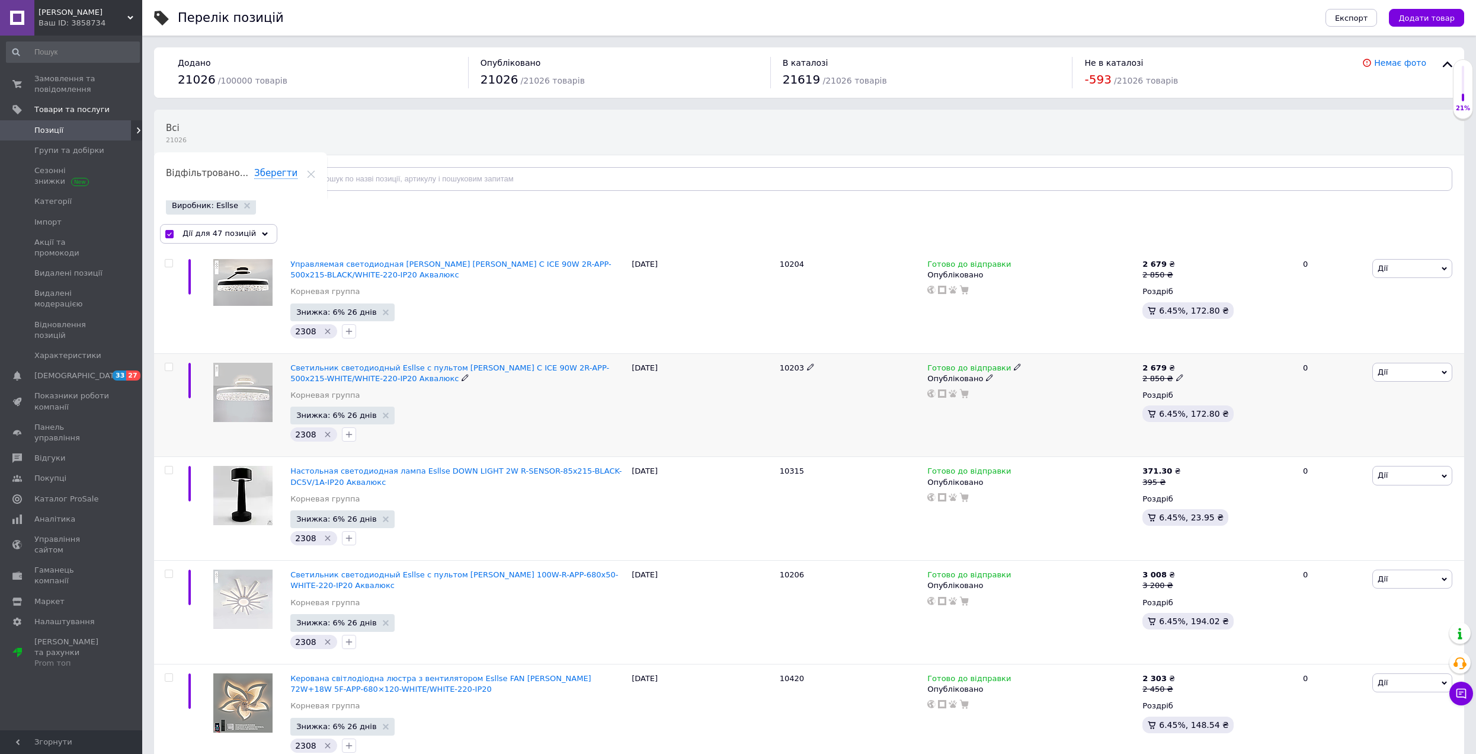
checkbox input "false"
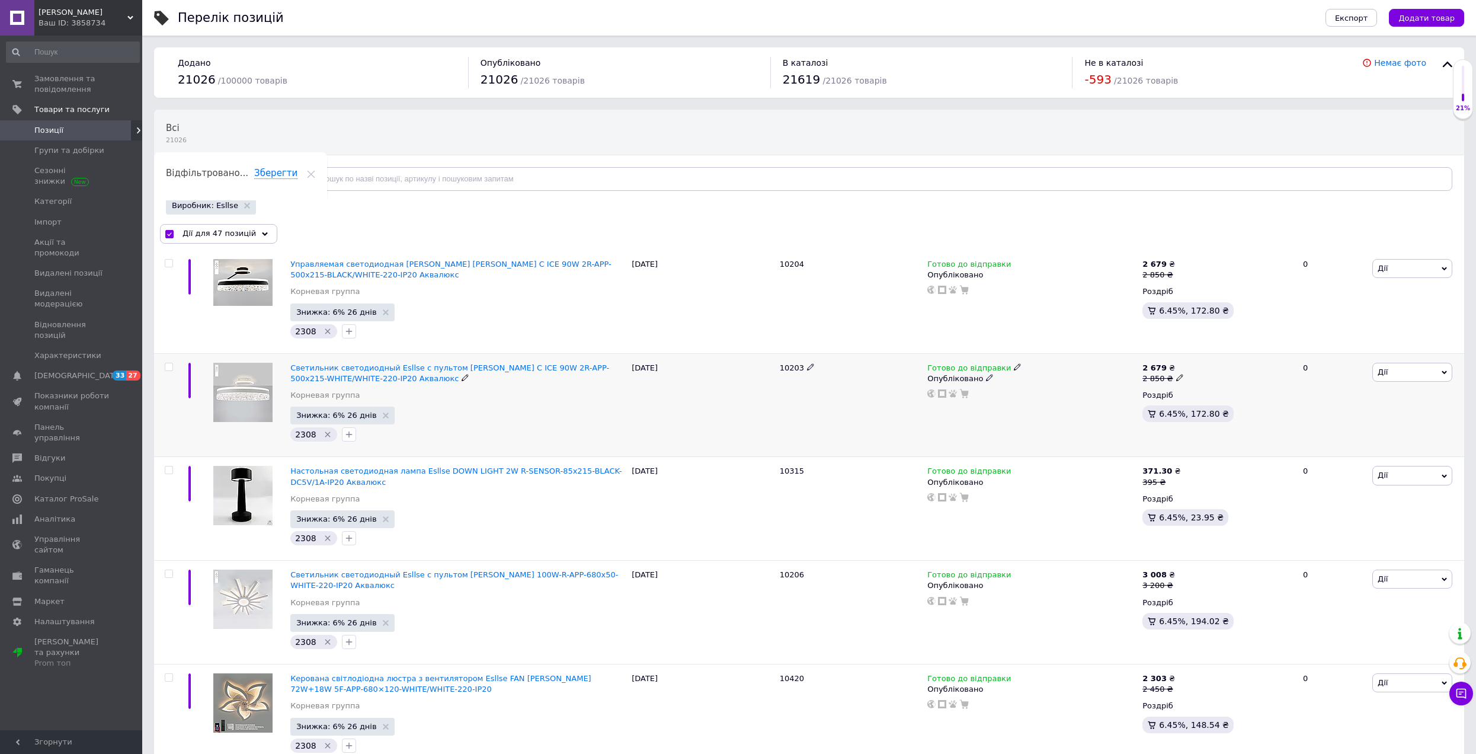
checkbox input "false"
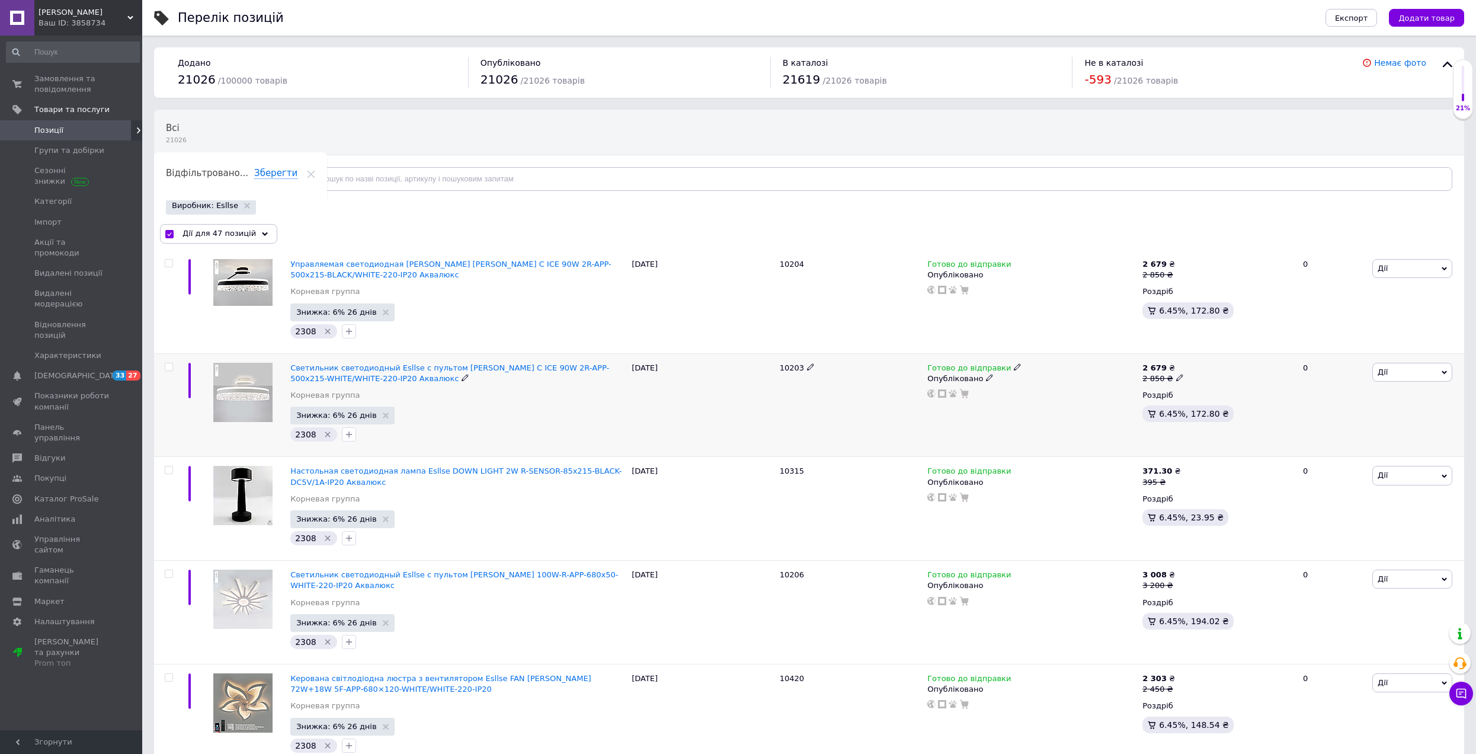
checkbox input "false"
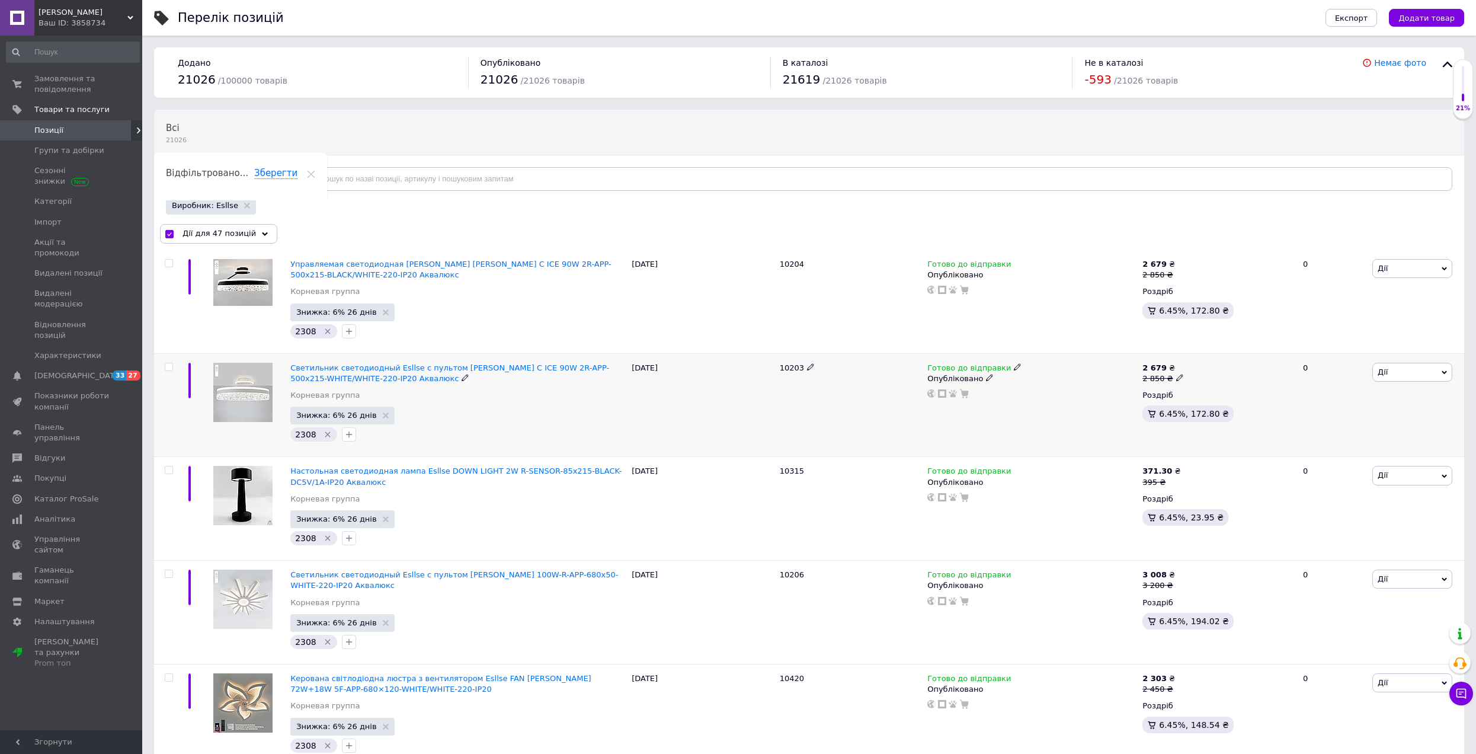
checkbox input "false"
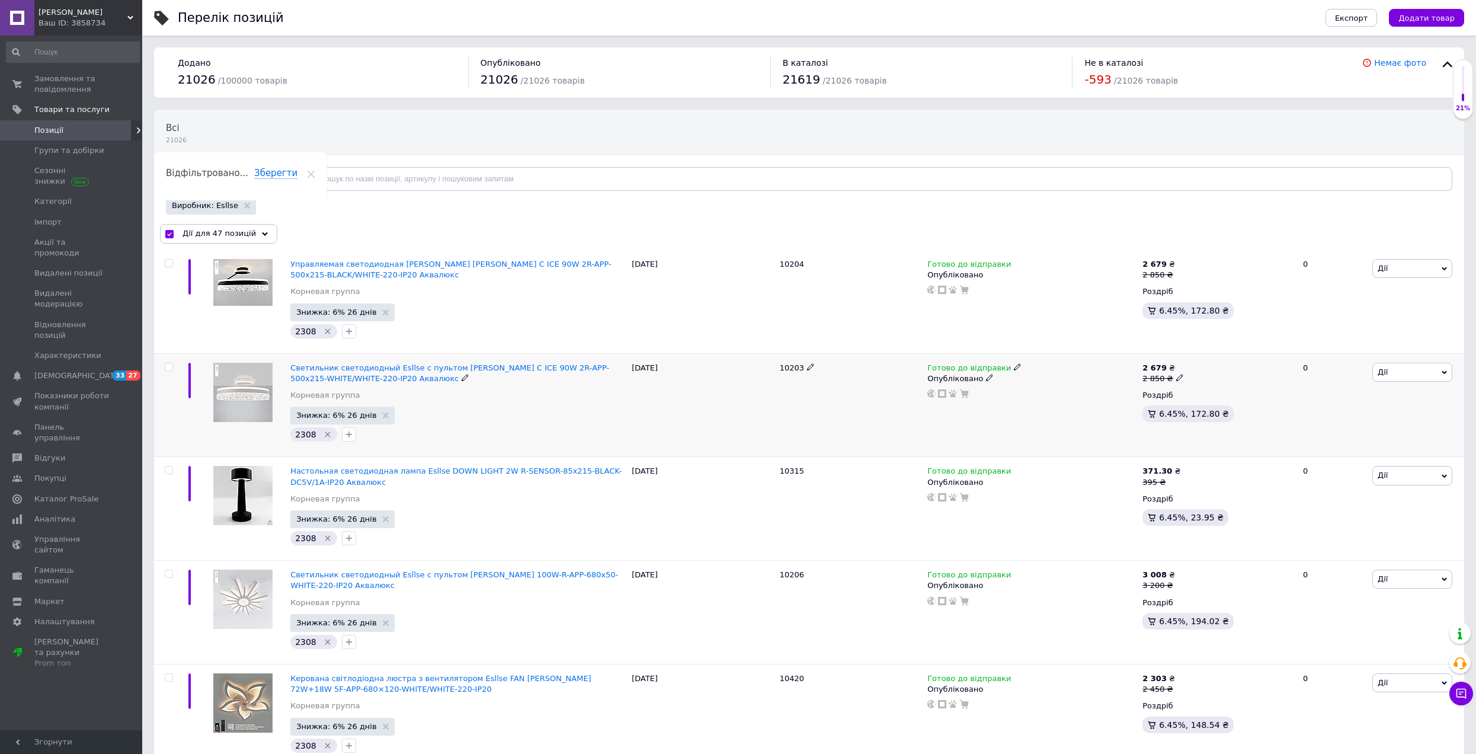
checkbox input "false"
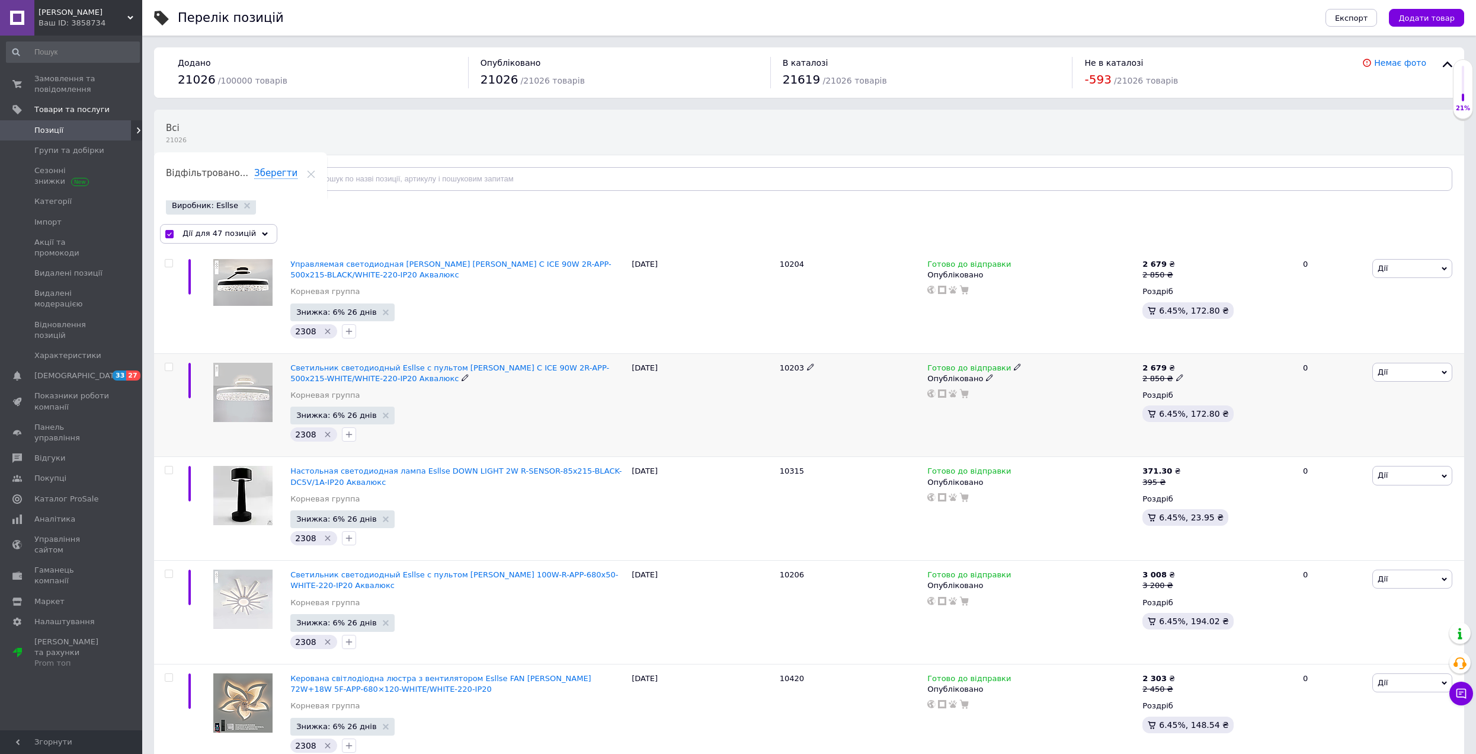
checkbox input "false"
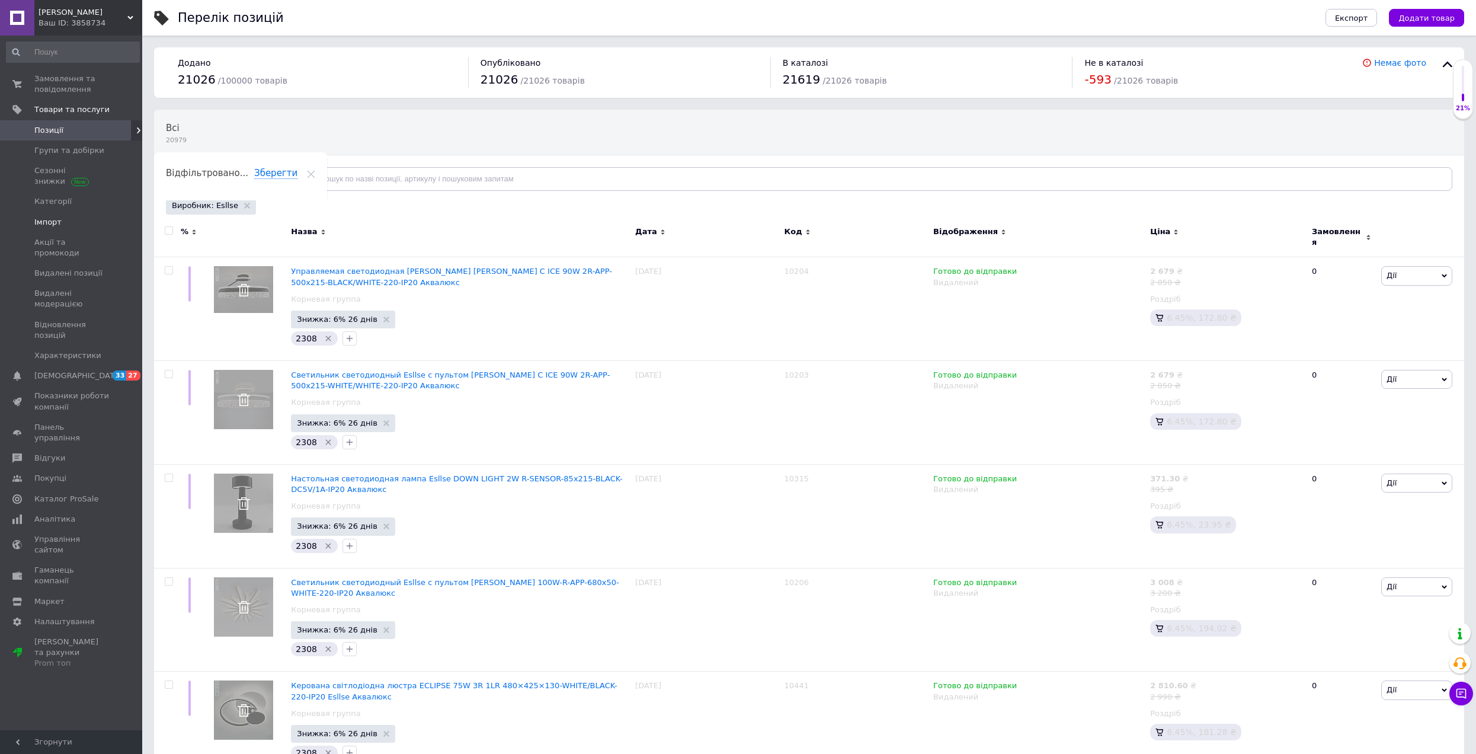
click at [48, 223] on span "Імпорт" at bounding box center [47, 222] width 27 height 11
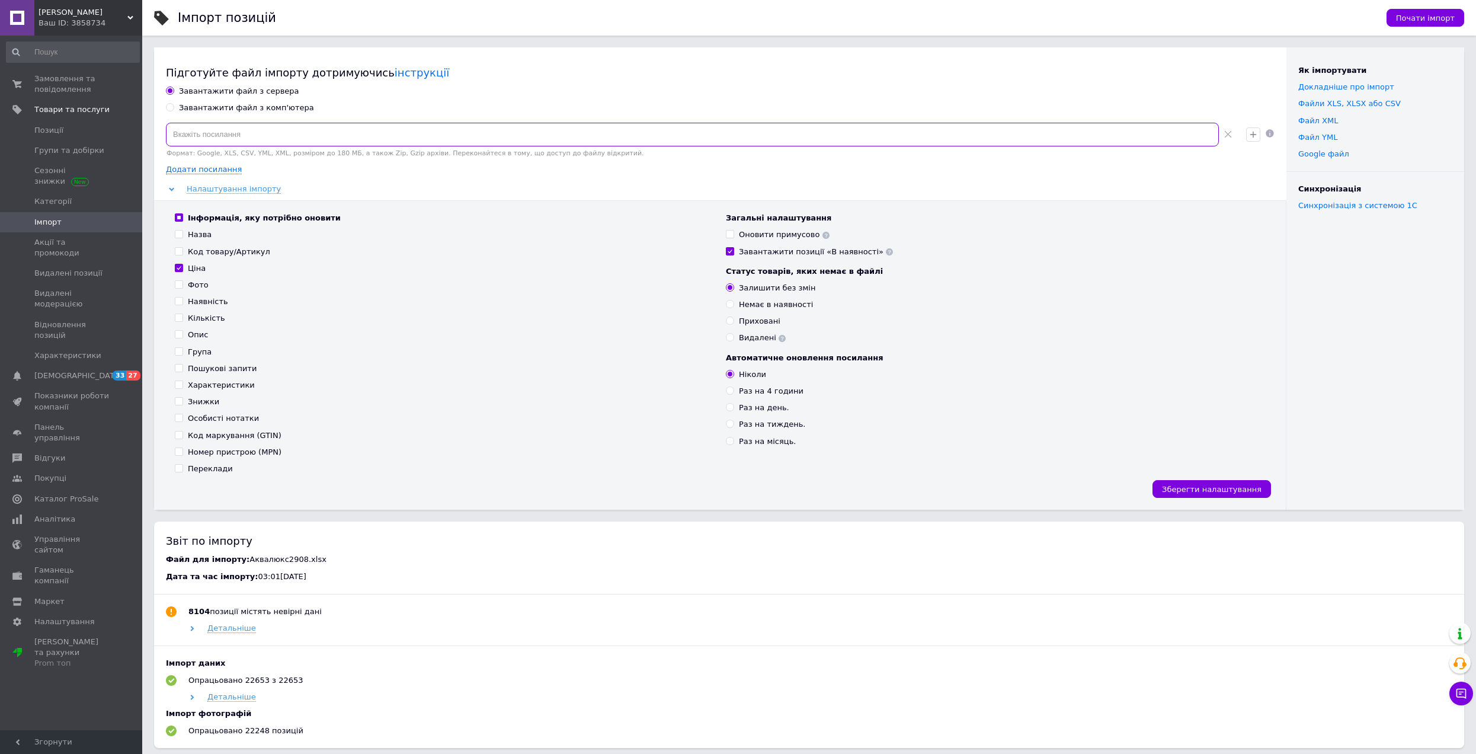
click at [241, 133] on input at bounding box center [692, 135] width 1053 height 24
paste input "[URL][DOMAIN_NAME]"
type input "[URL][DOMAIN_NAME]"
click at [179, 220] on input "Інформація, яку потрібно оновити" at bounding box center [179, 217] width 8 height 8
checkbox input "false"
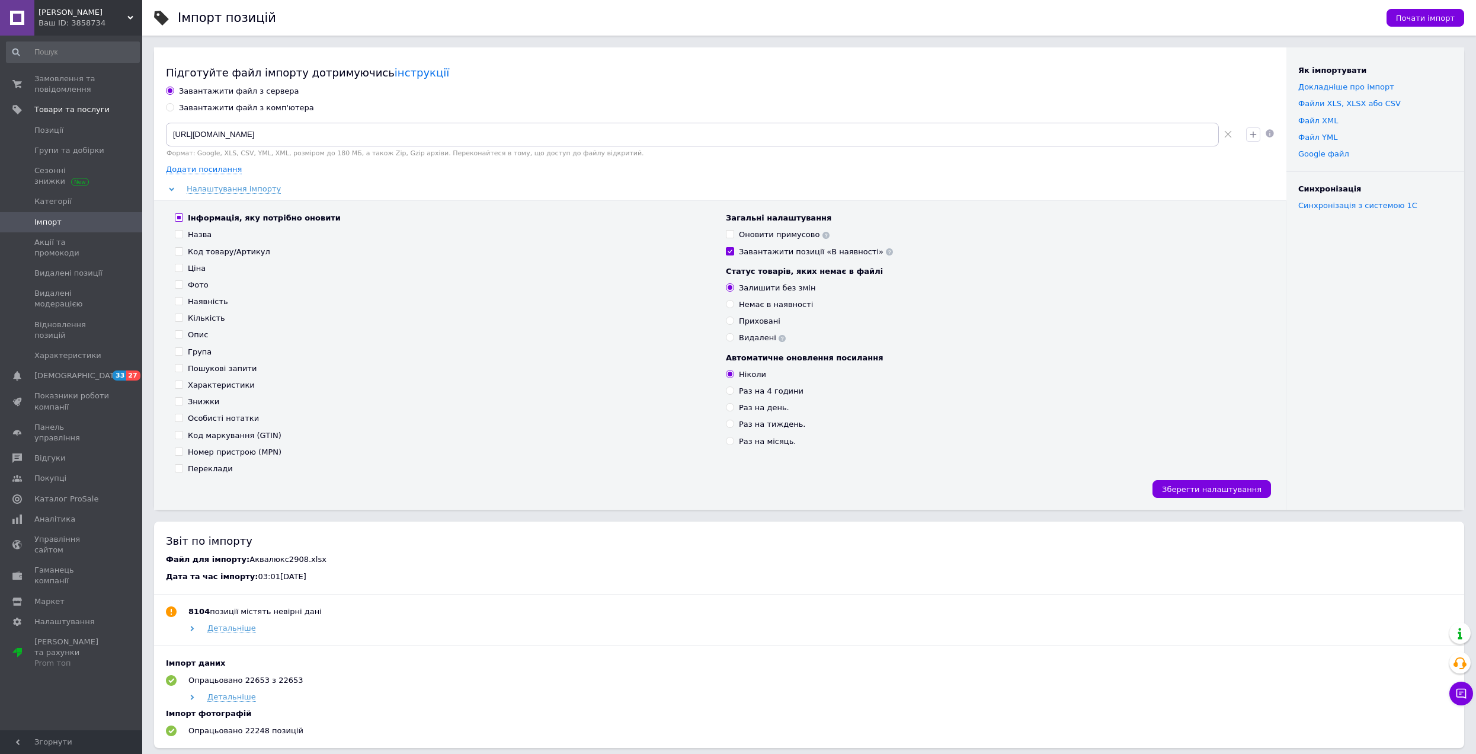
checkbox input "false"
click at [179, 219] on input "Інформація, яку потрібно оновити" at bounding box center [179, 217] width 8 height 8
checkbox input "true"
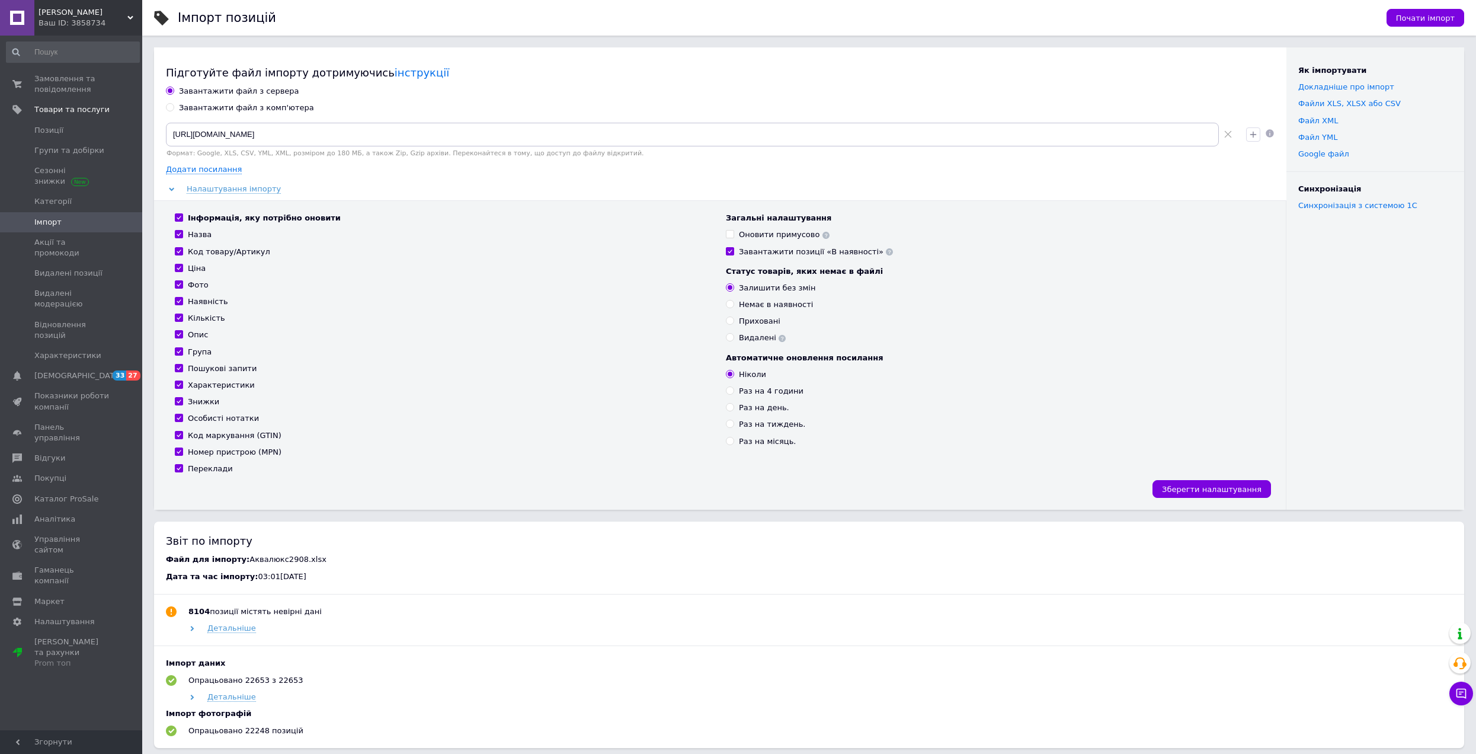
checkbox input "true"
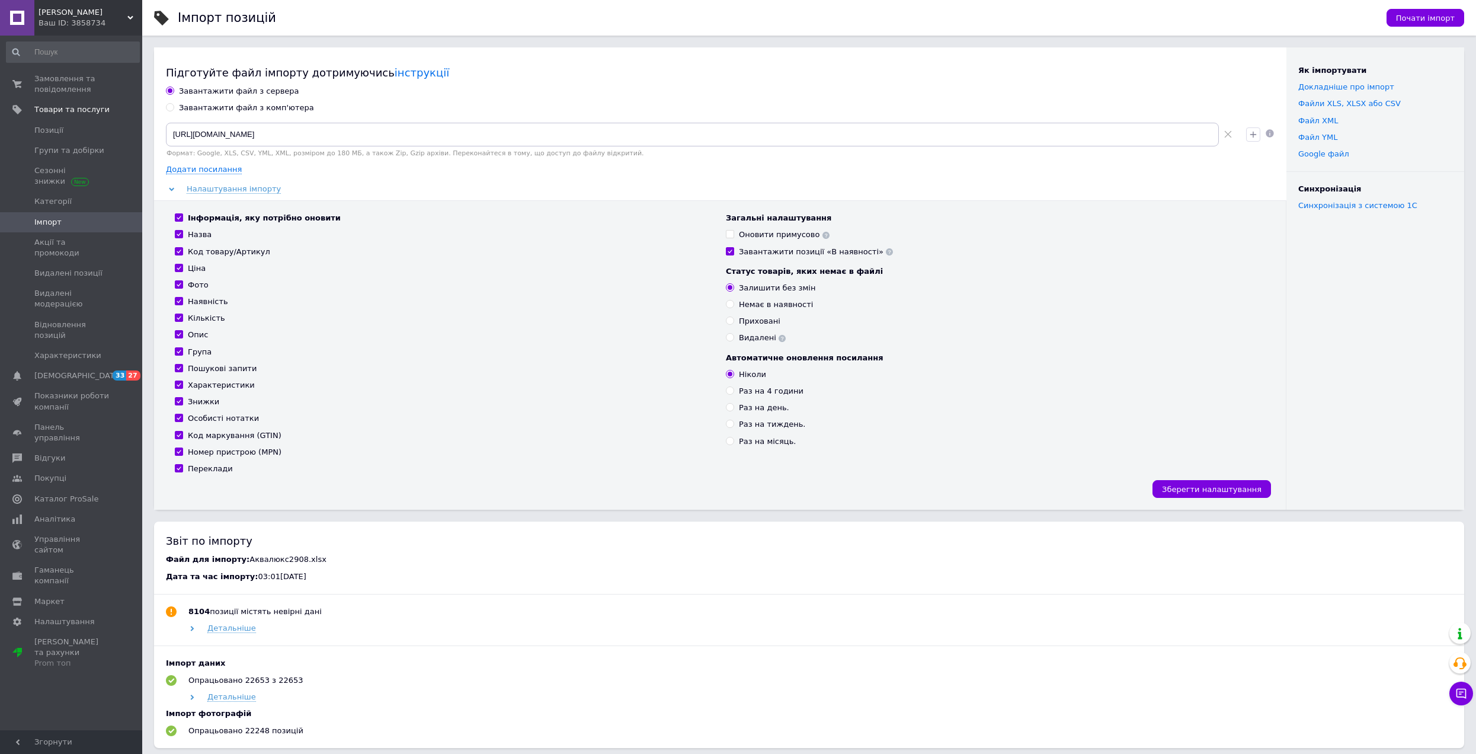
checkbox input "true"
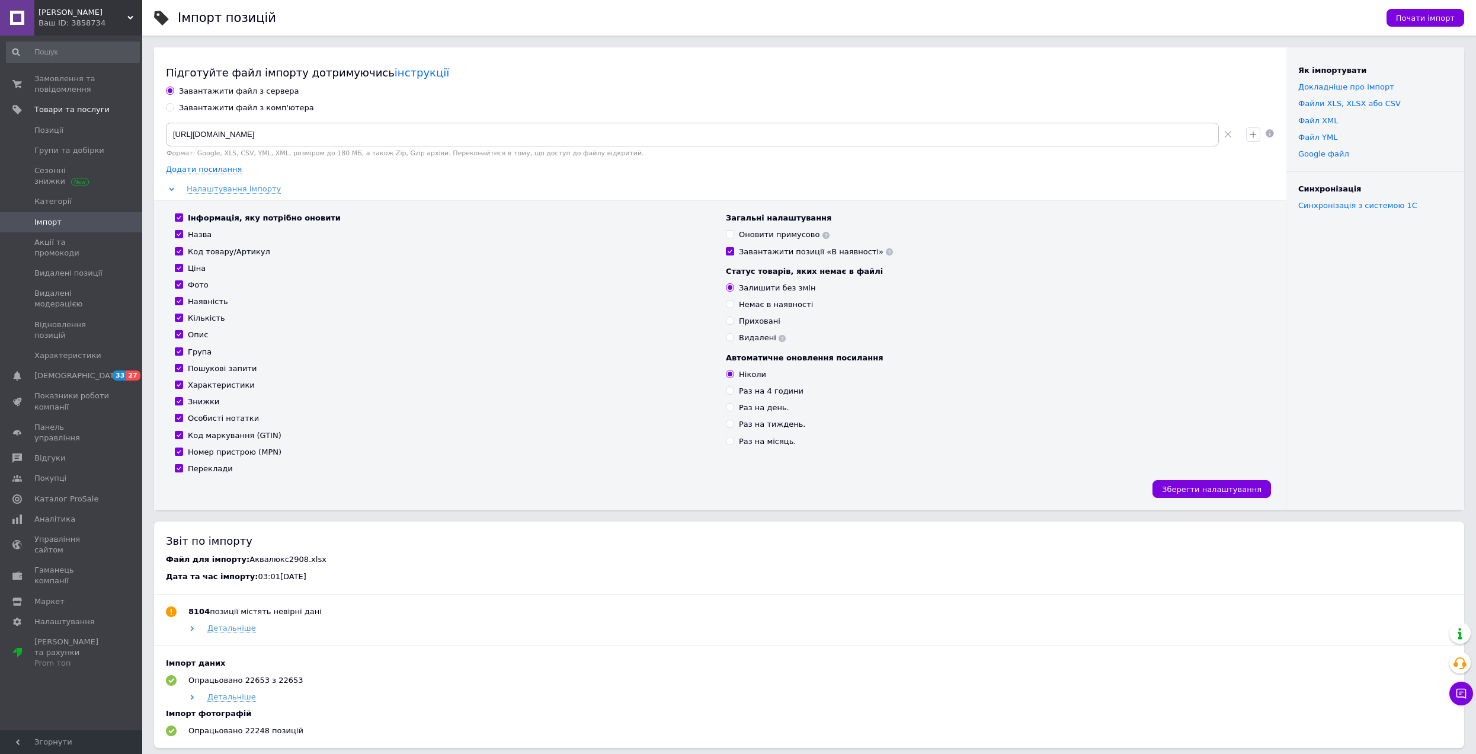
checkbox input "true"
click at [179, 398] on input "Знижки" at bounding box center [179, 401] width 8 height 8
checkbox input "false"
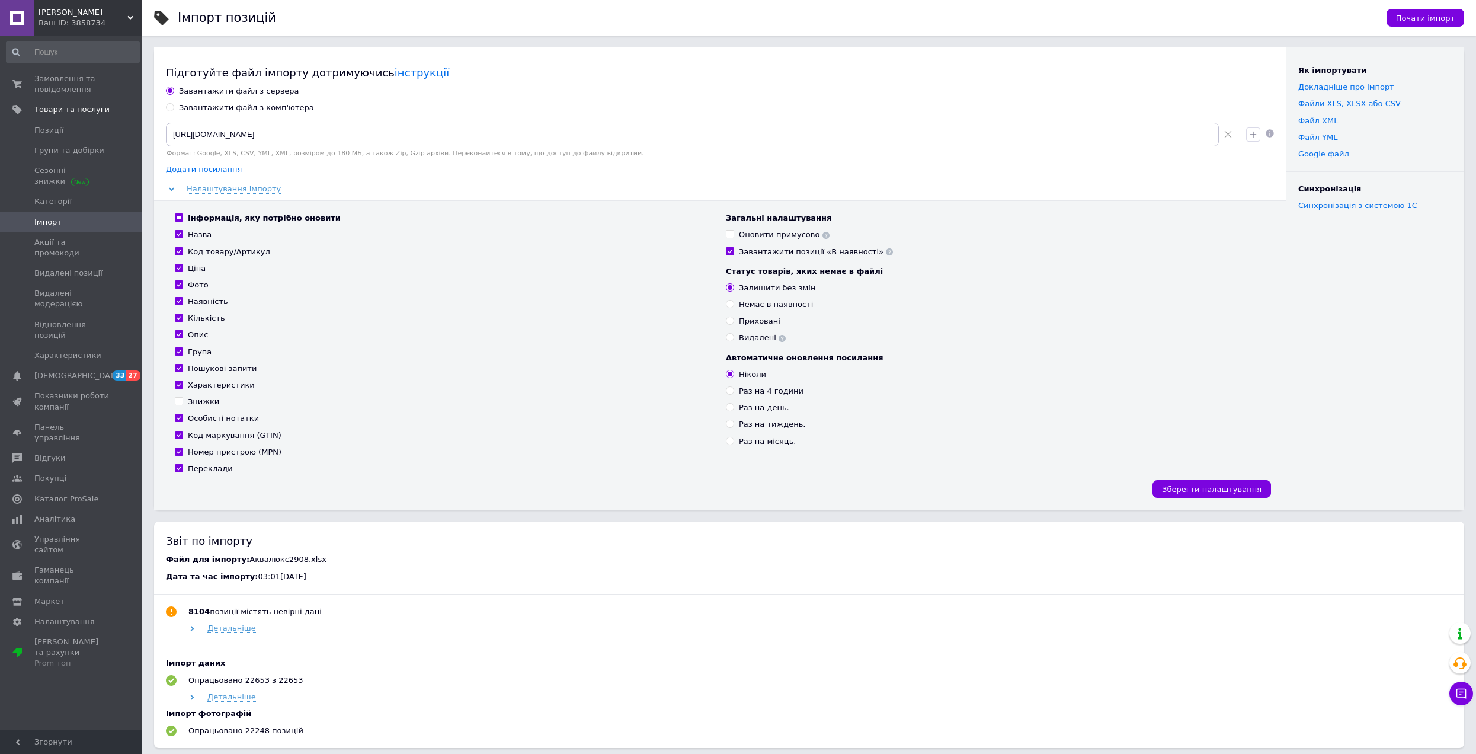
click at [732, 236] on input "Оновити примусово" at bounding box center [730, 234] width 8 height 8
checkbox input "true"
click at [728, 253] on input "Завантажити позиції «В наявності»" at bounding box center [730, 251] width 8 height 8
checkbox input "false"
click at [1433, 20] on span "Почати імпорт" at bounding box center [1425, 18] width 59 height 9
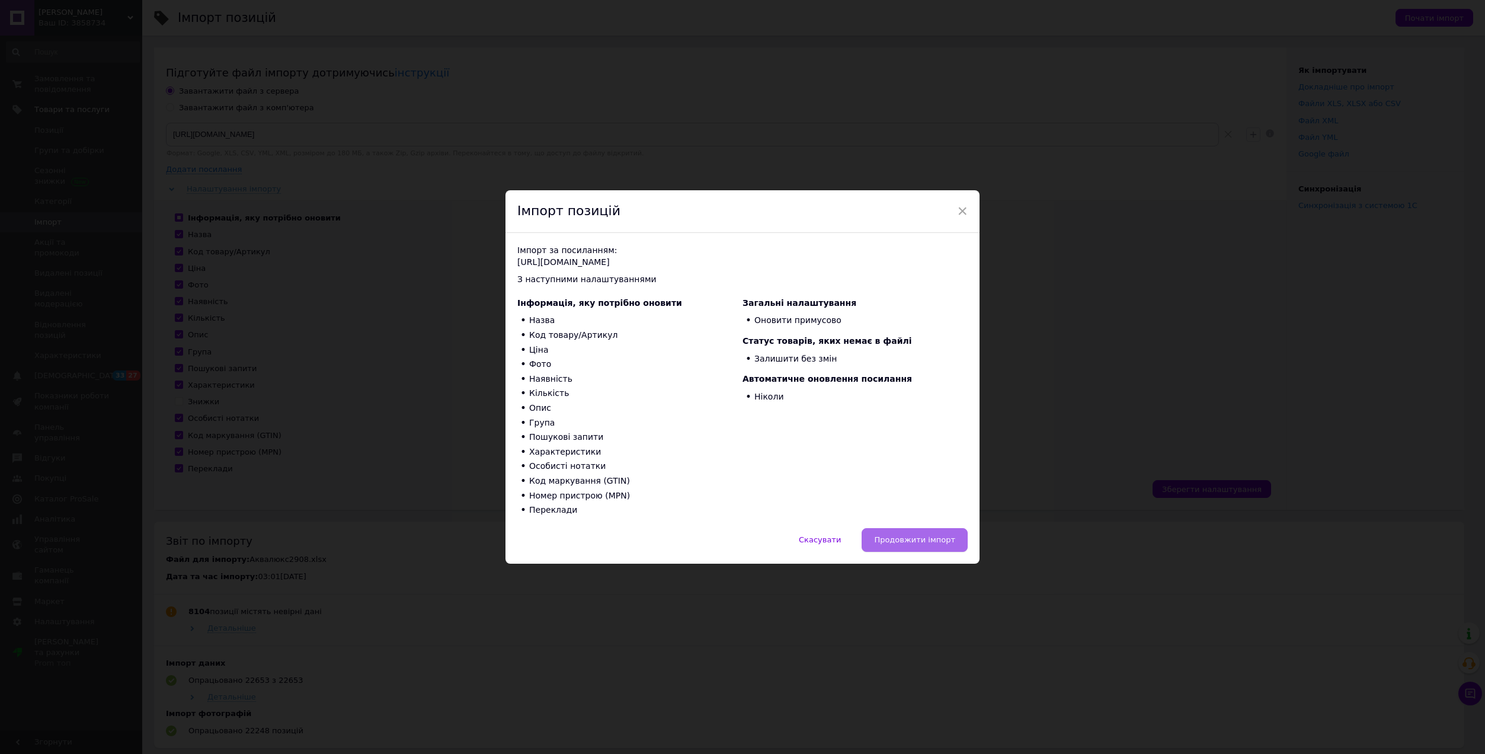
click at [907, 536] on span "Продовжити імпорт" at bounding box center [914, 539] width 81 height 9
